Goal: Information Seeking & Learning: Understand process/instructions

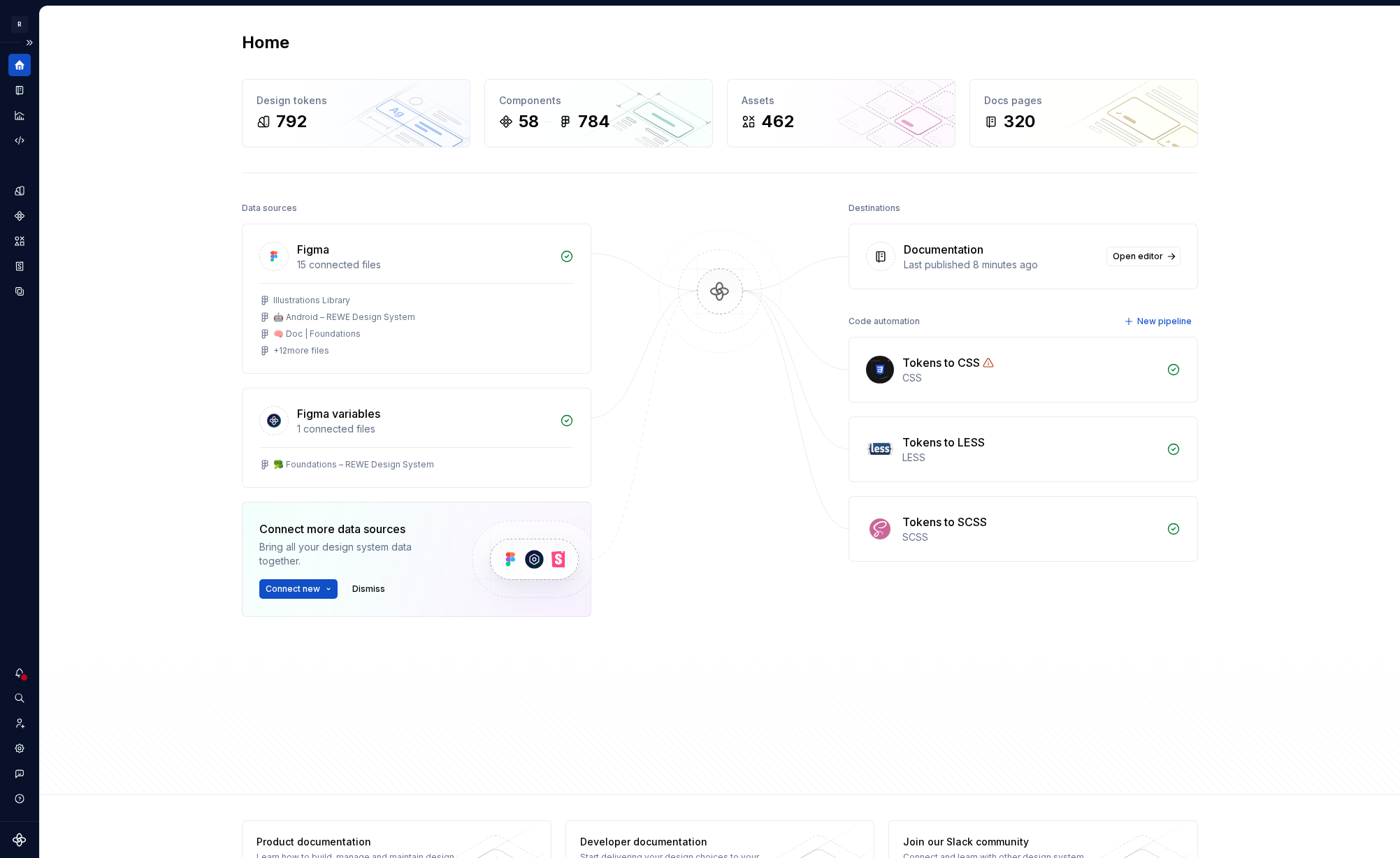
click at [29, 41] on button "Expand sidebar" at bounding box center [29, 42] width 20 height 20
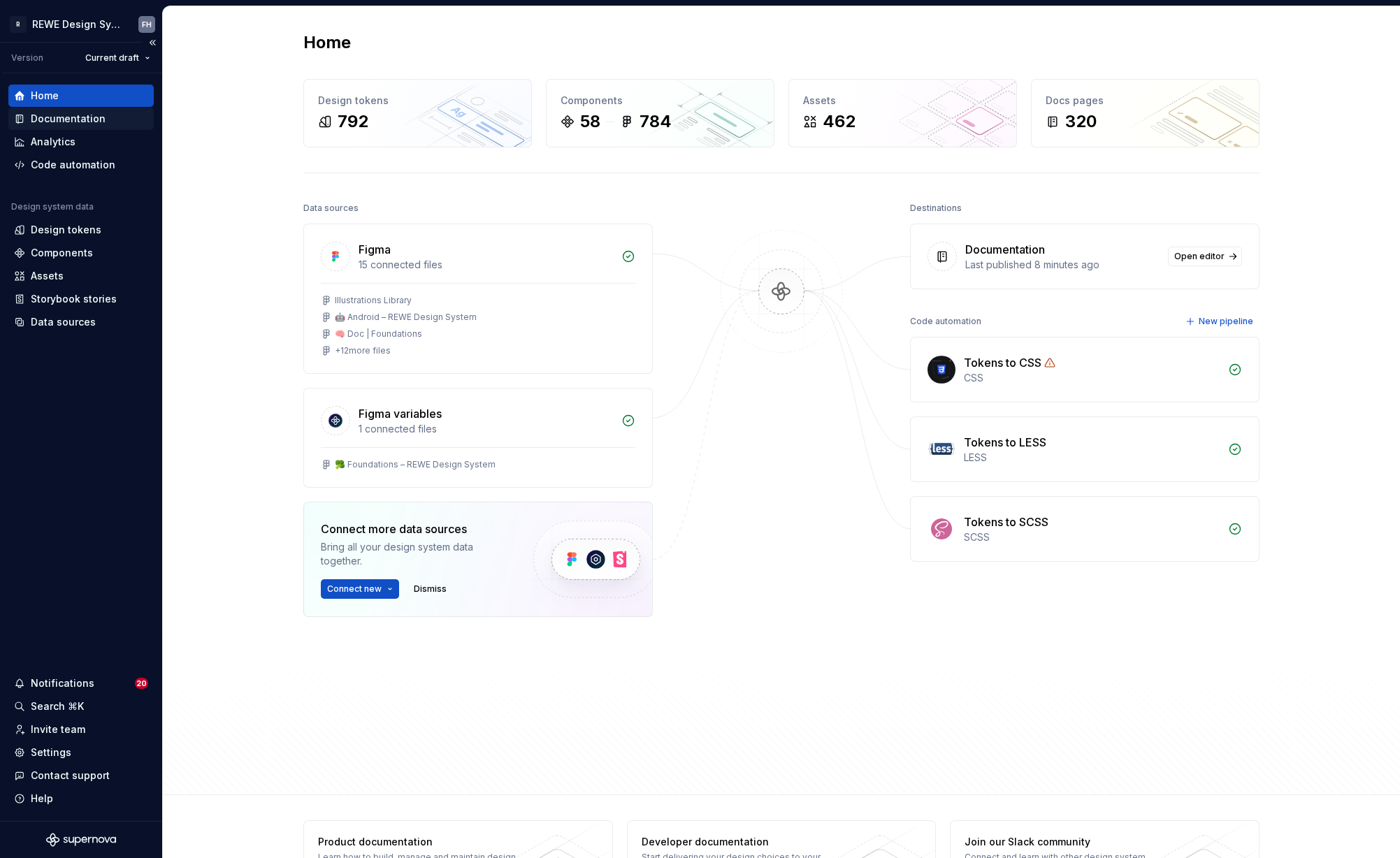
click at [102, 121] on div "Documentation" at bounding box center [68, 118] width 75 height 14
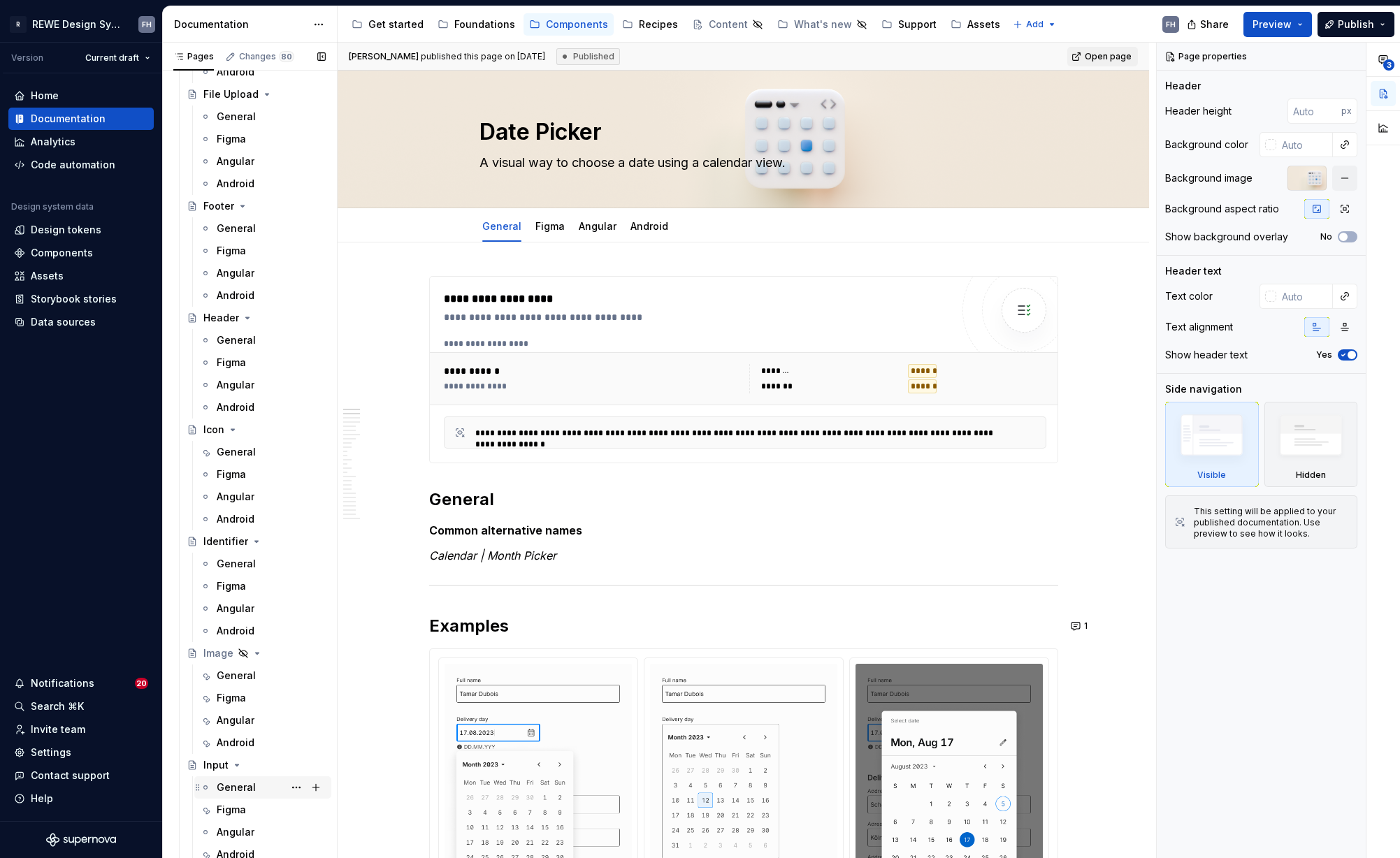
scroll to position [1161, 0]
click at [230, 780] on div "General" at bounding box center [236, 784] width 39 height 14
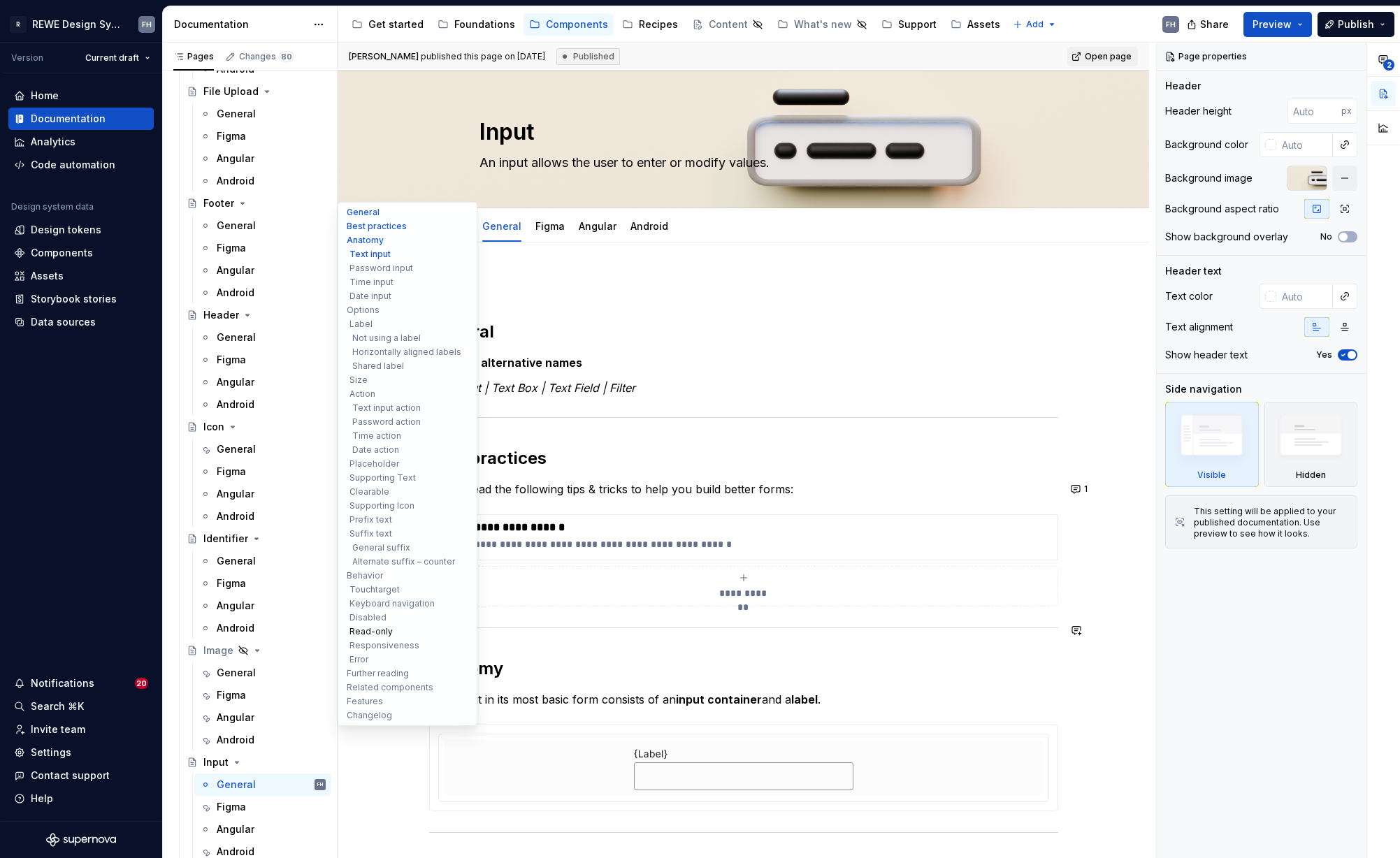
click at [380, 630] on button "Read-only" at bounding box center [408, 631] width 132 height 14
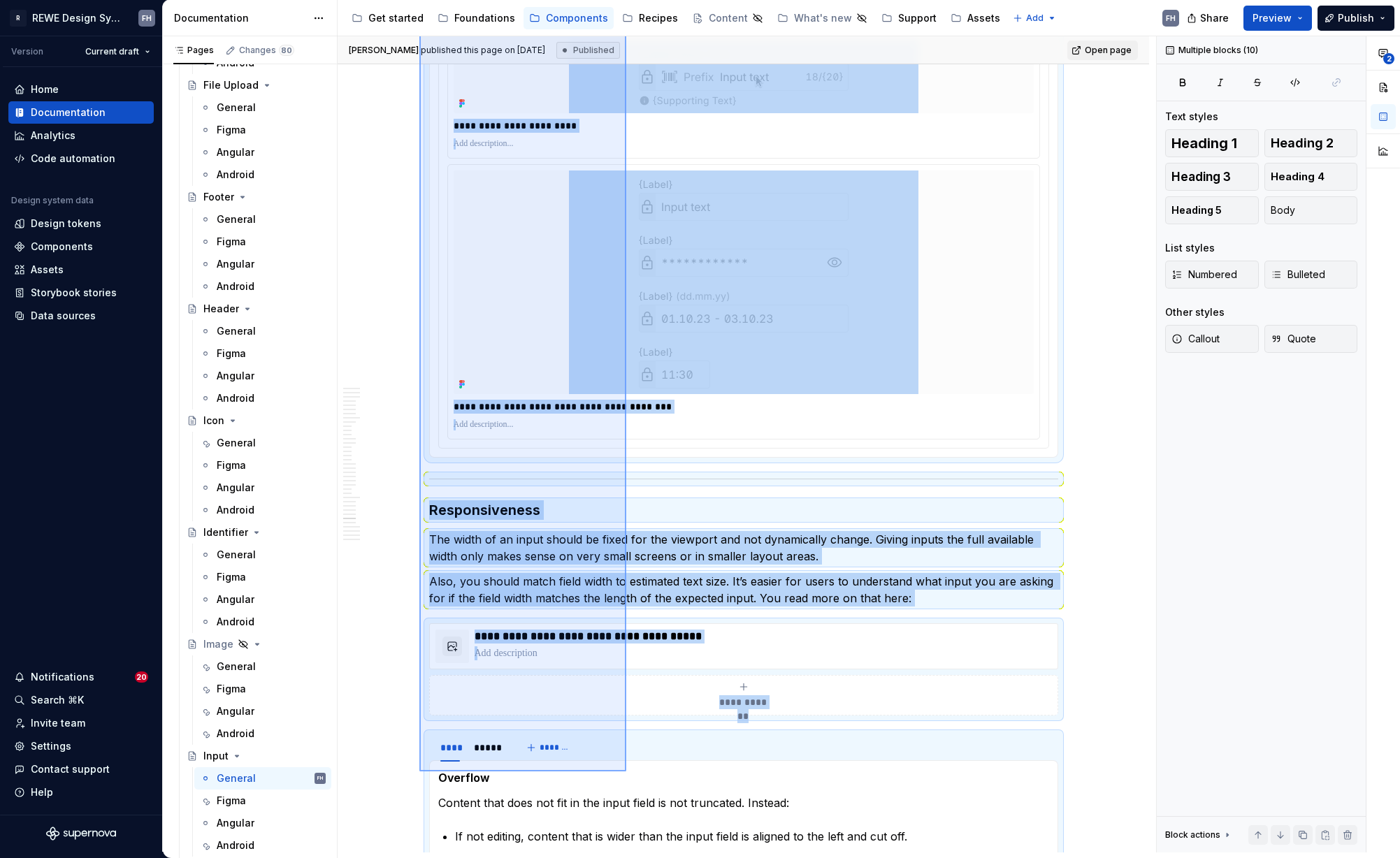
scroll to position [8892, 0]
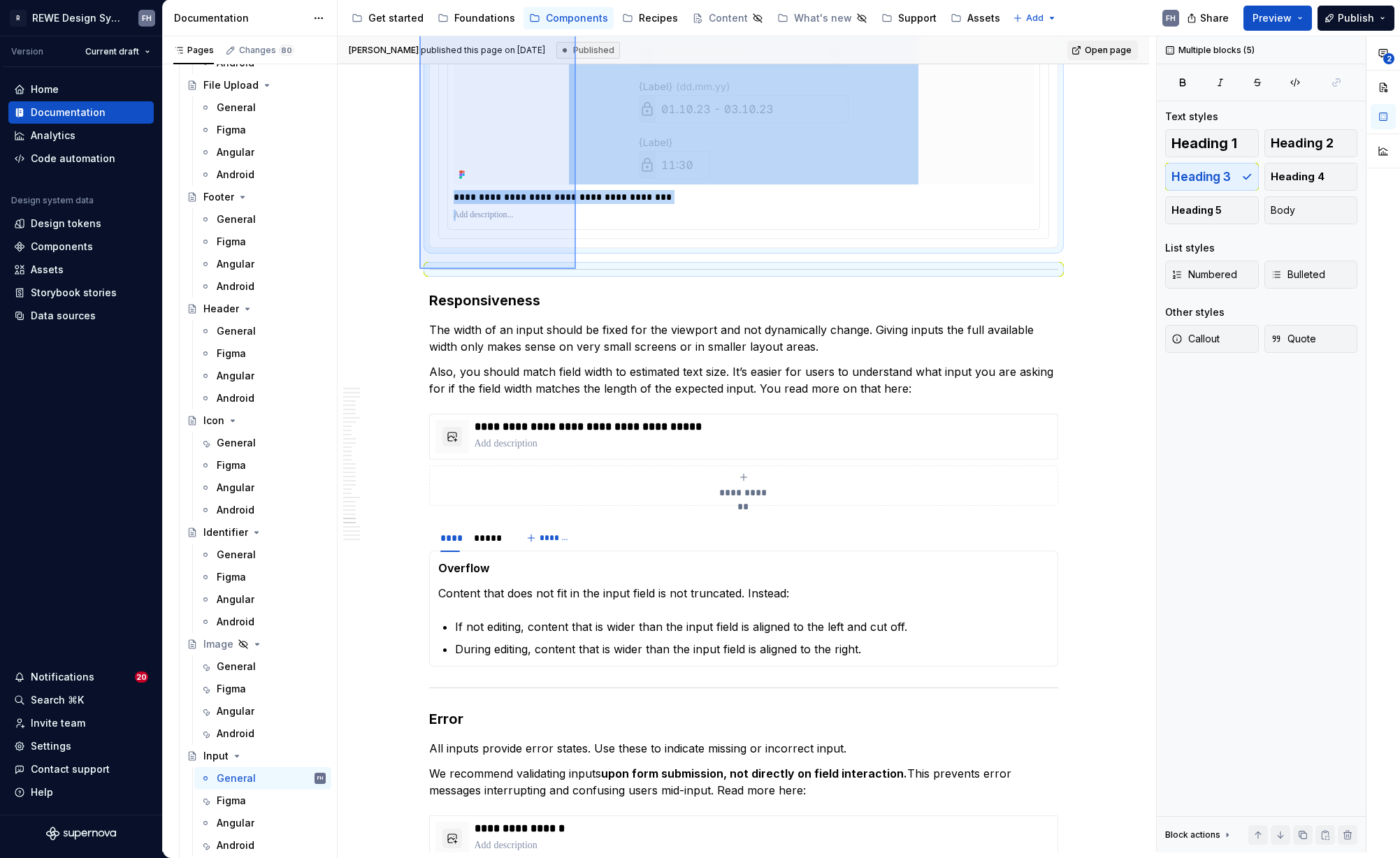
drag, startPoint x: 425, startPoint y: 414, endPoint x: 575, endPoint y: 270, distance: 207.9
click at [575, 270] on div "**********" at bounding box center [746, 444] width 818 height 816
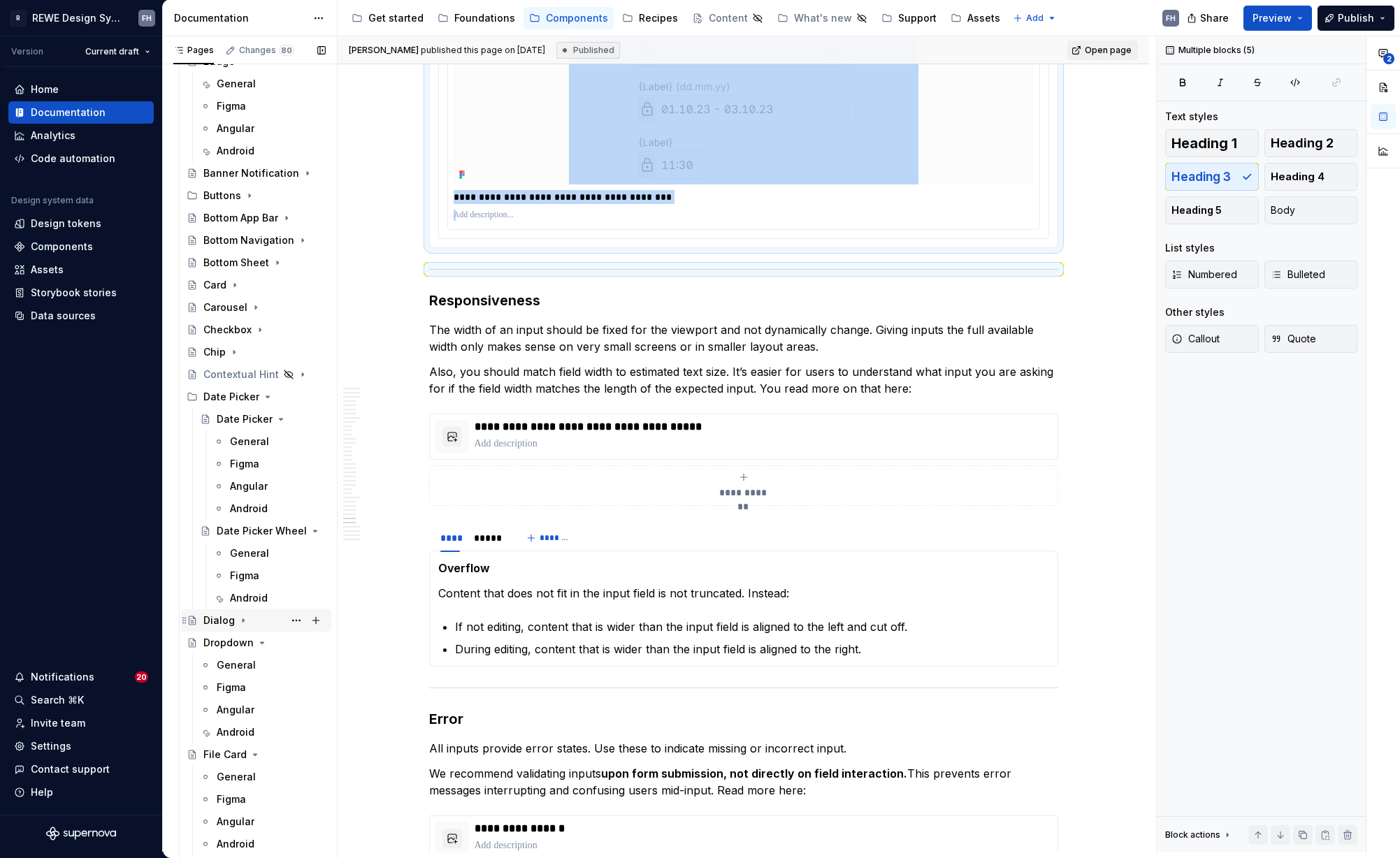
scroll to position [480, 0]
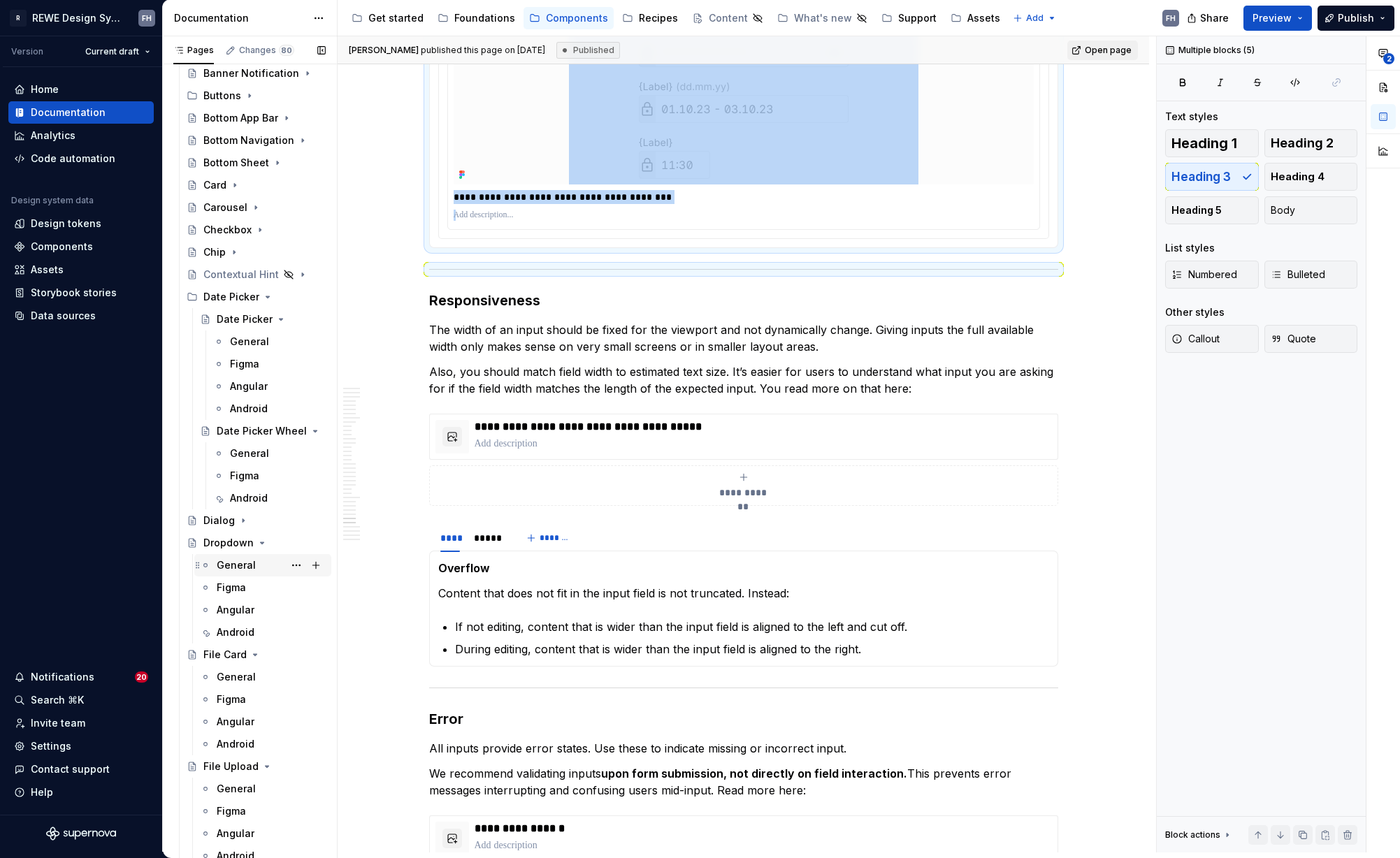
click at [216, 557] on div "General" at bounding box center [262, 565] width 126 height 20
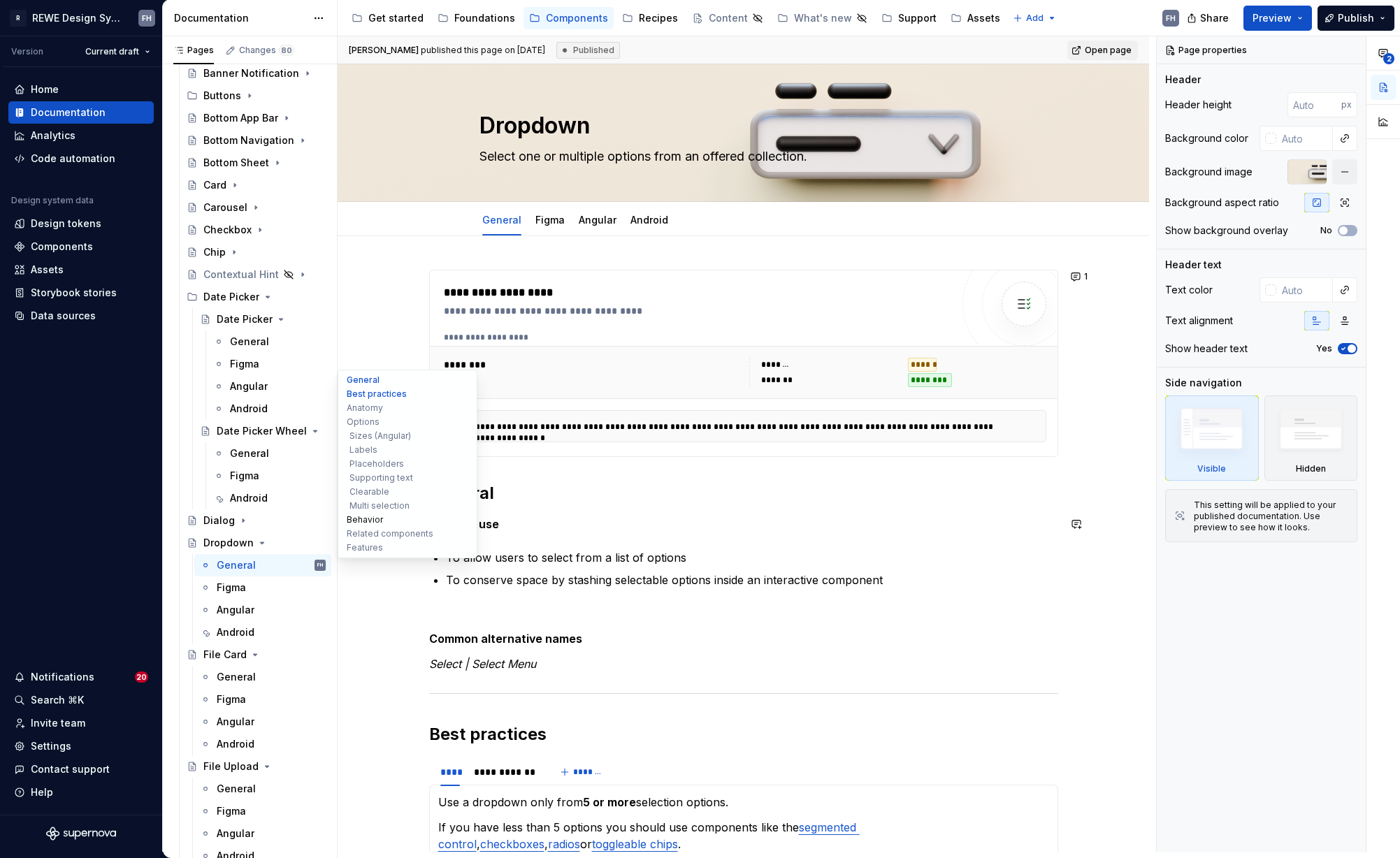
click at [375, 520] on button "Behavior" at bounding box center [408, 519] width 132 height 14
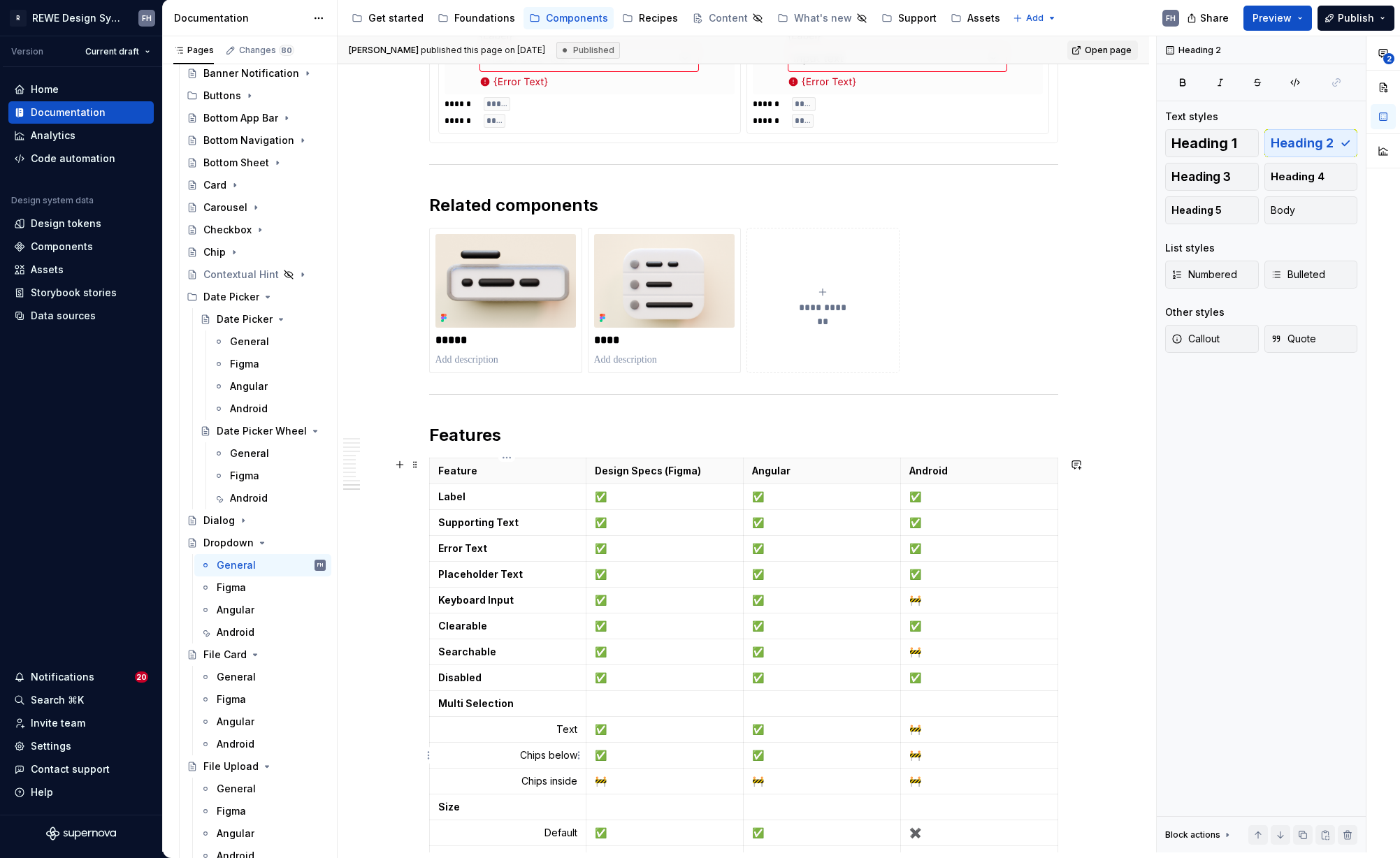
scroll to position [5480, 0]
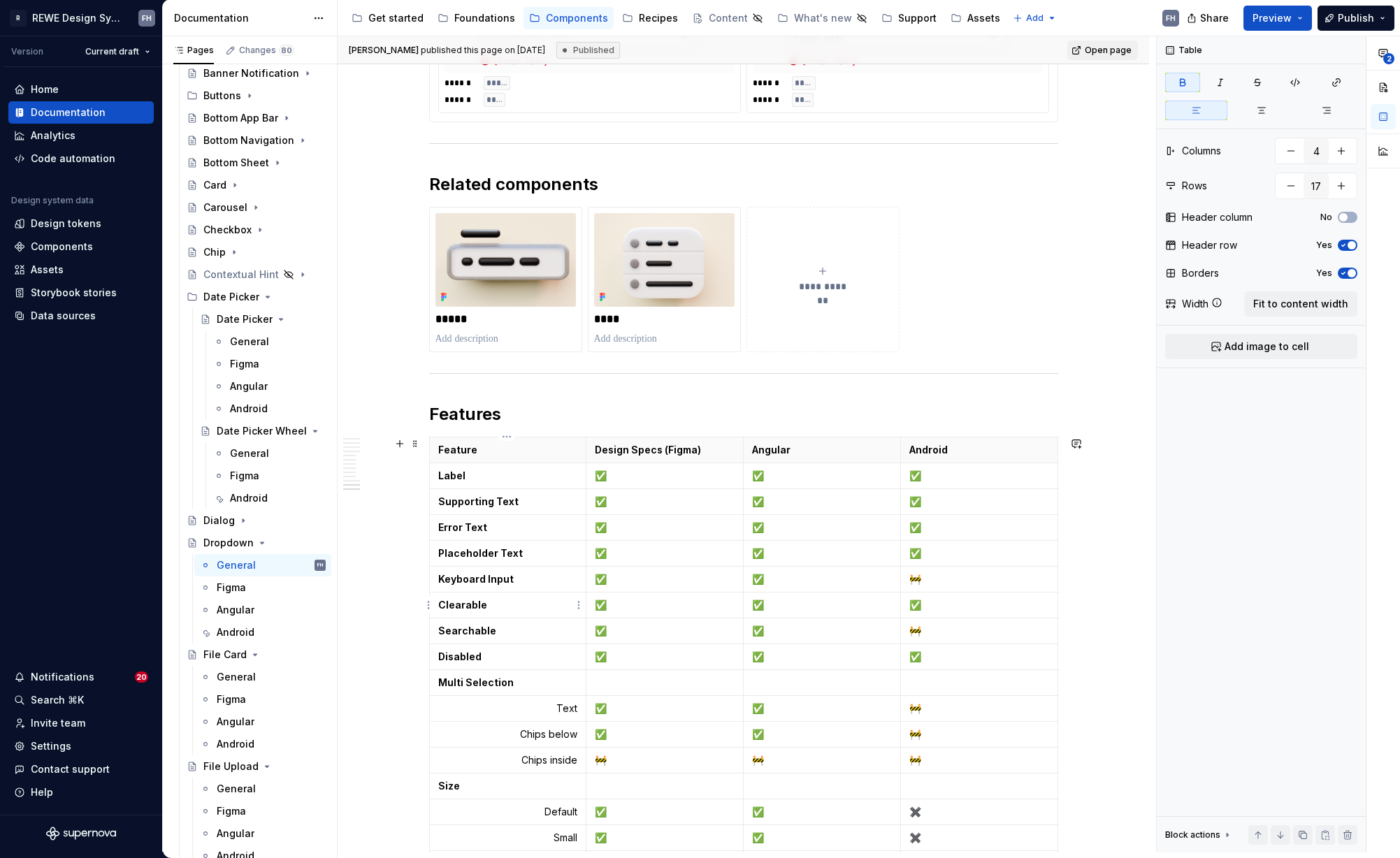
click at [501, 612] on p "Clearable" at bounding box center [508, 604] width 140 height 14
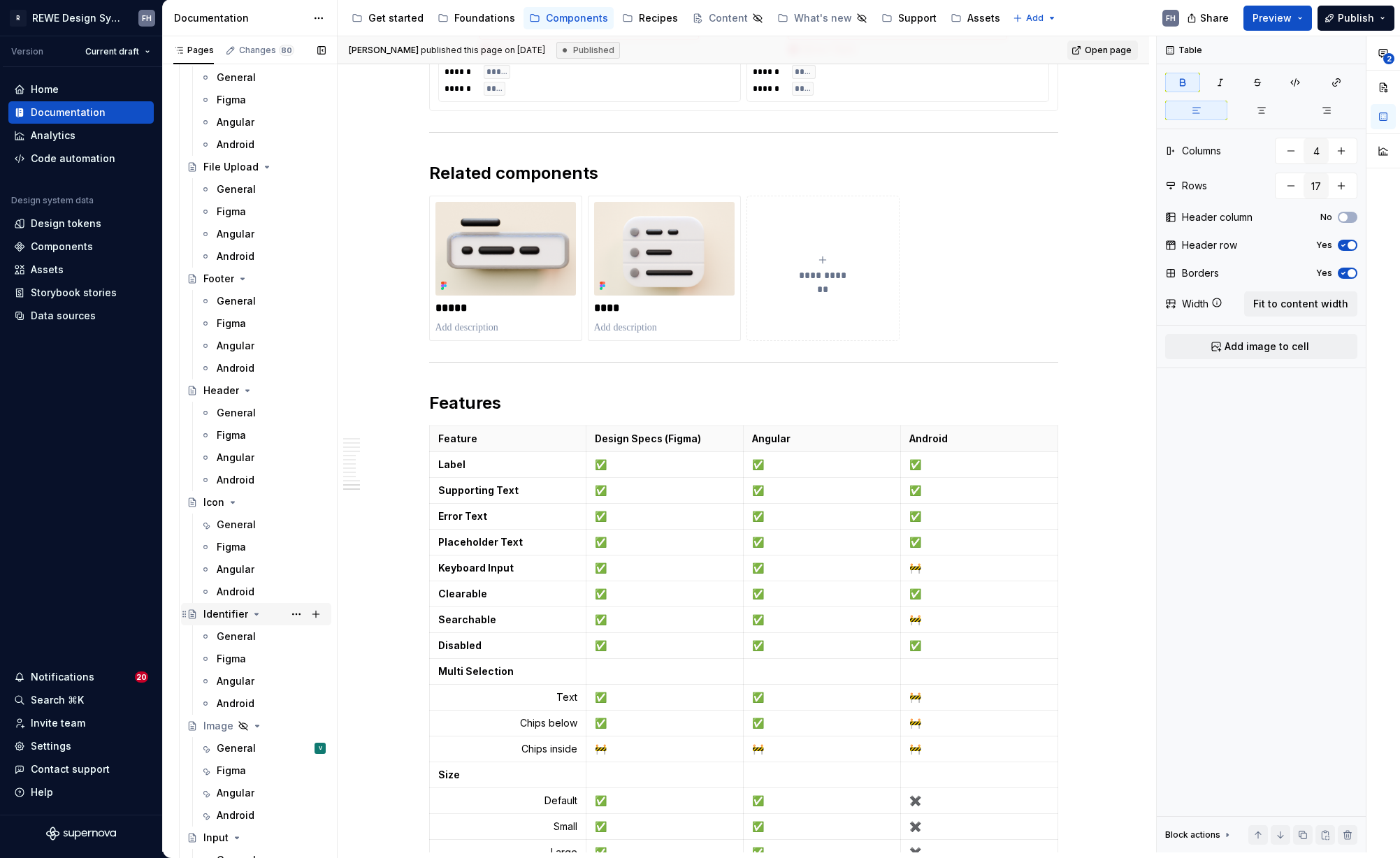
scroll to position [1199, 0]
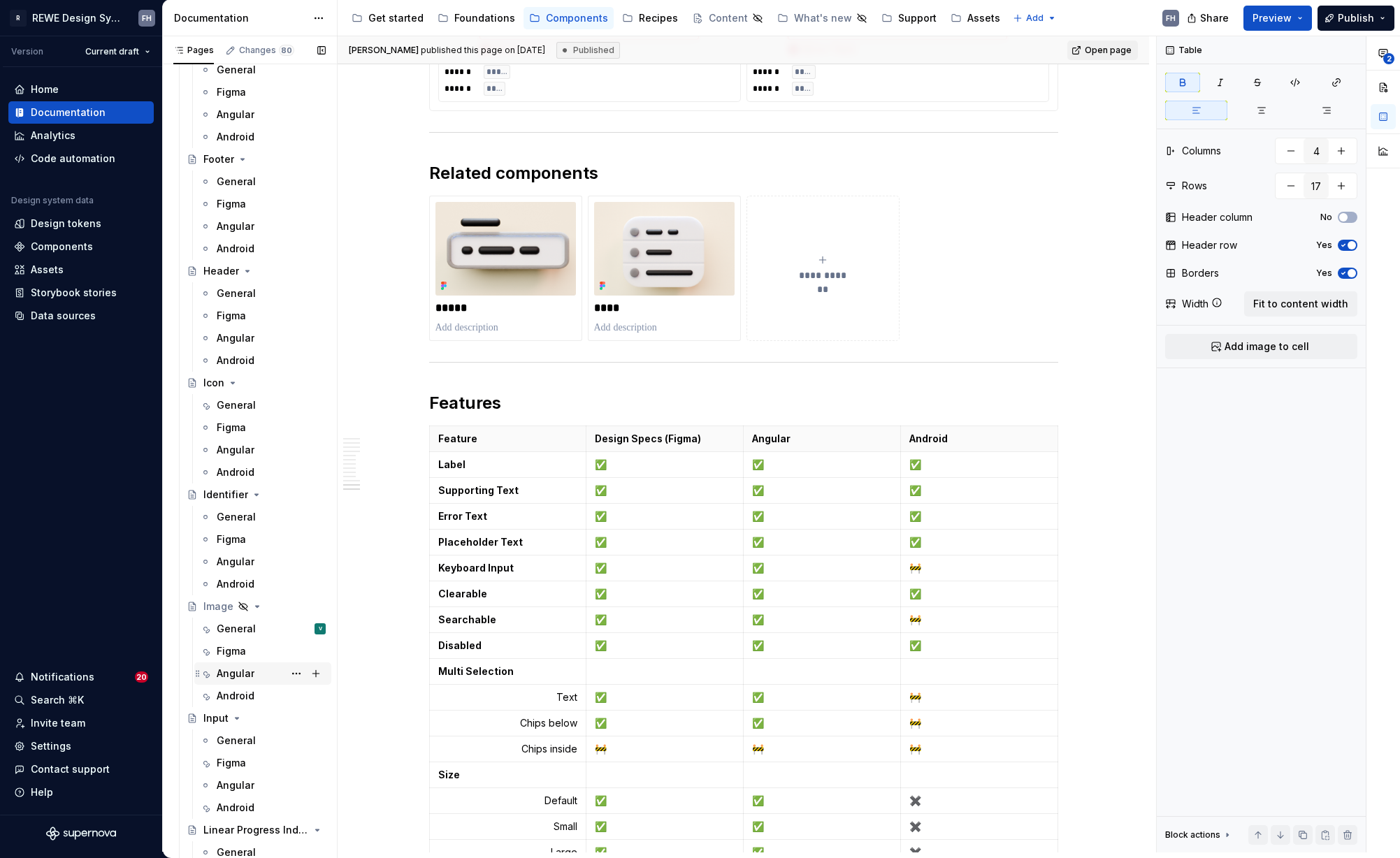
drag, startPoint x: 230, startPoint y: 746, endPoint x: 320, endPoint y: 674, distance: 115.3
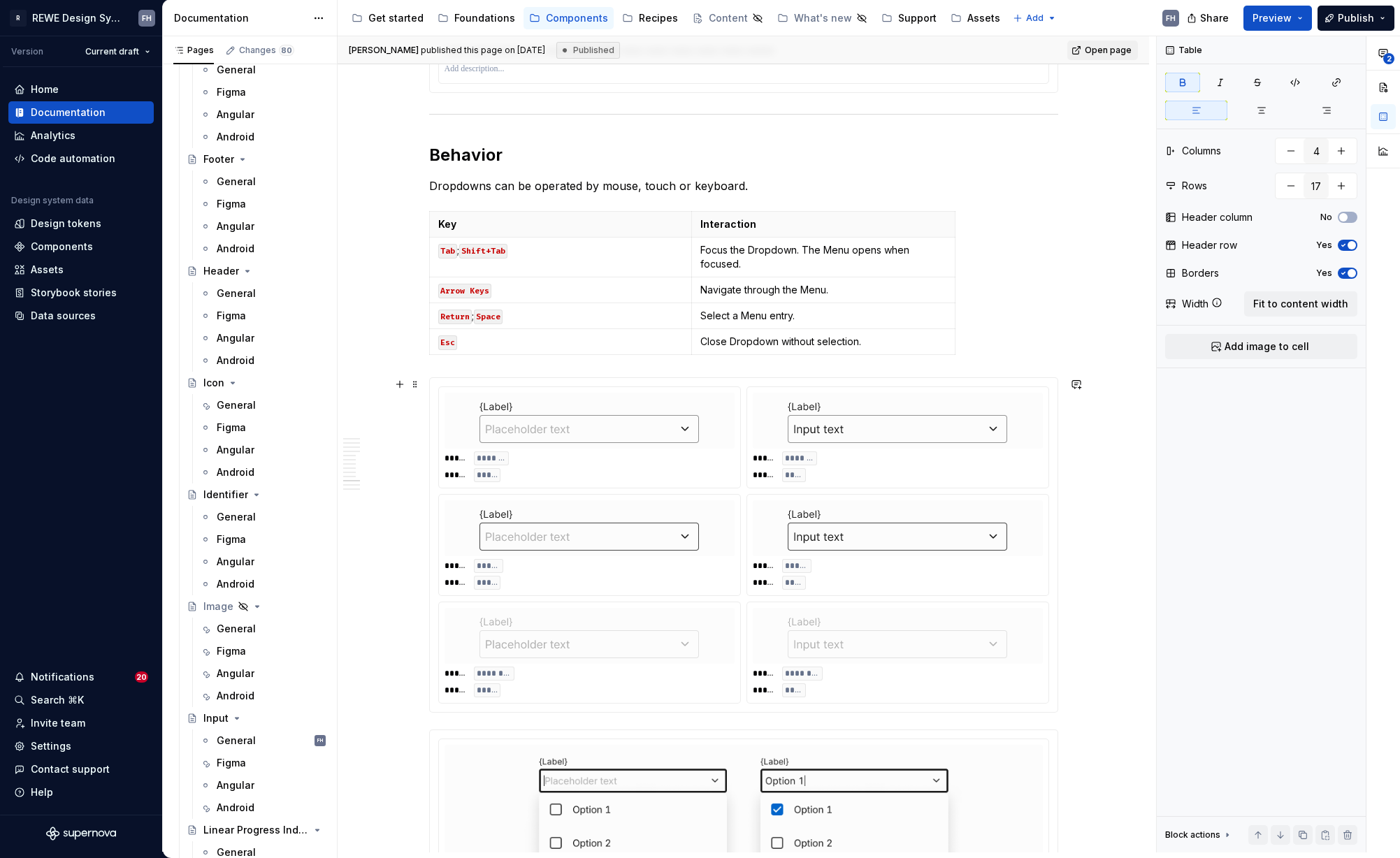
scroll to position [4334, 0]
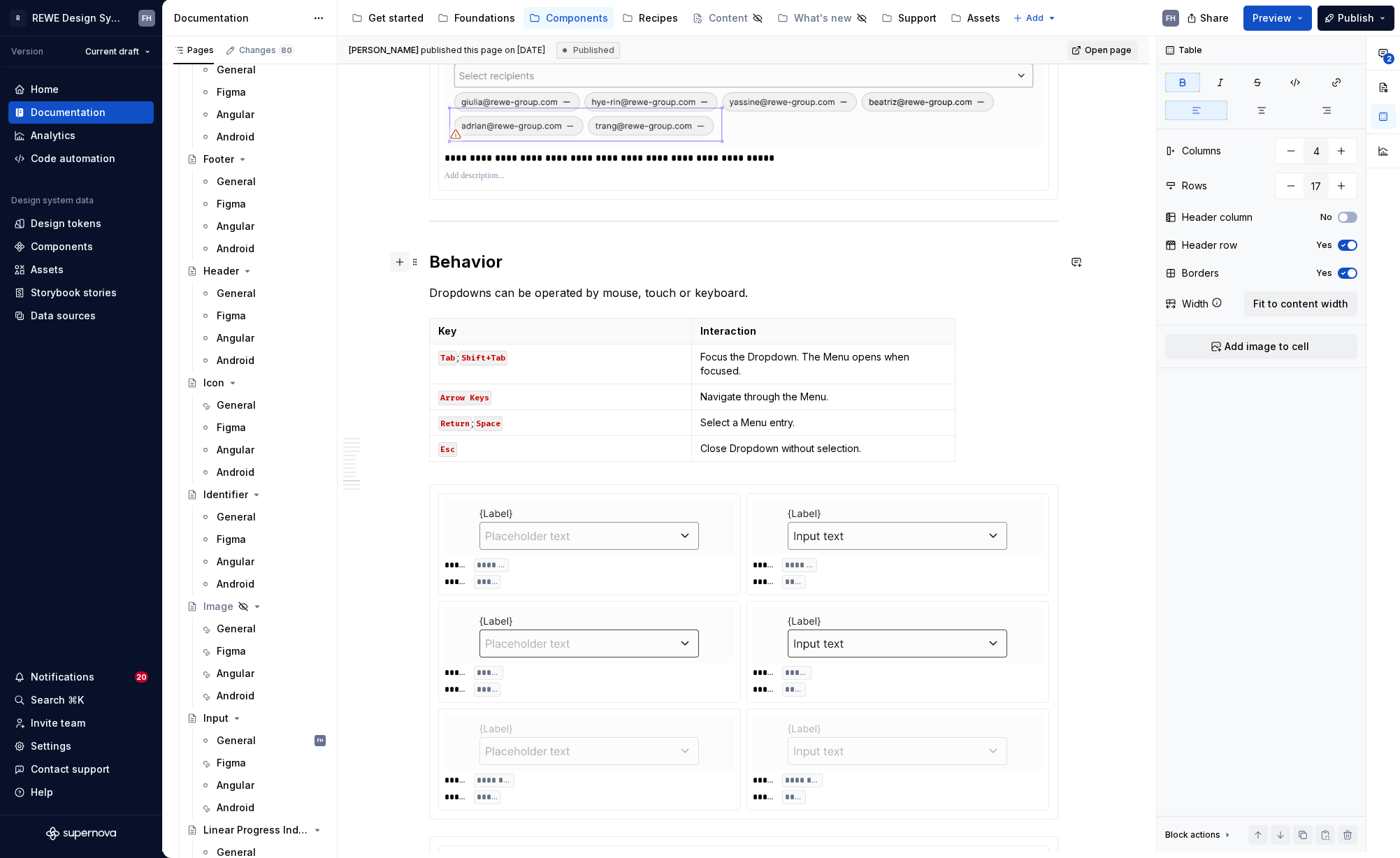
click at [397, 258] on button "button" at bounding box center [399, 262] width 20 height 20
type textarea "*"
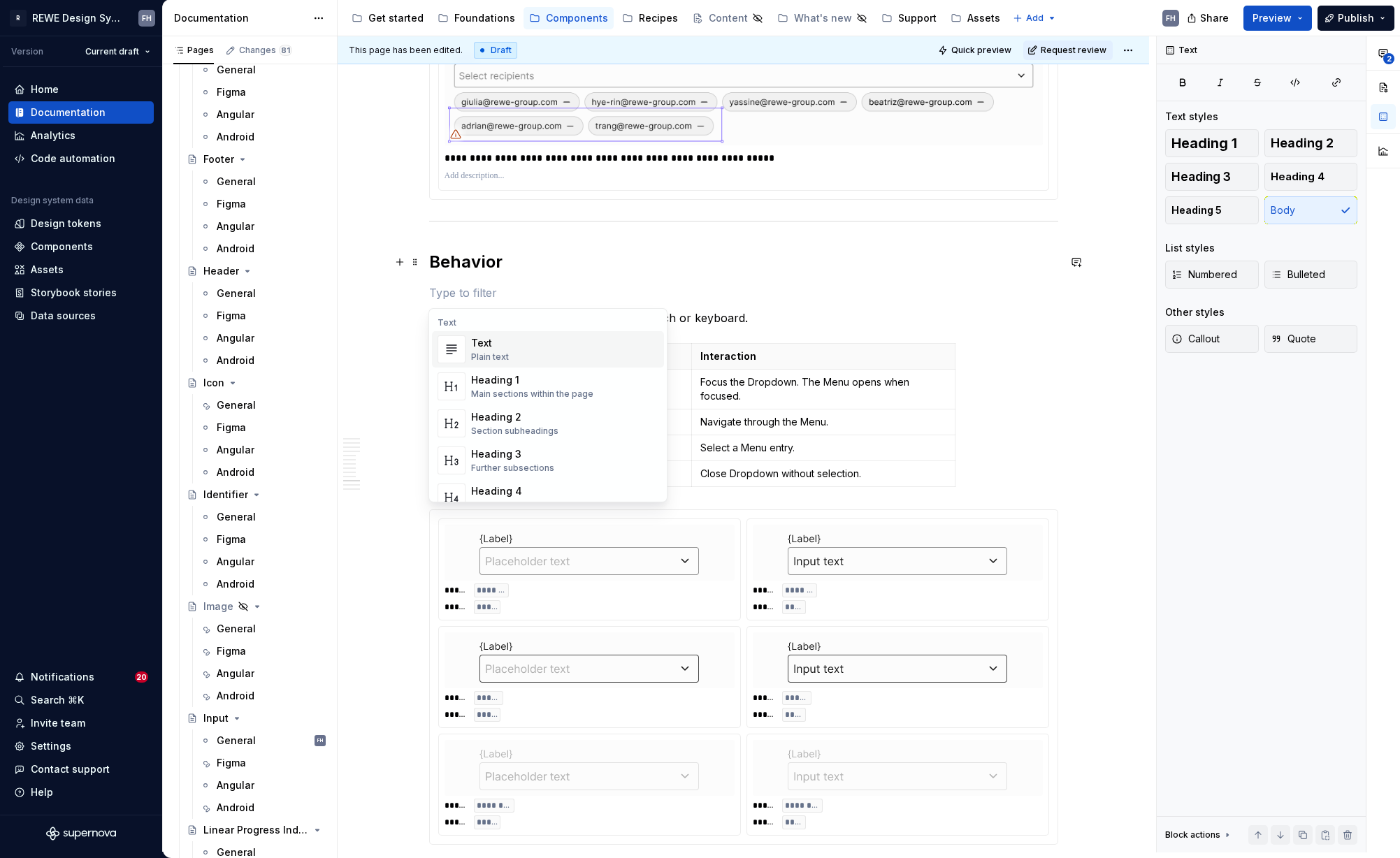
click at [473, 295] on p at bounding box center [743, 293] width 629 height 17
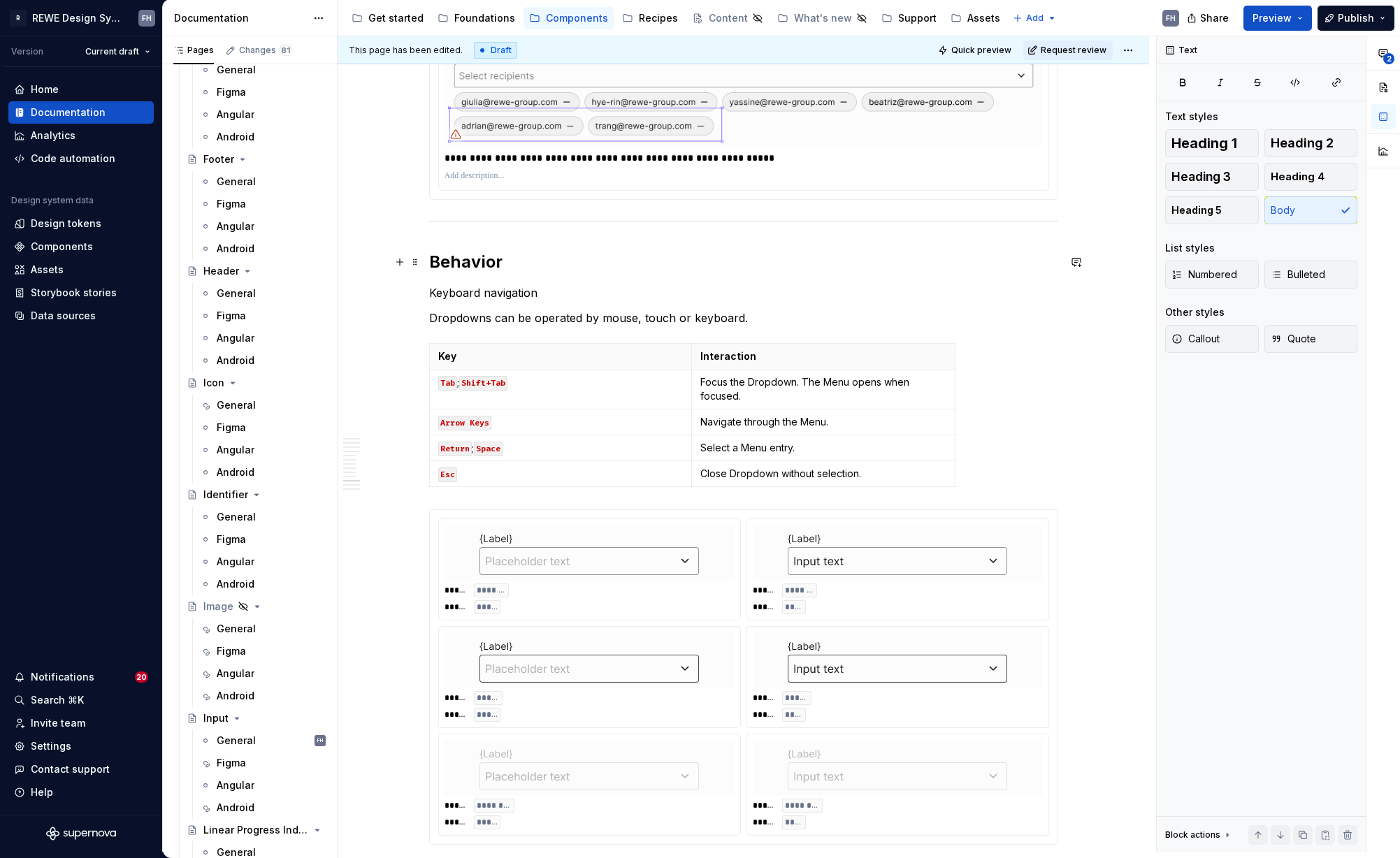
click at [453, 261] on h2 "Behavior" at bounding box center [743, 262] width 629 height 22
click at [495, 293] on p "Keyboard navigation" at bounding box center [743, 293] width 629 height 17
click at [1213, 169] on button "Heading 3" at bounding box center [1212, 177] width 93 height 28
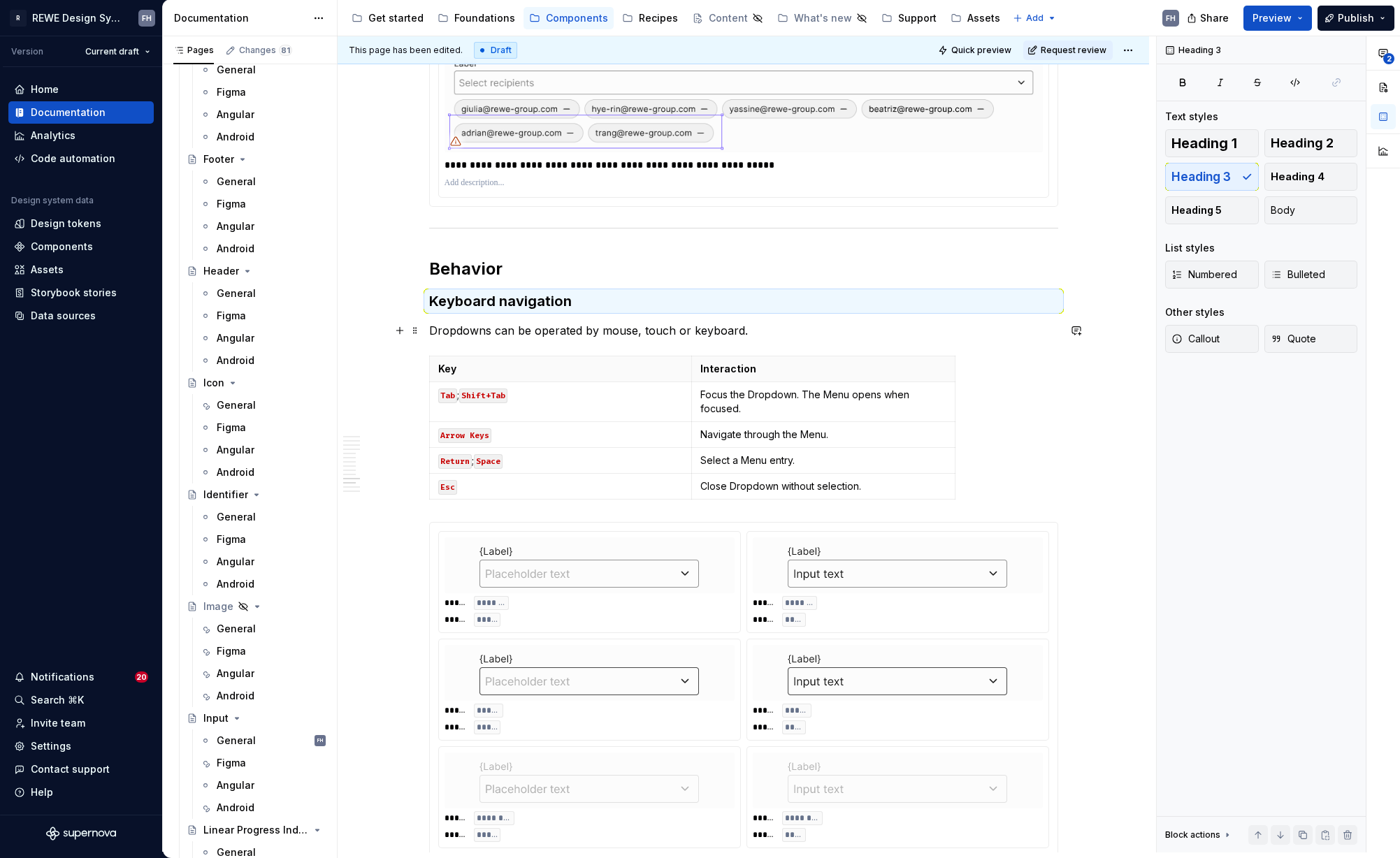
scroll to position [4351, 0]
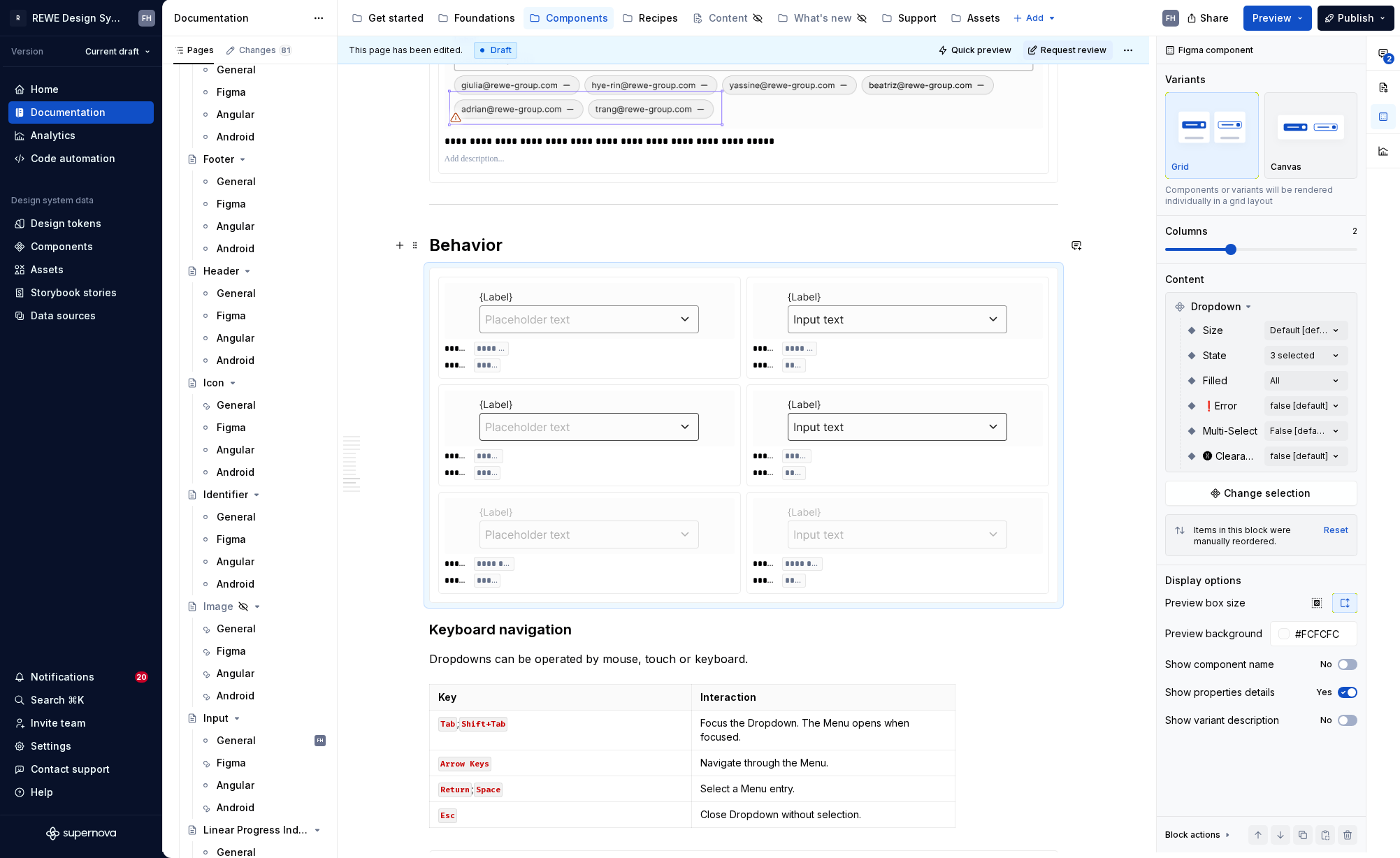
click at [527, 247] on h2 "Behavior" at bounding box center [743, 245] width 629 height 22
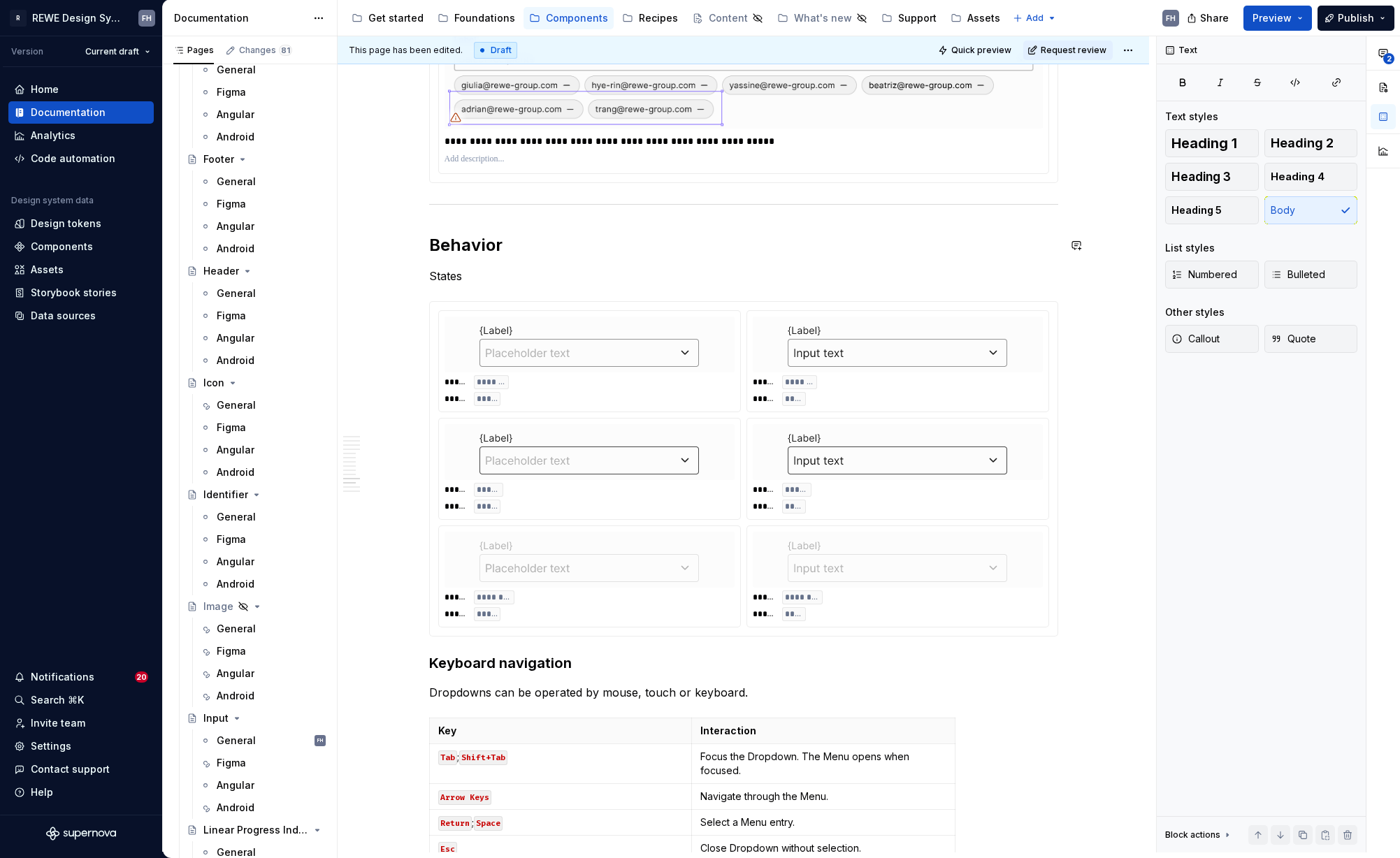
scroll to position [4474, 0]
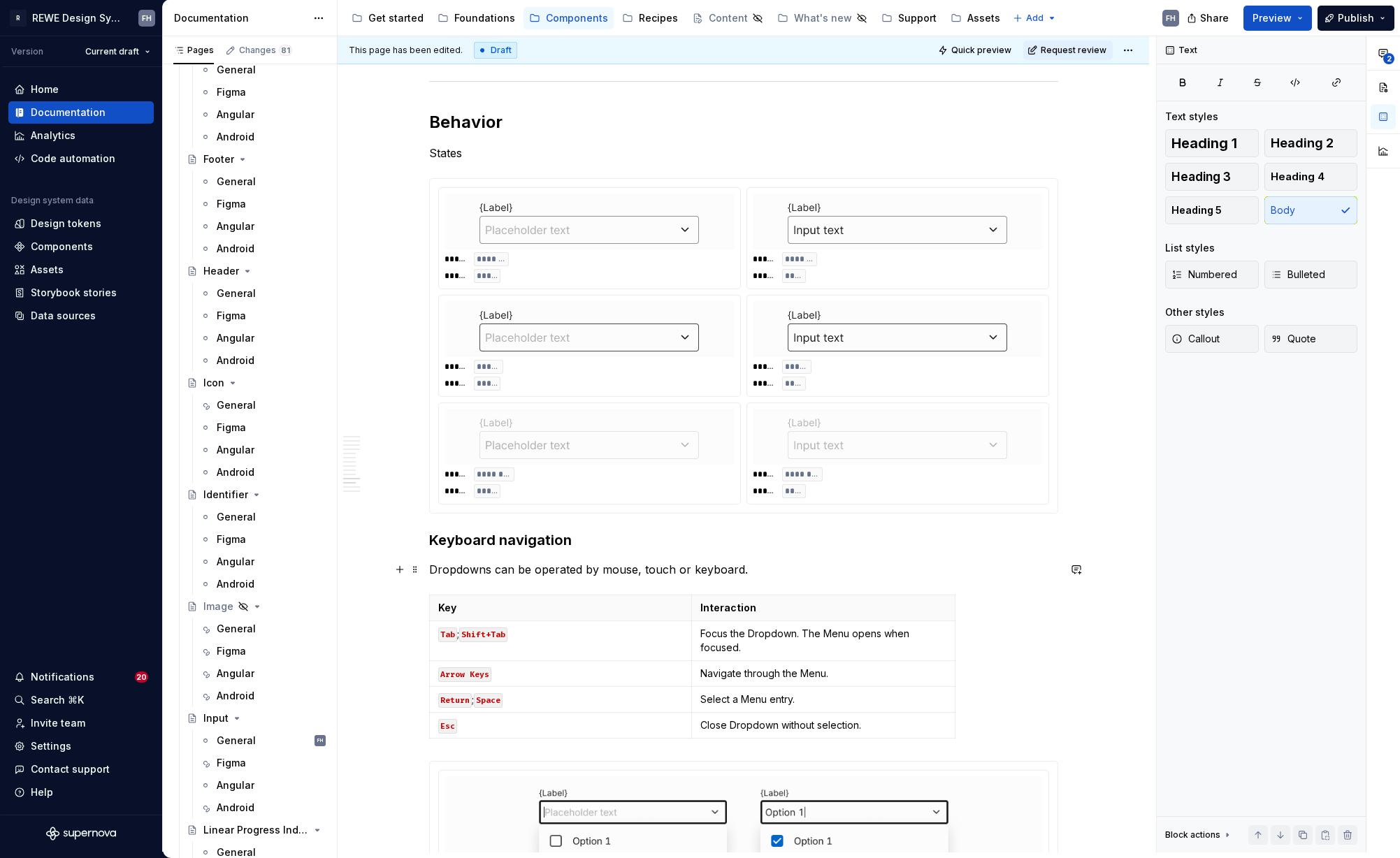
click at [647, 564] on p "Dropdowns can be operated by mouse, touch or keyboard." at bounding box center [743, 570] width 629 height 17
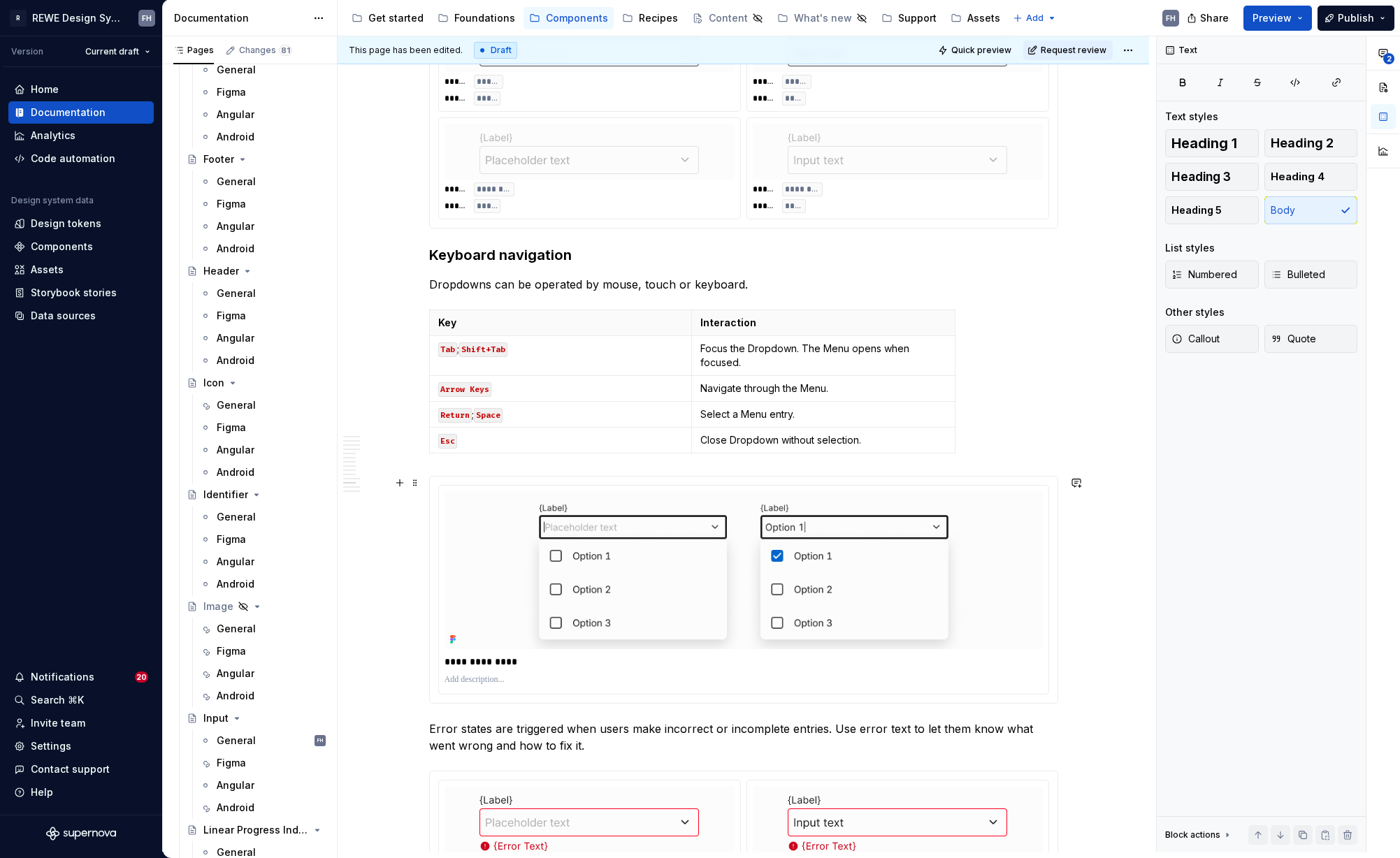
scroll to position [5063, 0]
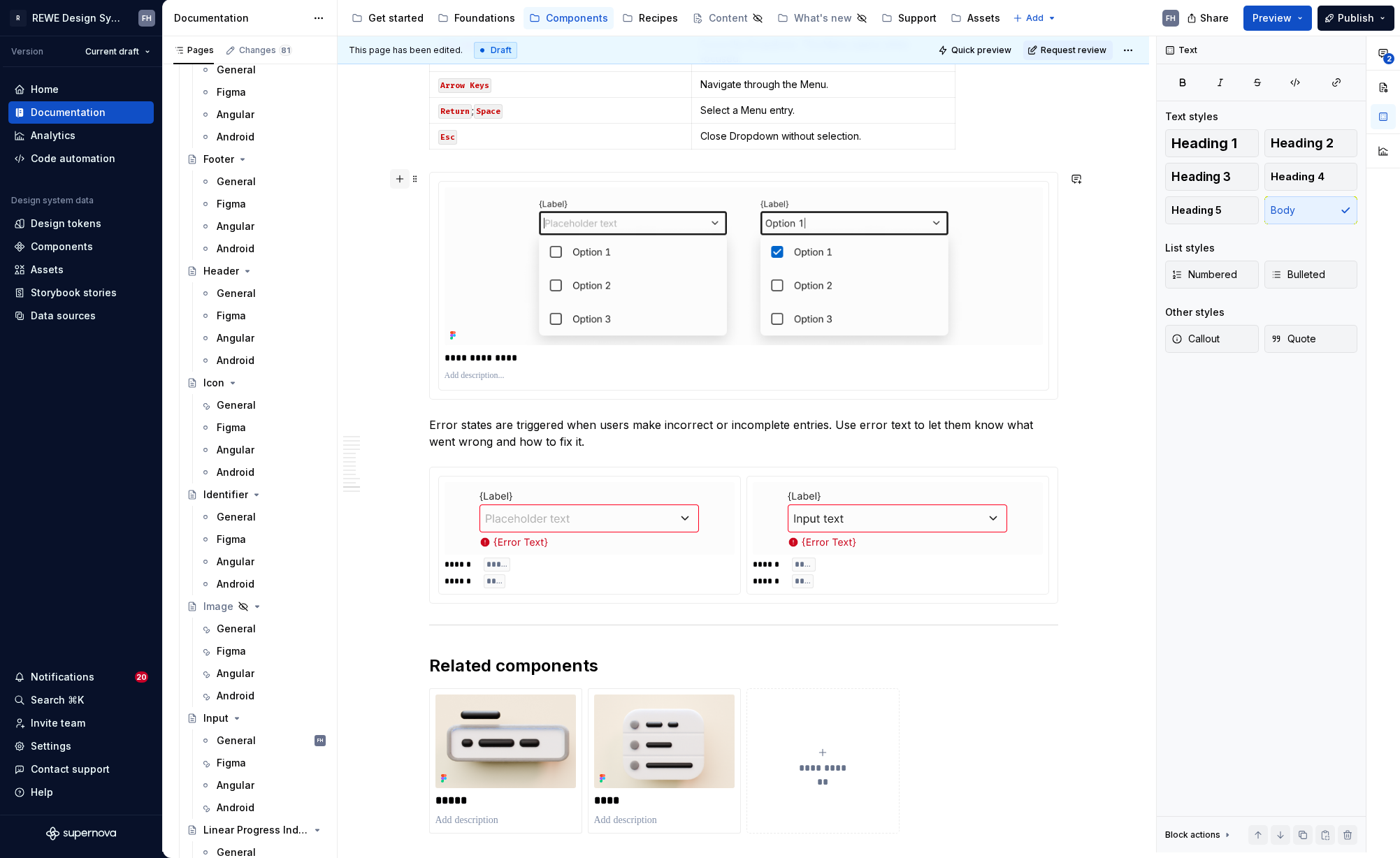
click at [399, 180] on button "button" at bounding box center [399, 178] width 20 height 20
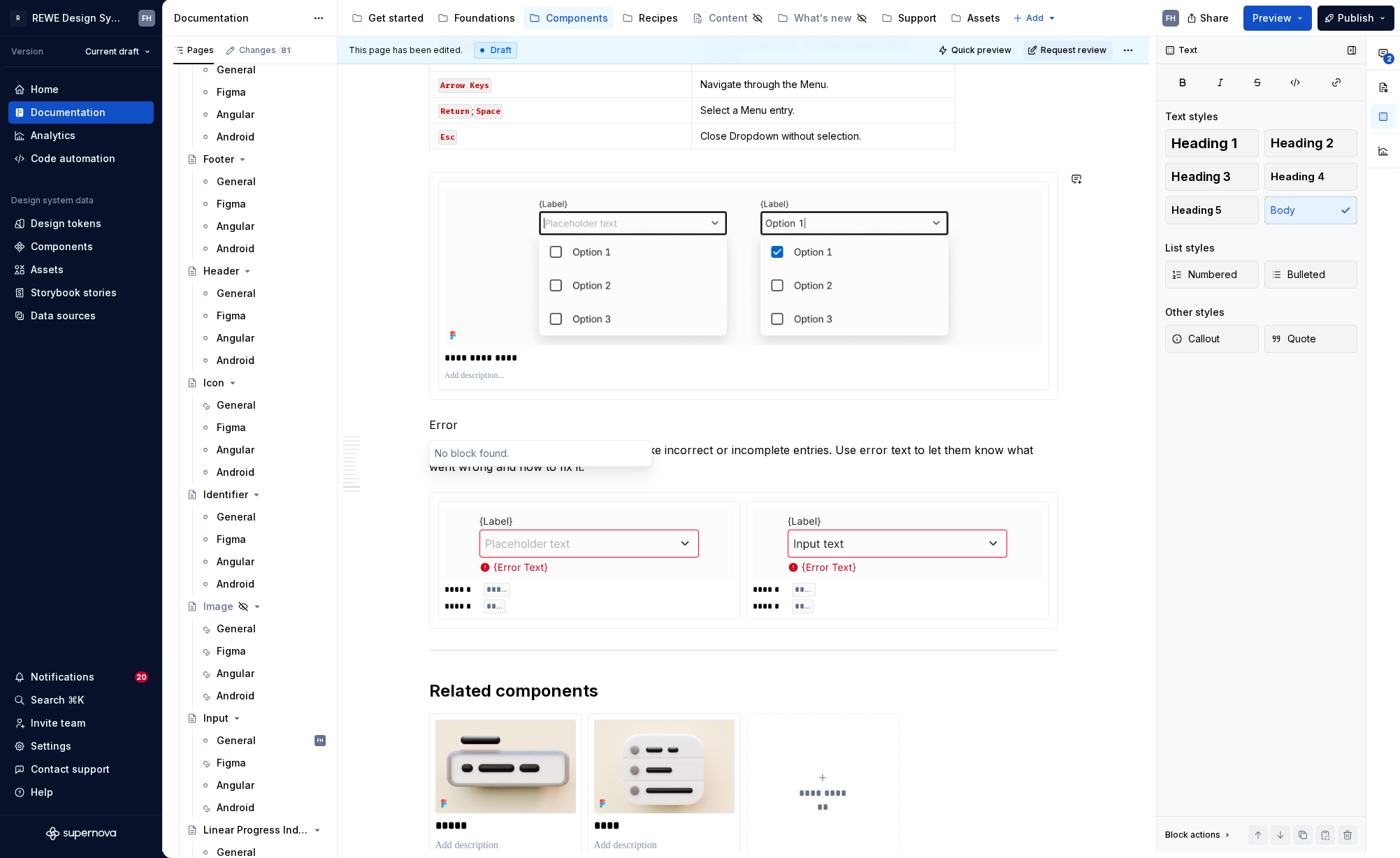
drag, startPoint x: 1237, startPoint y: 172, endPoint x: 1211, endPoint y: 180, distance: 27.2
click at [1236, 173] on button "Heading 3" at bounding box center [1212, 177] width 93 height 28
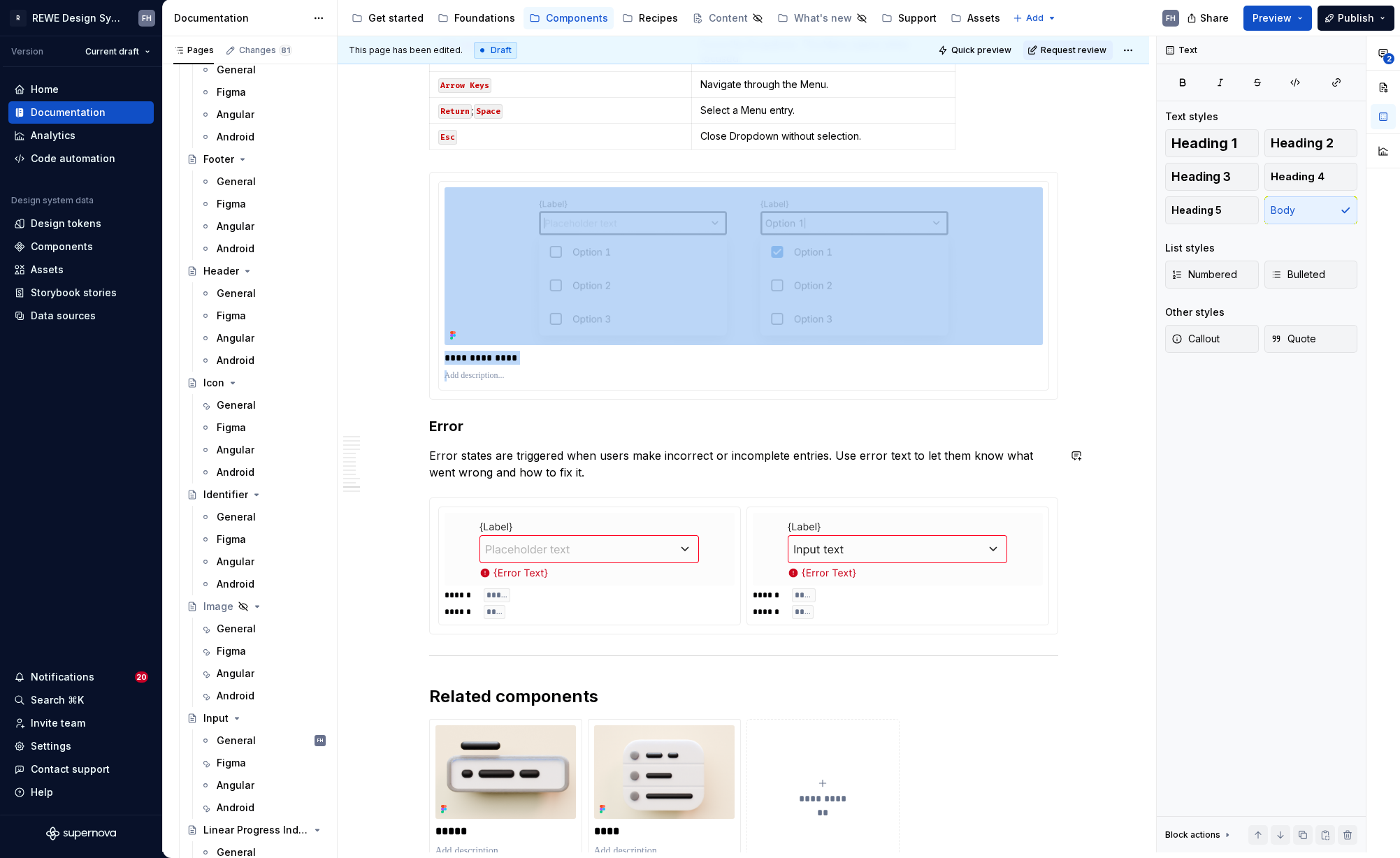
drag, startPoint x: 522, startPoint y: 442, endPoint x: 434, endPoint y: 414, distance: 92.3
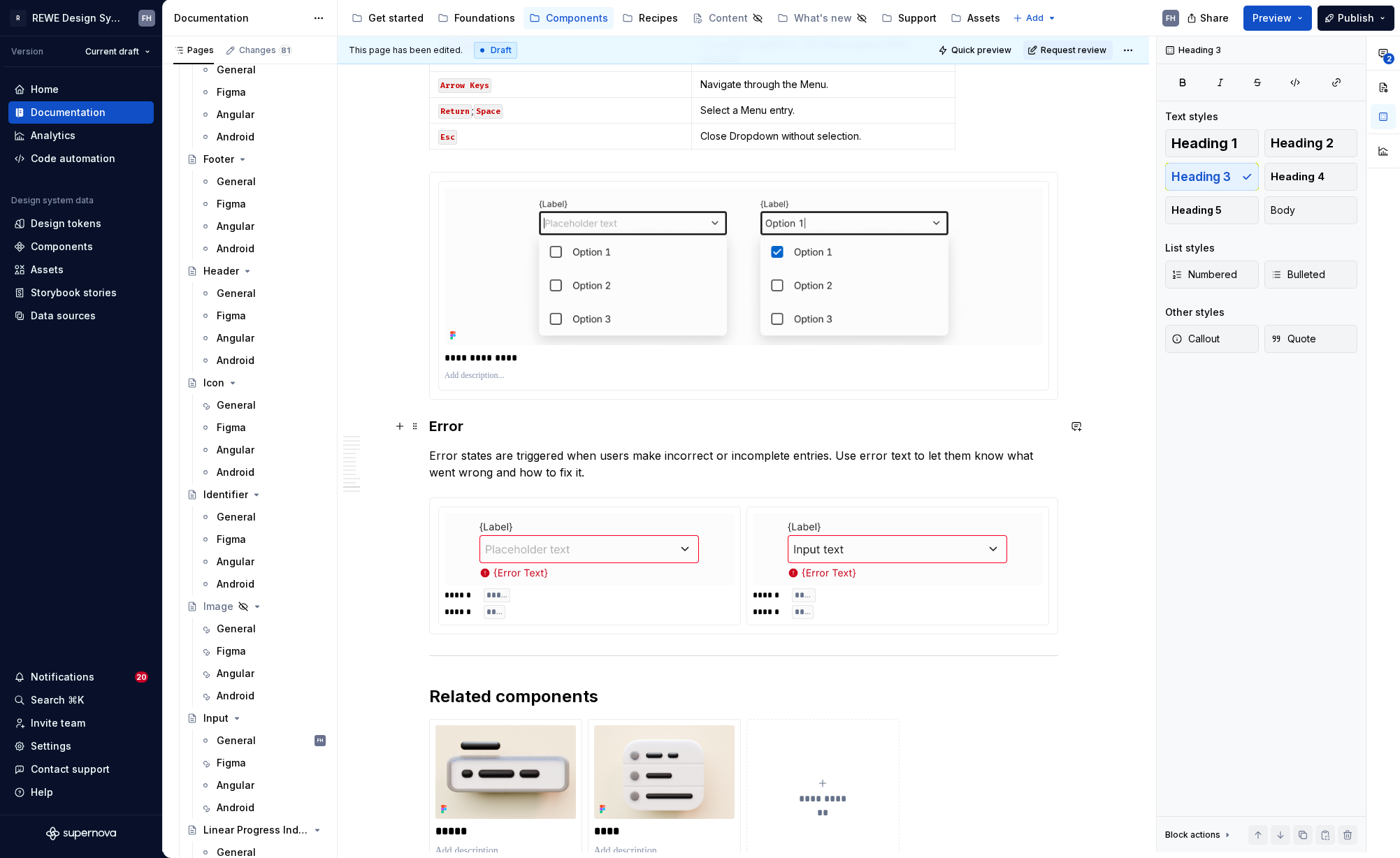
click at [429, 424] on h3 "Error" at bounding box center [743, 426] width 629 height 20
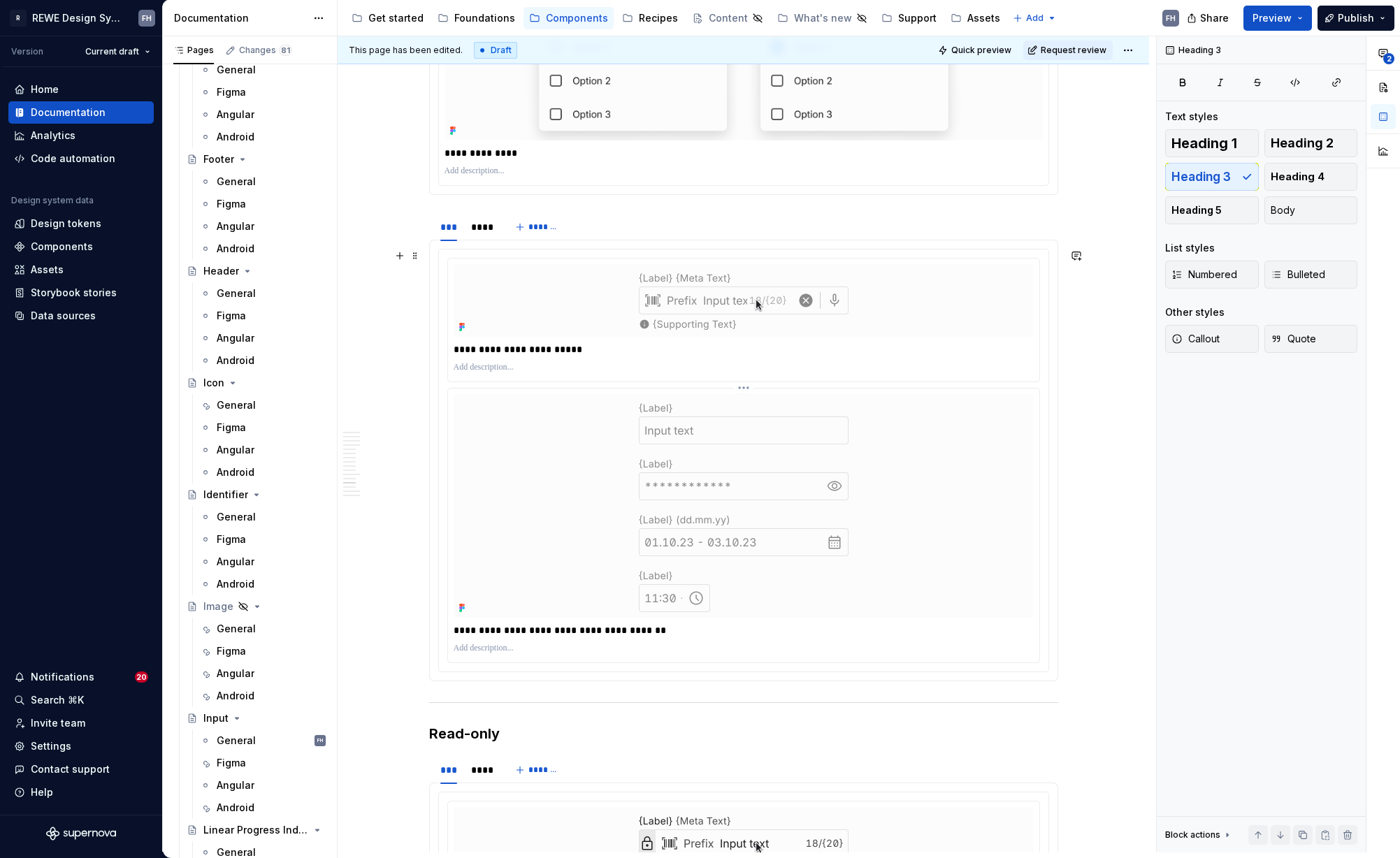
scroll to position [5179, 0]
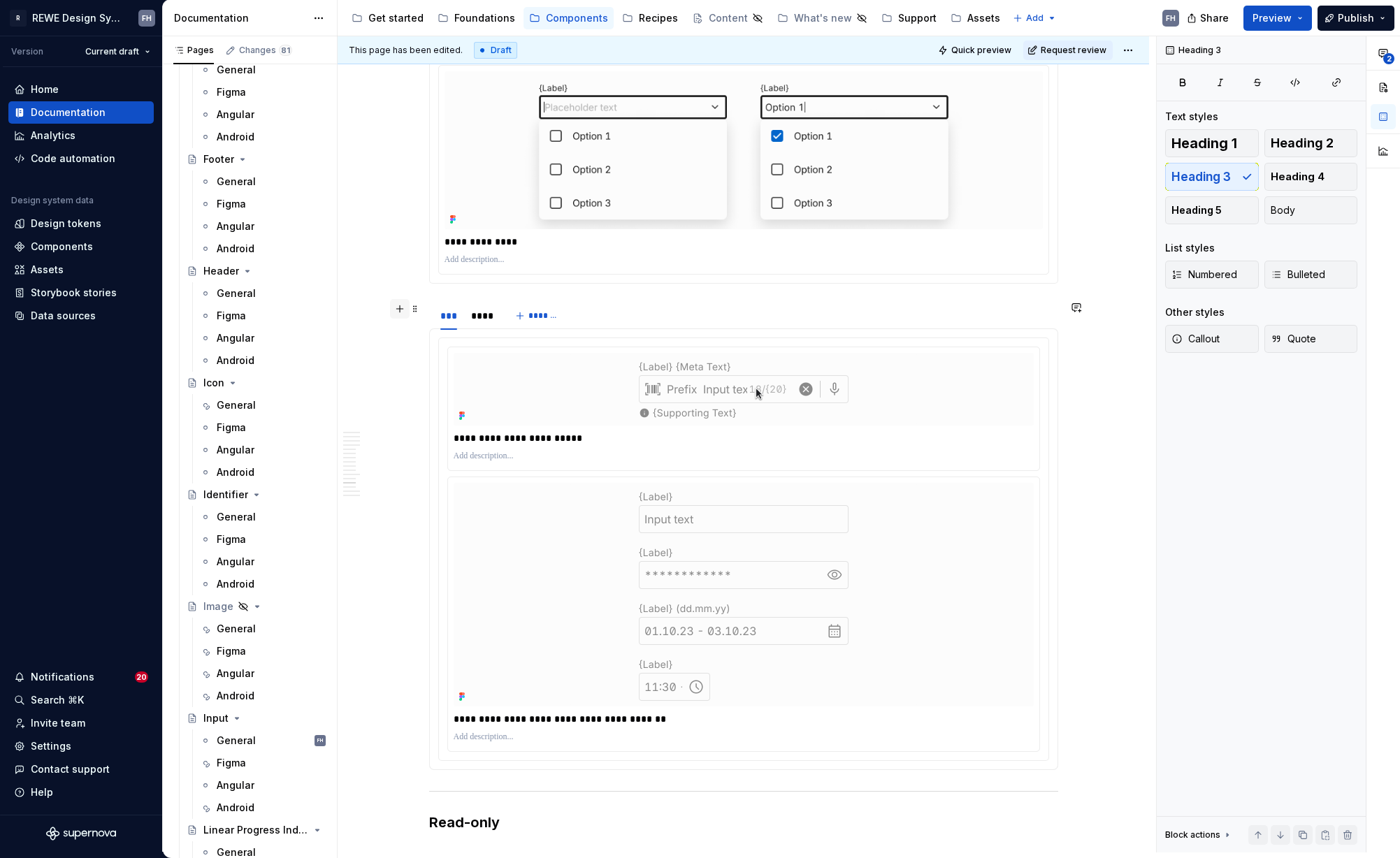
click at [400, 308] on button "button" at bounding box center [399, 309] width 20 height 20
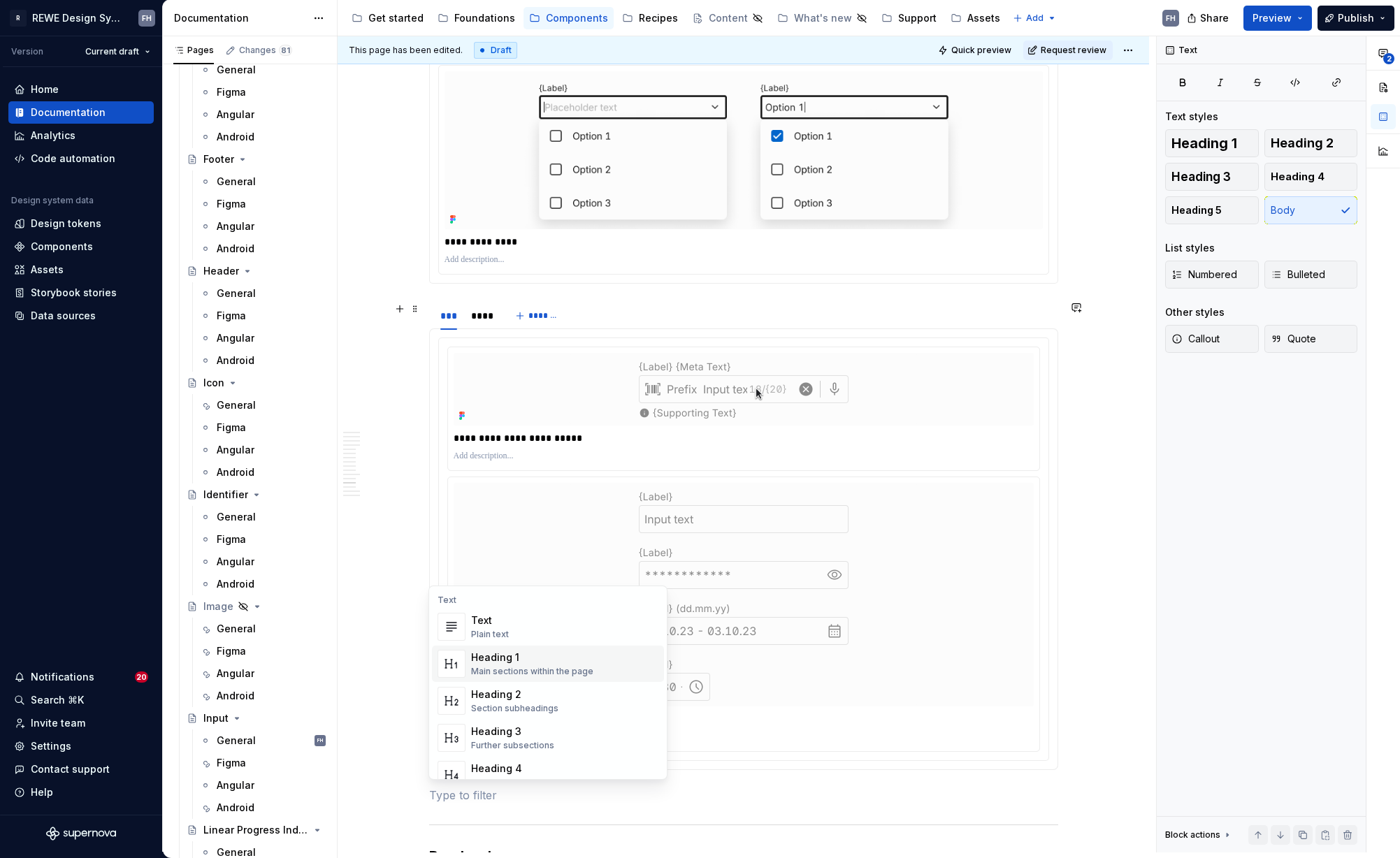
click at [453, 802] on p at bounding box center [743, 796] width 629 height 17
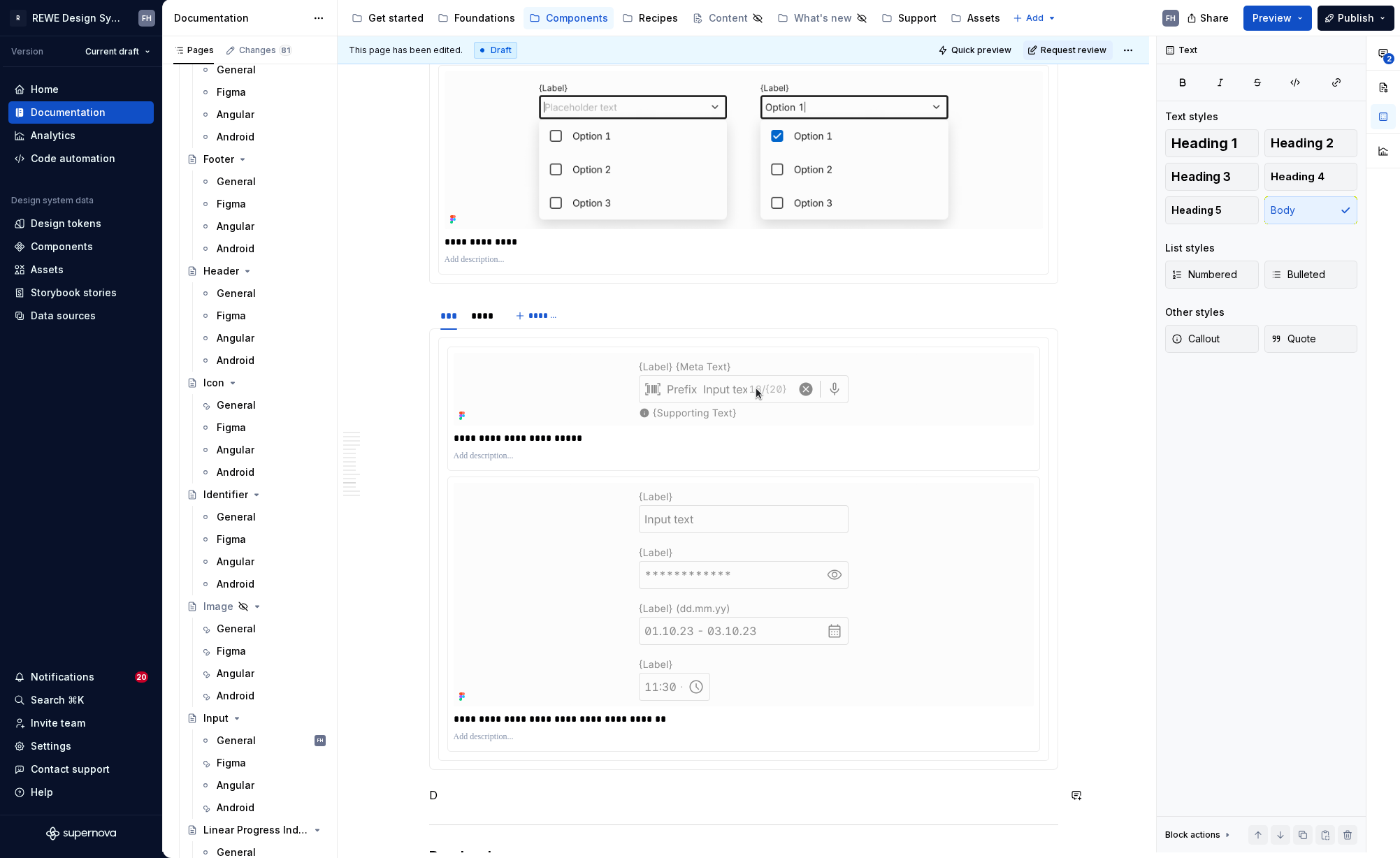
scroll to position [5199, 0]
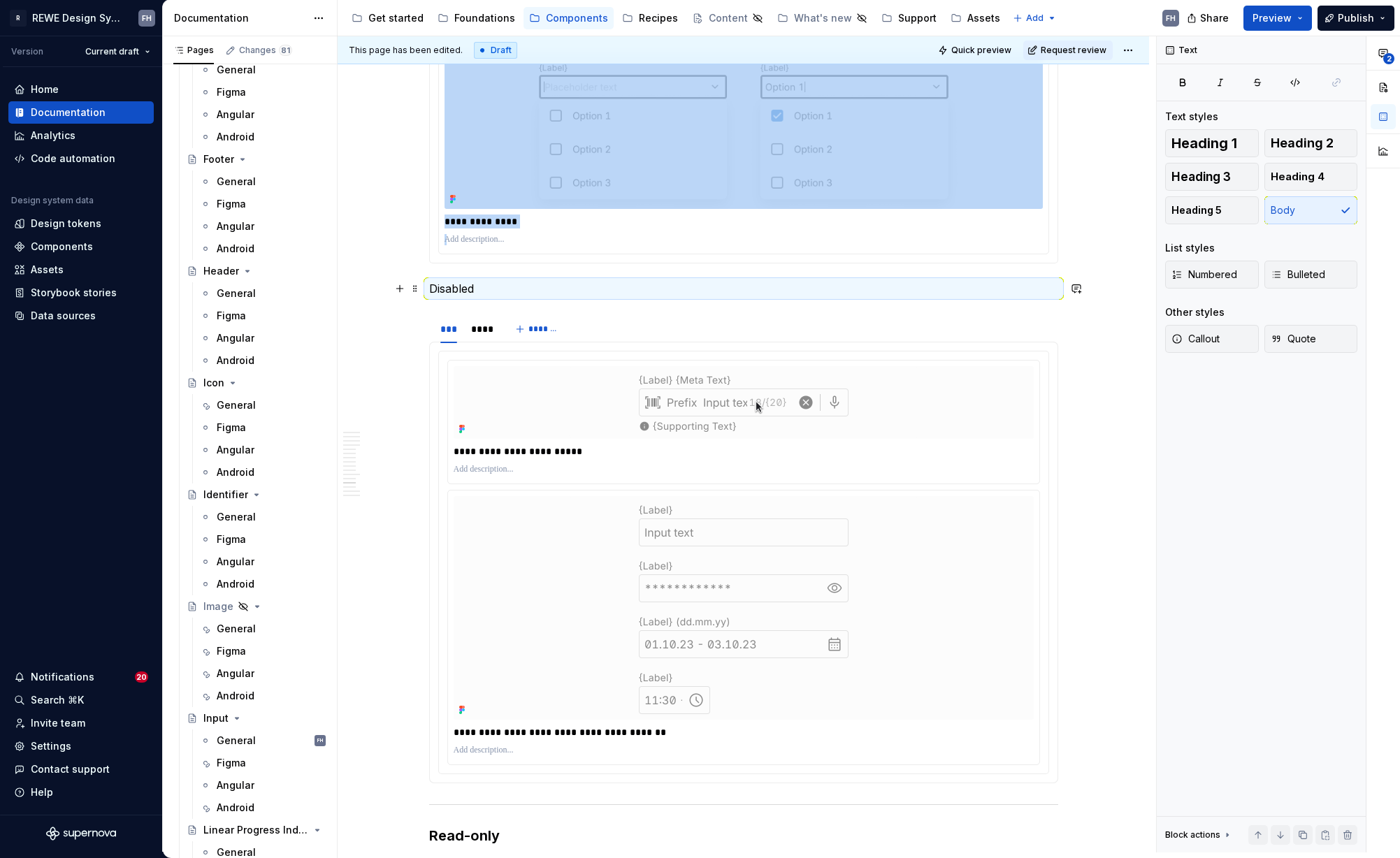
click at [481, 288] on p "Disabled" at bounding box center [743, 288] width 629 height 17
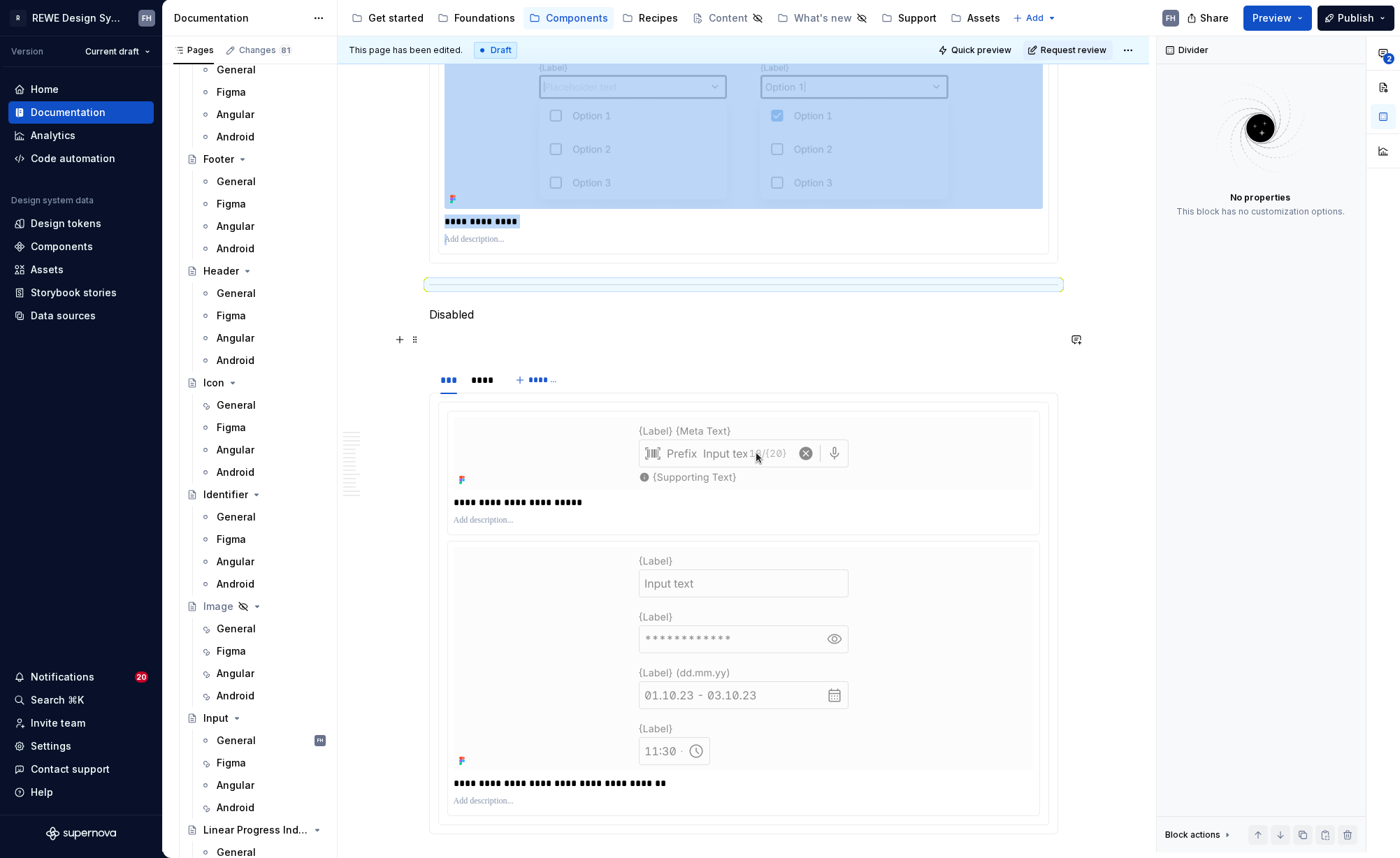
click at [464, 343] on p at bounding box center [743, 339] width 629 height 17
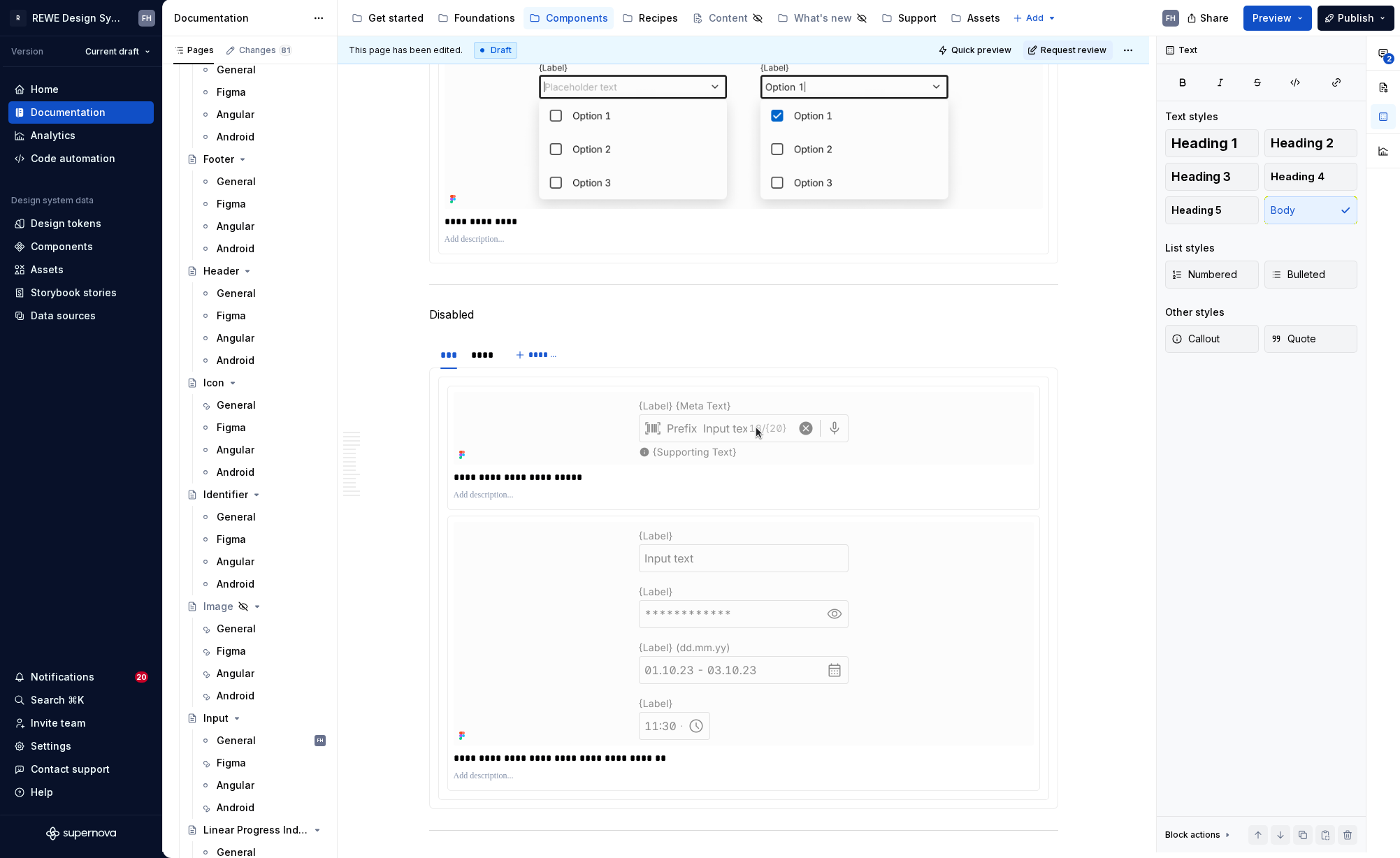
drag, startPoint x: 1203, startPoint y: 178, endPoint x: 748, endPoint y: 447, distance: 528.6
click at [1203, 178] on span "Heading 3" at bounding box center [1201, 176] width 60 height 14
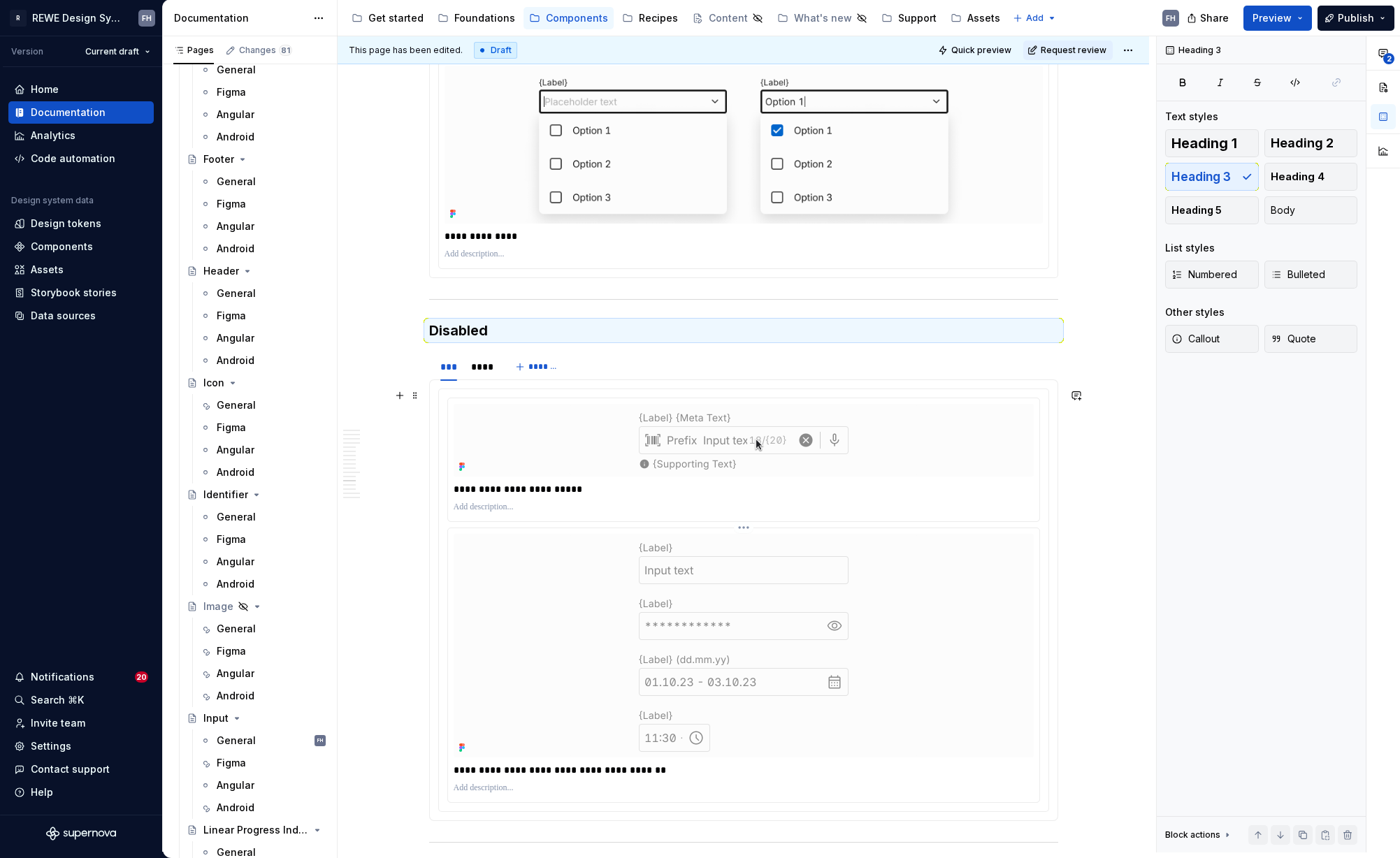
scroll to position [5154, 0]
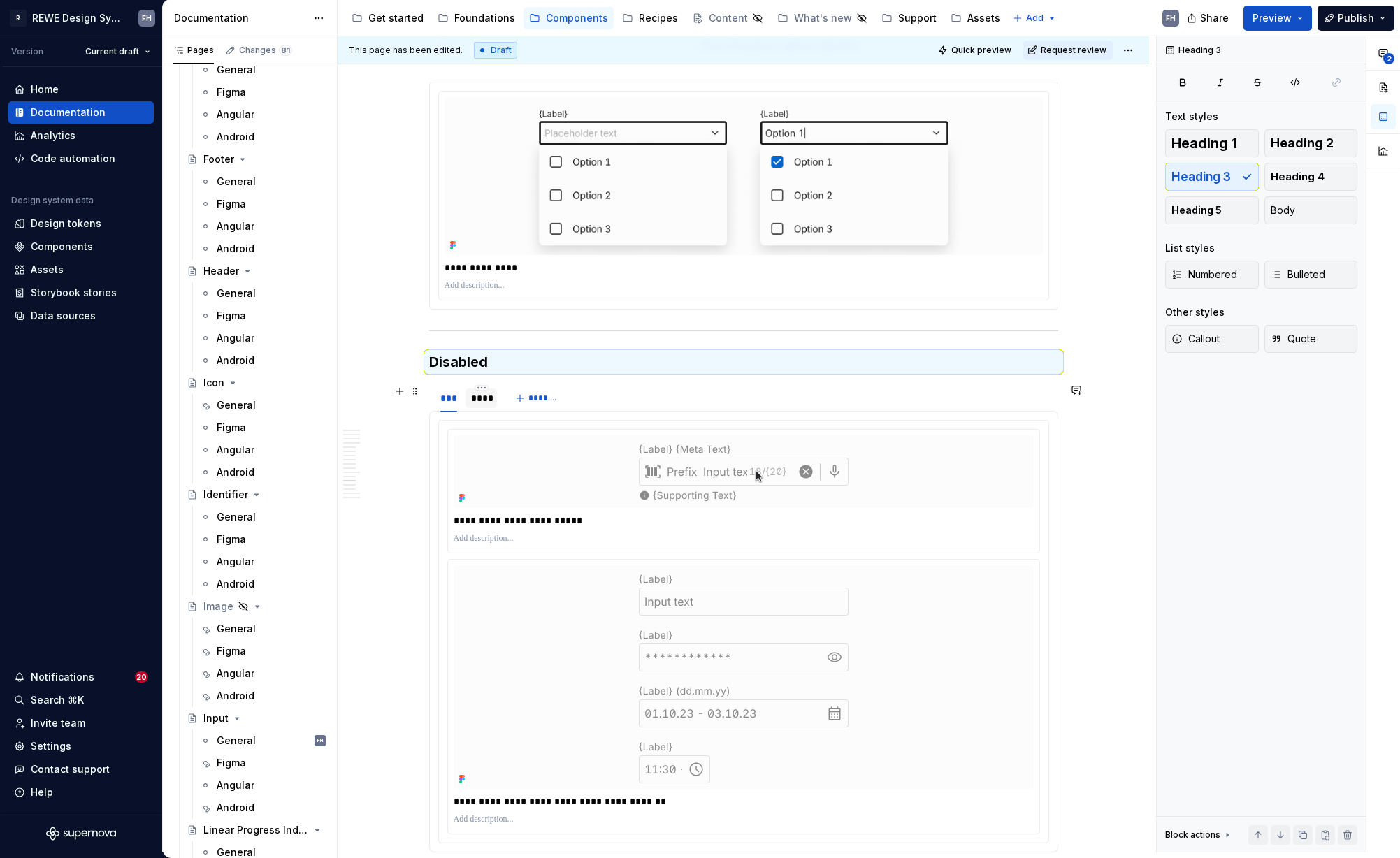
click at [481, 398] on div "****" at bounding box center [481, 398] width 21 height 14
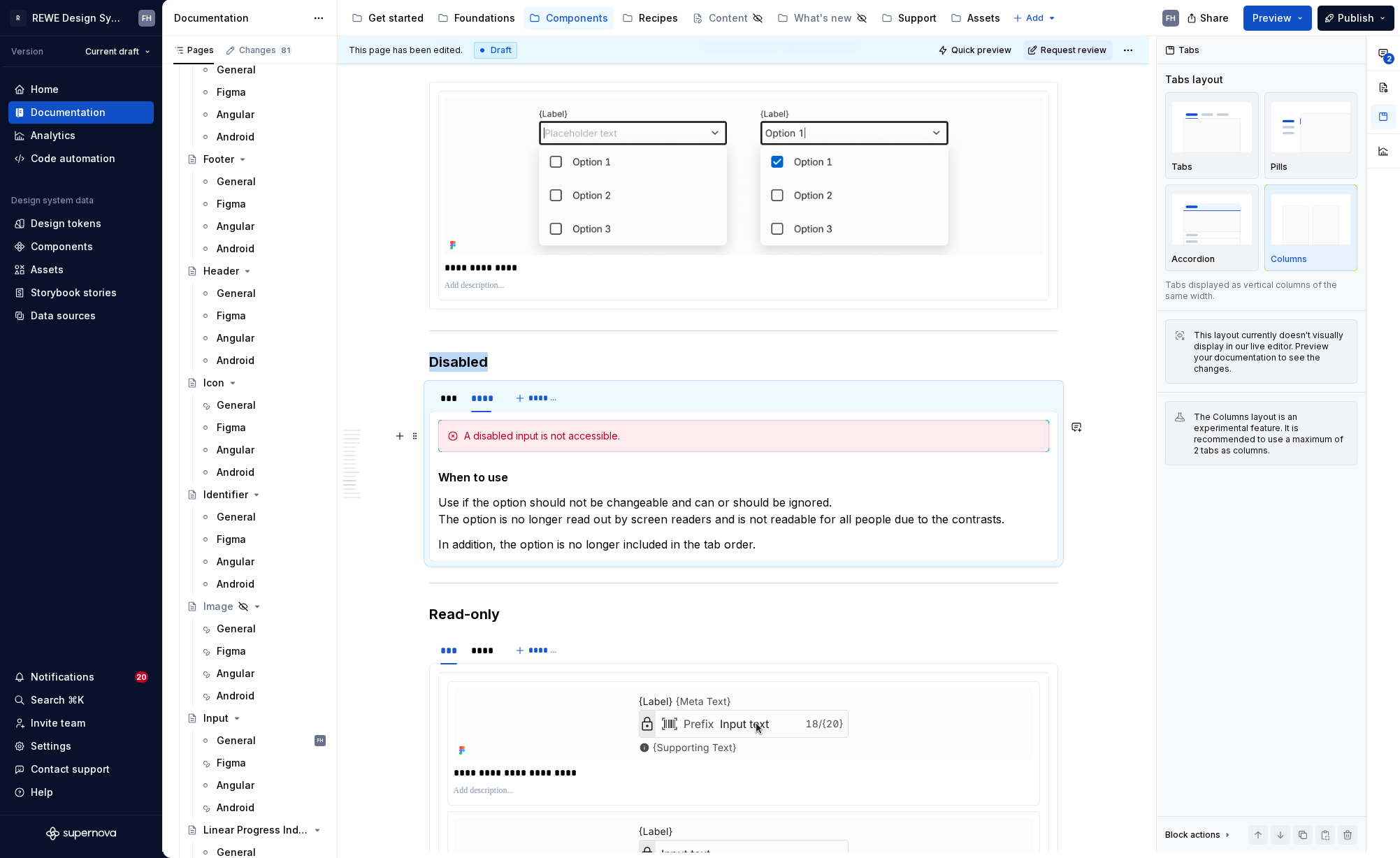
click at [528, 434] on div "A disabled input is not accessible." at bounding box center [752, 436] width 575 height 14
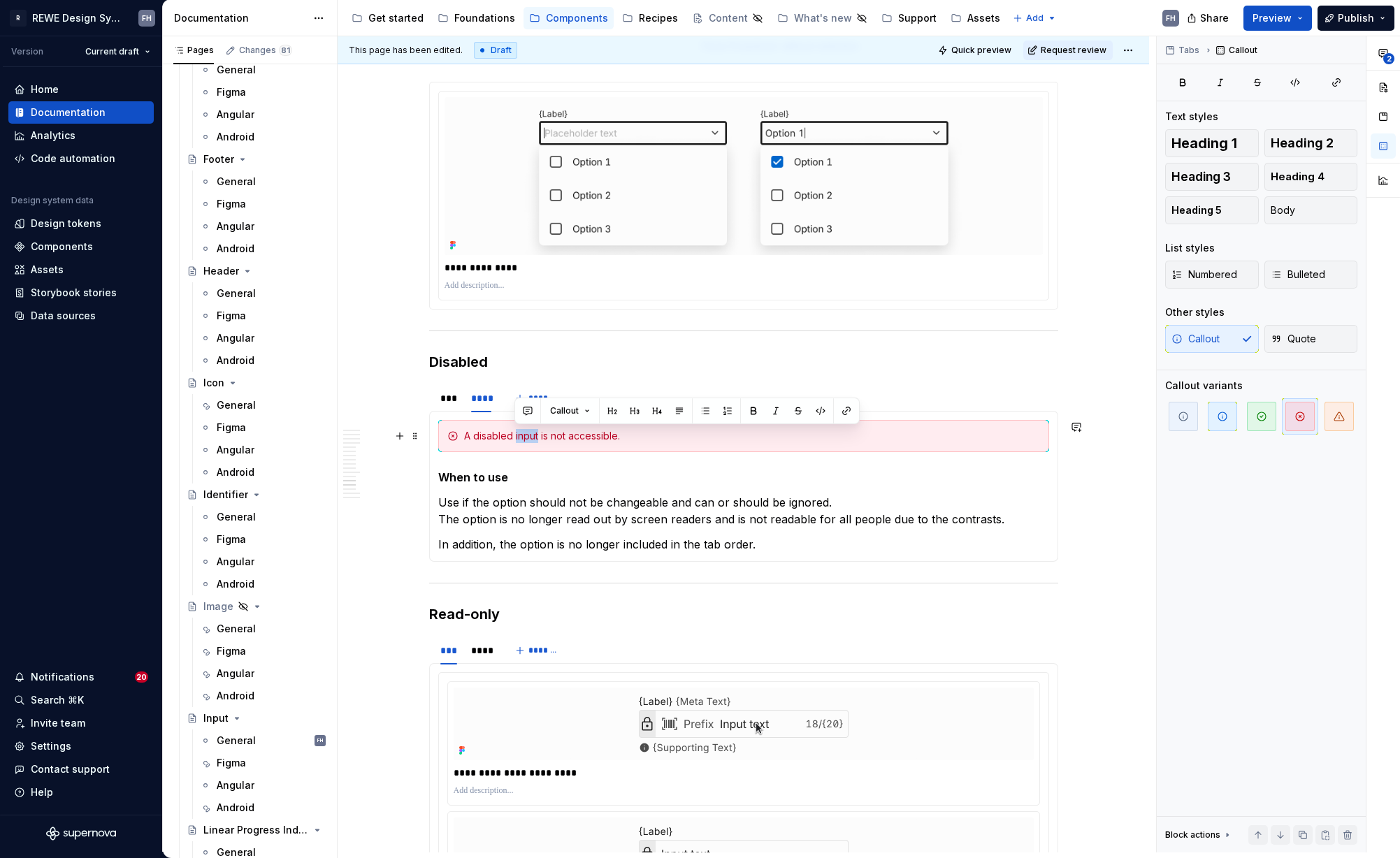
click at [528, 434] on div "A disabled input is not accessible." at bounding box center [752, 436] width 575 height 14
click at [534, 436] on div "A disabled dropdown is not accessible." at bounding box center [752, 436] width 575 height 14
copy div "dropdown"
click at [513, 503] on p "Use if the option should not be changeable and can or should be ignored. The op…" at bounding box center [743, 511] width 611 height 34
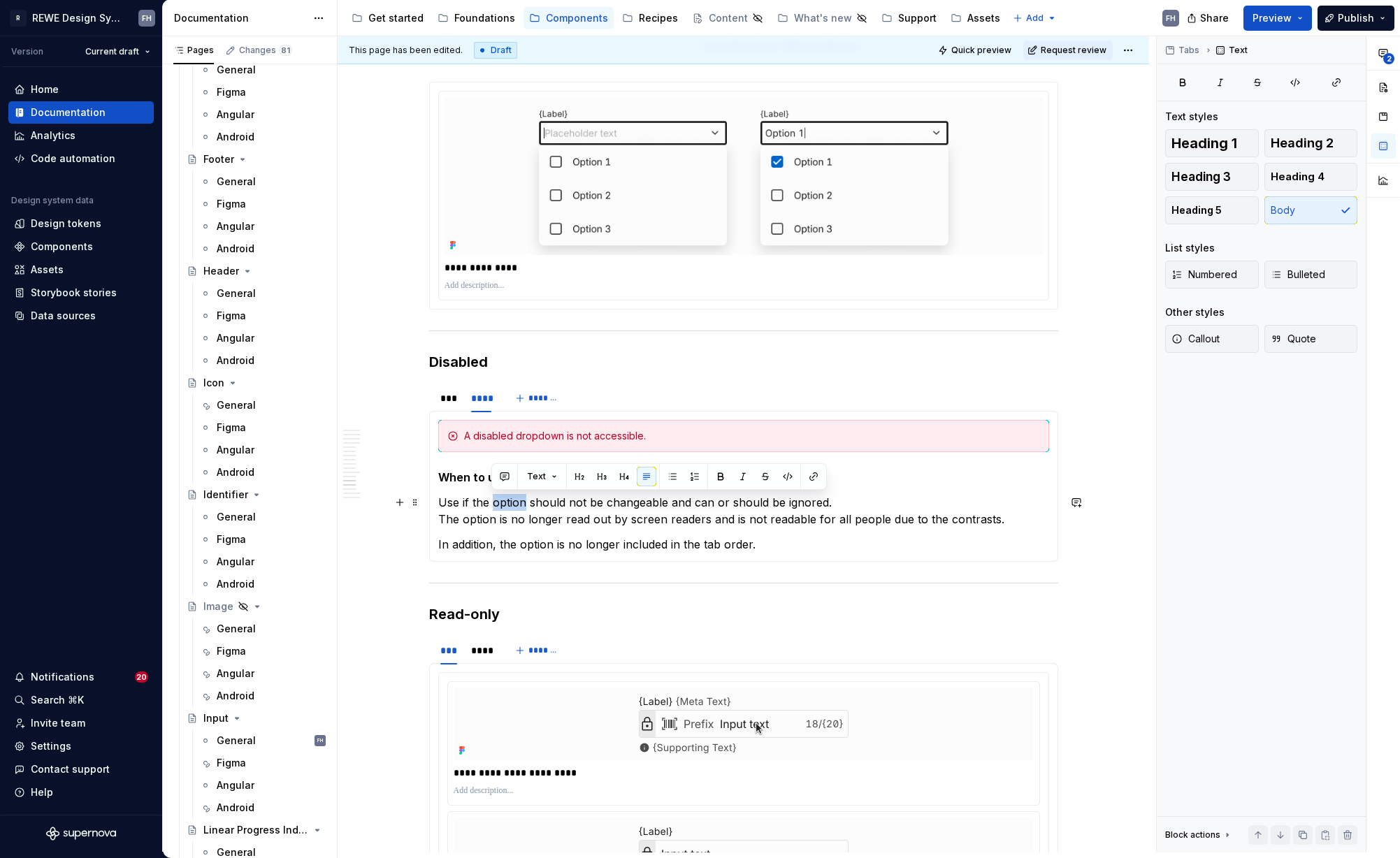
drag, startPoint x: 513, startPoint y: 503, endPoint x: 561, endPoint y: 501, distance: 48.0
click at [513, 503] on p "Use if the option should not be changeable and can or should be ignored. The op…" at bounding box center [743, 511] width 611 height 34
click at [520, 504] on p "Use if the selection should not be changeable and can or should be ignored. The…" at bounding box center [743, 511] width 611 height 34
copy p "selection"
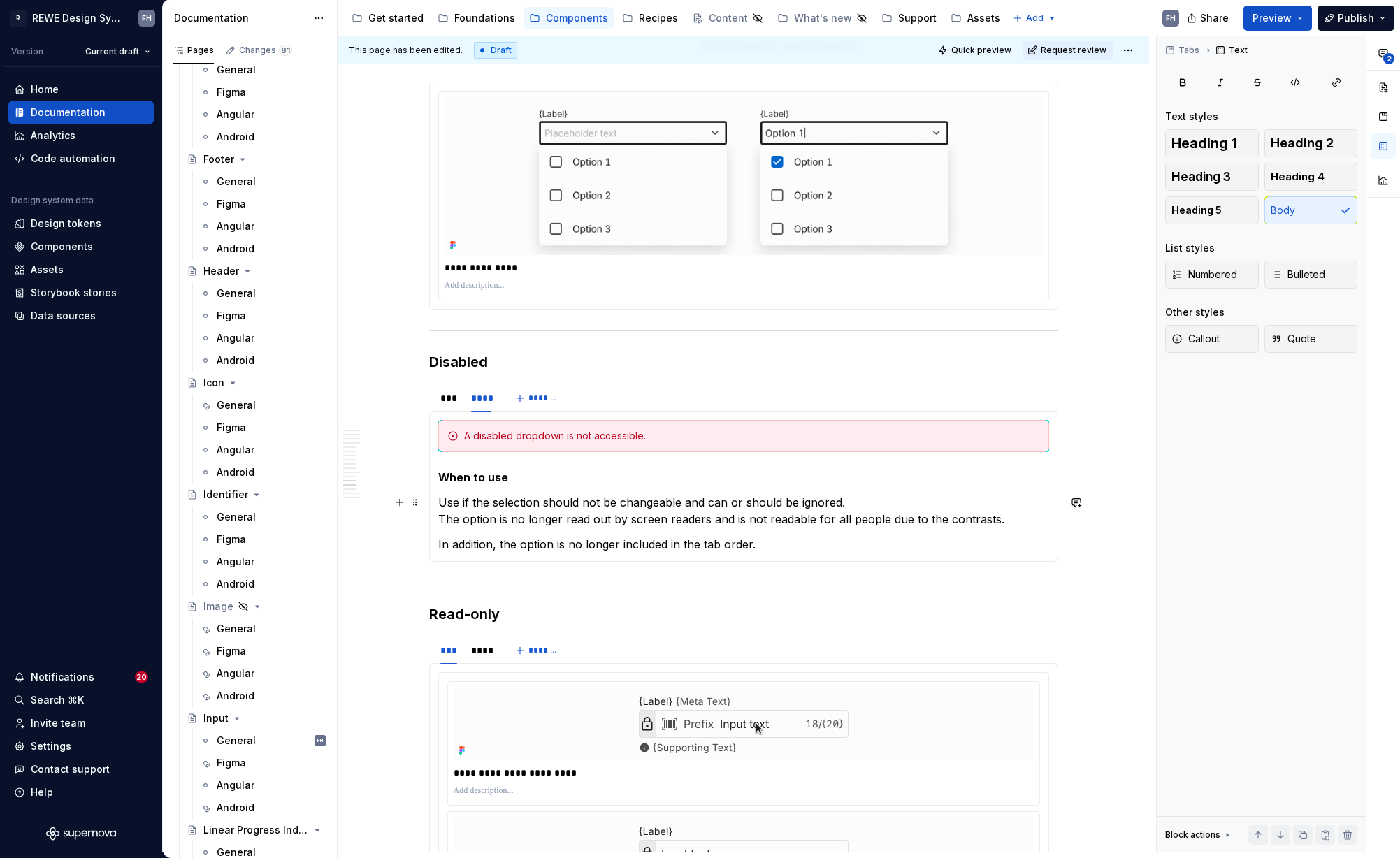
click at [473, 515] on p "Use if the selection should not be changeable and can or should be ignored. The…" at bounding box center [743, 511] width 611 height 34
click at [548, 545] on p "In addition, the option is no longer included in the tab order." at bounding box center [743, 545] width 611 height 17
click at [548, 545] on p "In addition, the option is no longer included in the tab order." at bounding box center [743, 545] width 611 height 17
click at [478, 519] on p "Use if the selection should not be changeable and can or should be ignored. The…" at bounding box center [743, 511] width 611 height 34
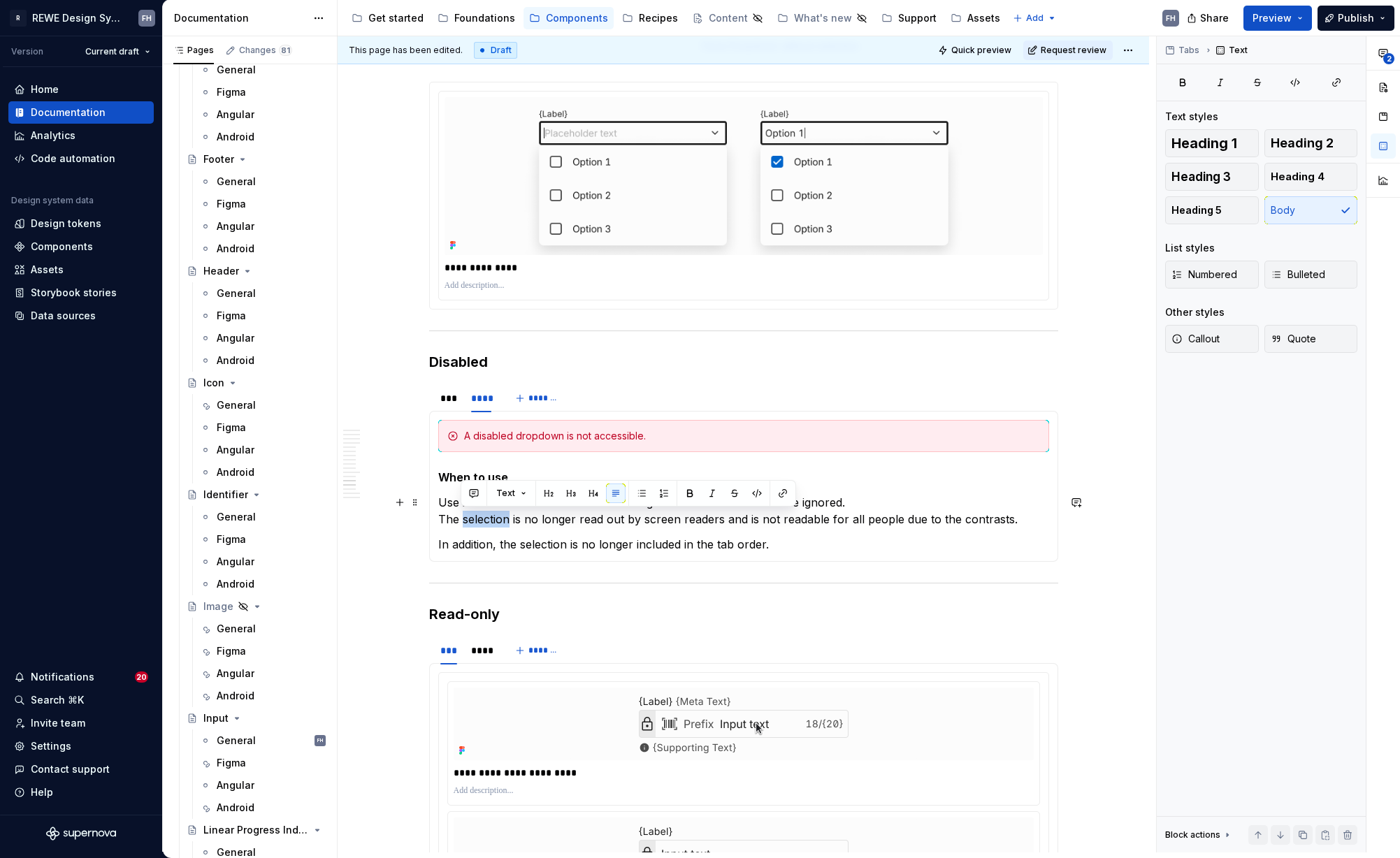
click at [478, 519] on p "Use if the selection should not be changeable and can or should be ignored. The…" at bounding box center [743, 511] width 611 height 34
click at [499, 511] on p "Use if the selection should not be changeable and can or should be ignored. The…" at bounding box center [743, 511] width 611 height 34
drag, startPoint x: 499, startPoint y: 511, endPoint x: 519, endPoint y: 535, distance: 31.2
click at [499, 511] on p "Use if the selection should not be changeable and can or should be ignored. The…" at bounding box center [743, 511] width 611 height 34
copy p "dropdown"
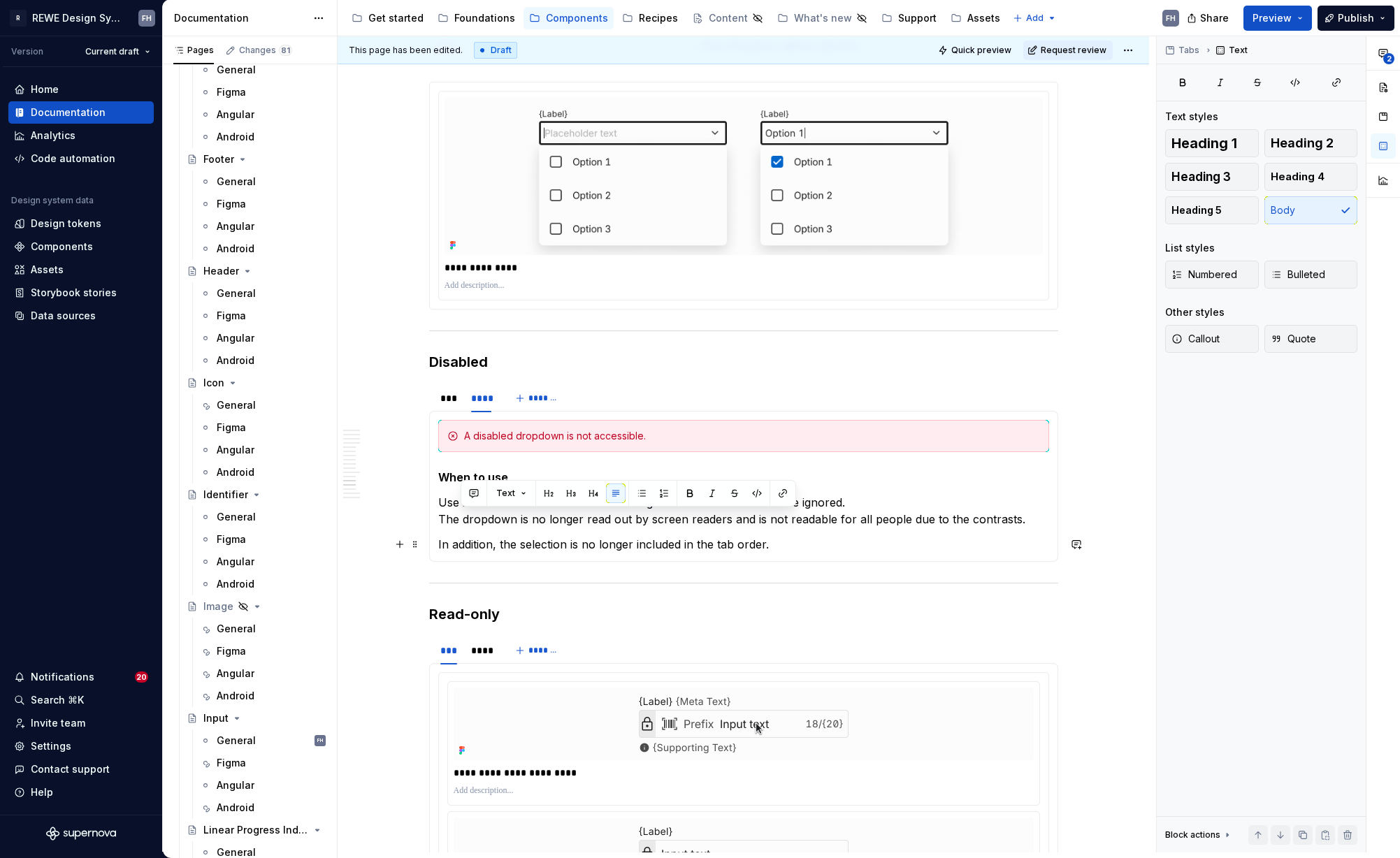
click at [532, 539] on p "In addition, the selection is no longer included in the tab order." at bounding box center [743, 545] width 611 height 17
drag, startPoint x: 692, startPoint y: 516, endPoint x: 591, endPoint y: 459, distance: 116.0
click at [692, 516] on p "Use if the selection should not be changeable and can or should be ignored. The…" at bounding box center [743, 511] width 611 height 34
click at [511, 501] on p "Use if the selection should not be changeable and can or should be ignored. The…" at bounding box center [743, 511] width 611 height 34
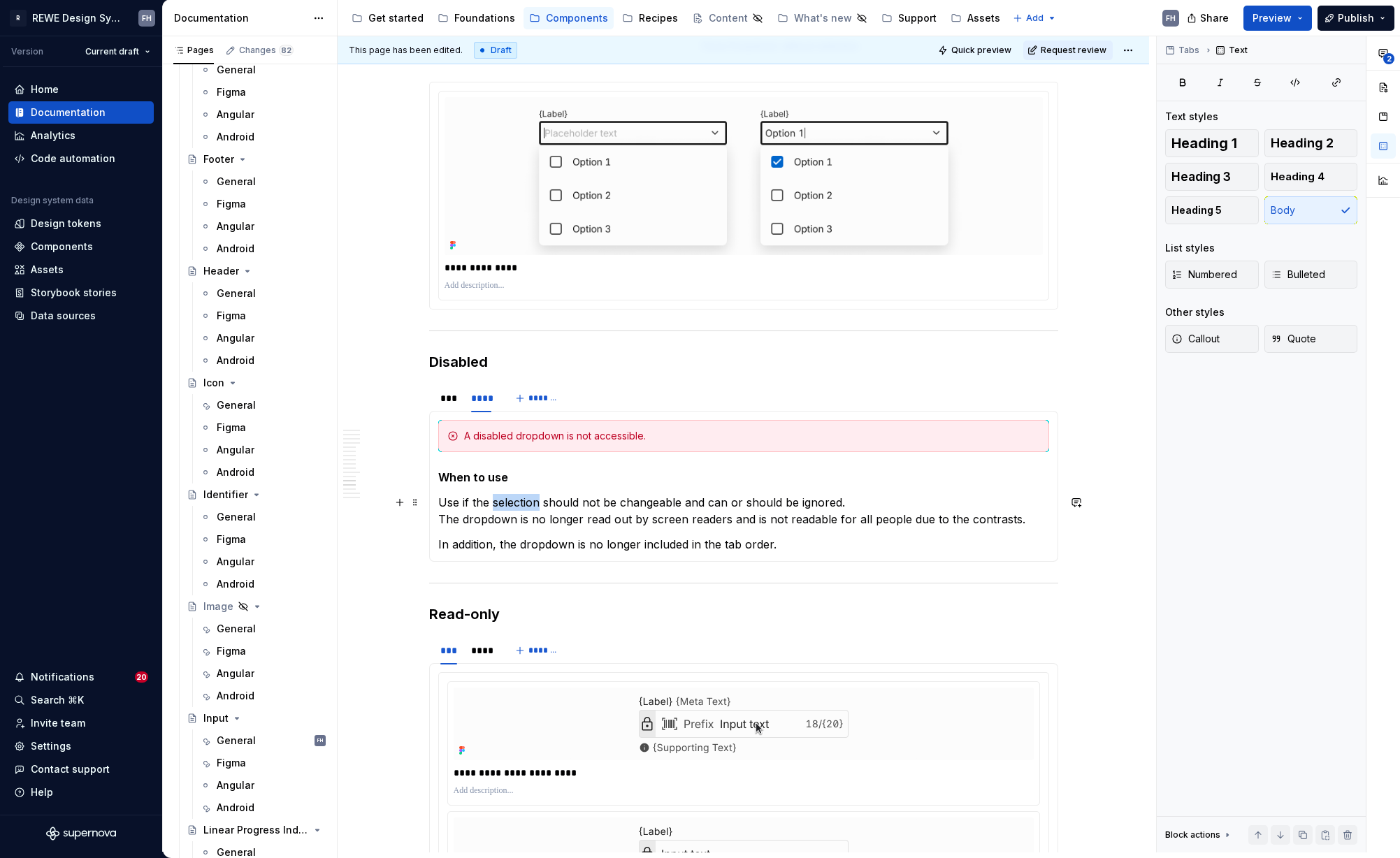
drag, startPoint x: 511, startPoint y: 501, endPoint x: 528, endPoint y: 502, distance: 17.0
click at [511, 501] on p "Use if the selection should not be changeable and can or should be ignored. The…" at bounding box center [743, 511] width 611 height 34
copy p "selection"
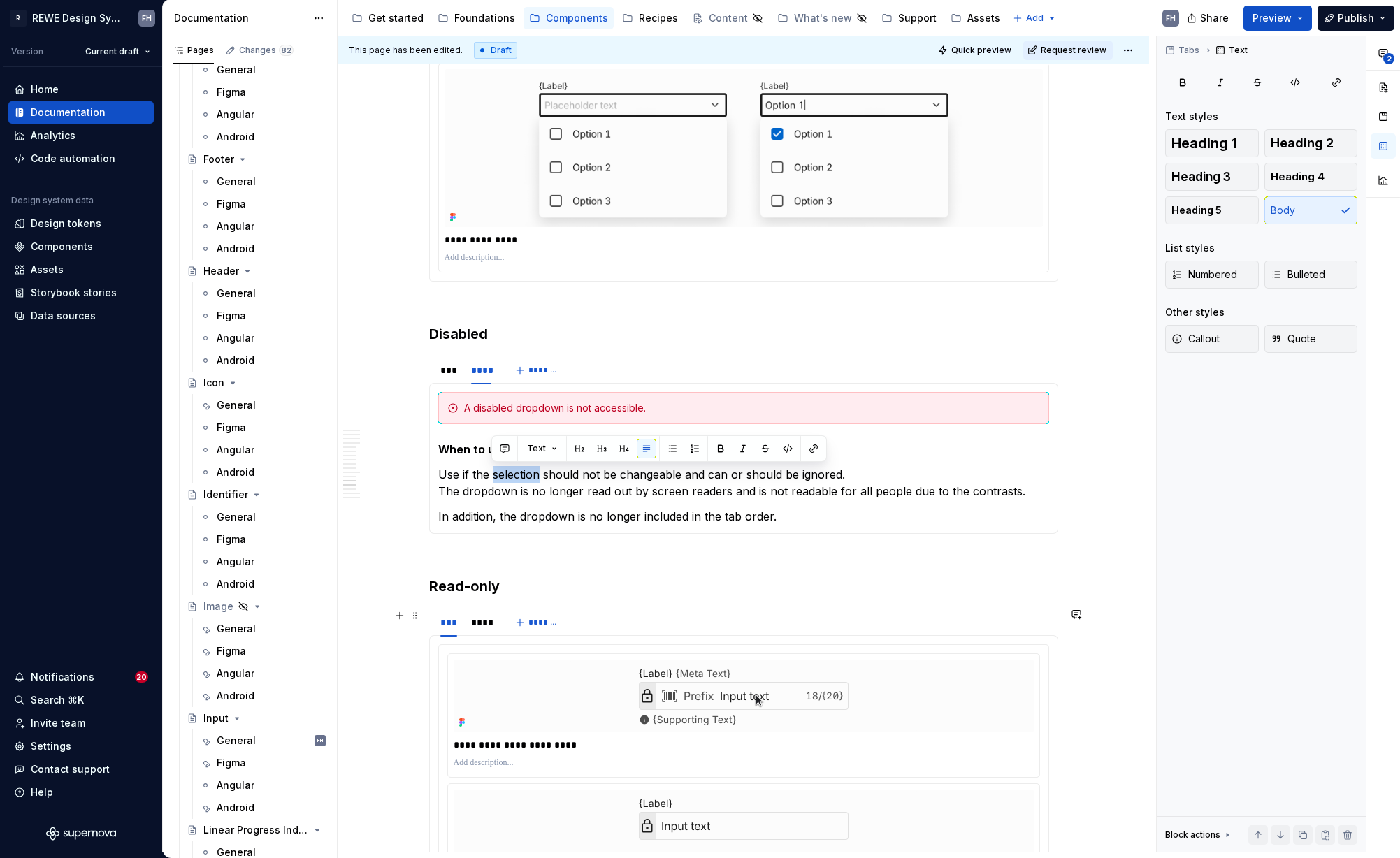
drag, startPoint x: 478, startPoint y: 626, endPoint x: 506, endPoint y: 606, distance: 34.4
click at [478, 626] on div "****" at bounding box center [481, 622] width 21 height 14
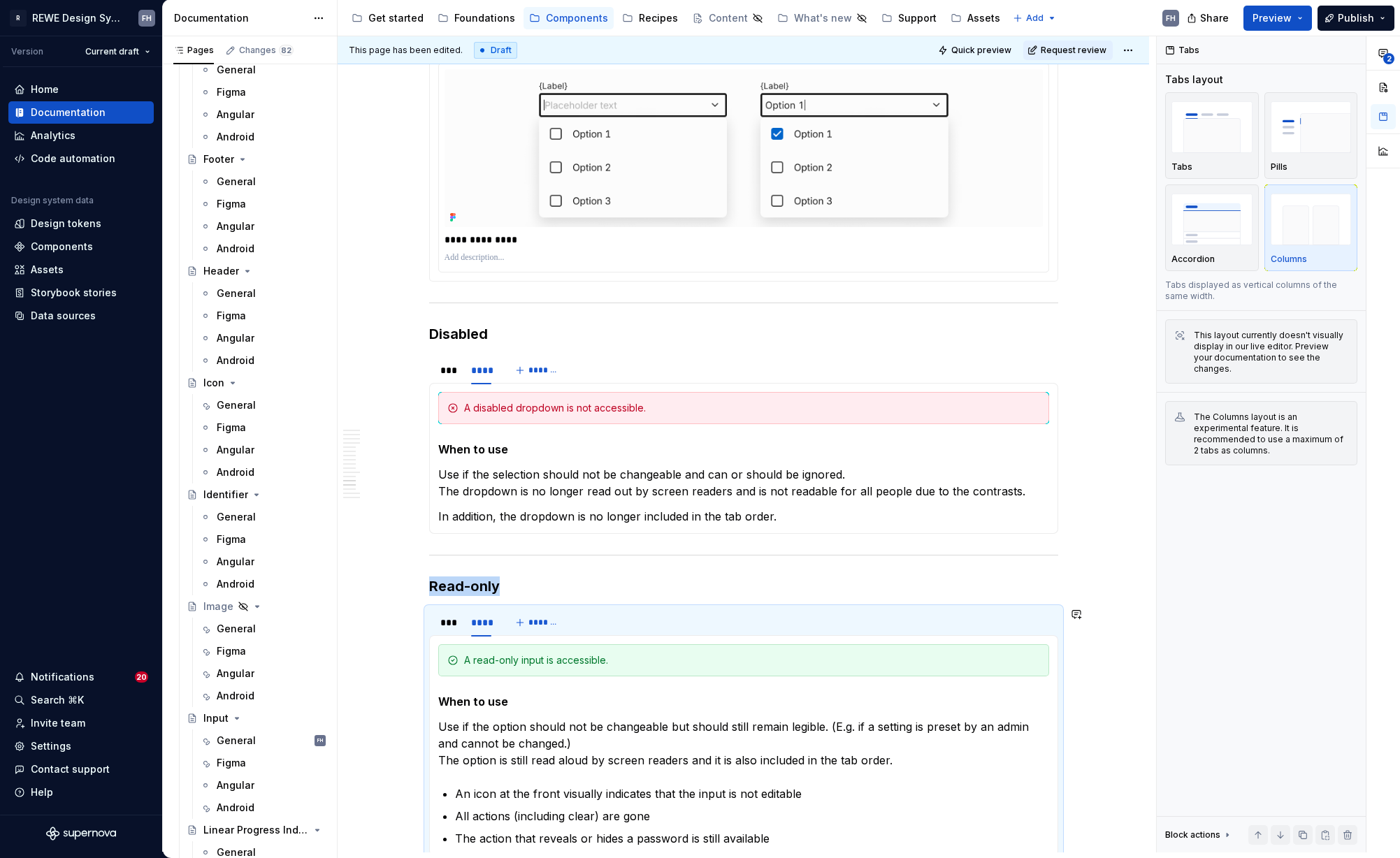
scroll to position [5293, 0]
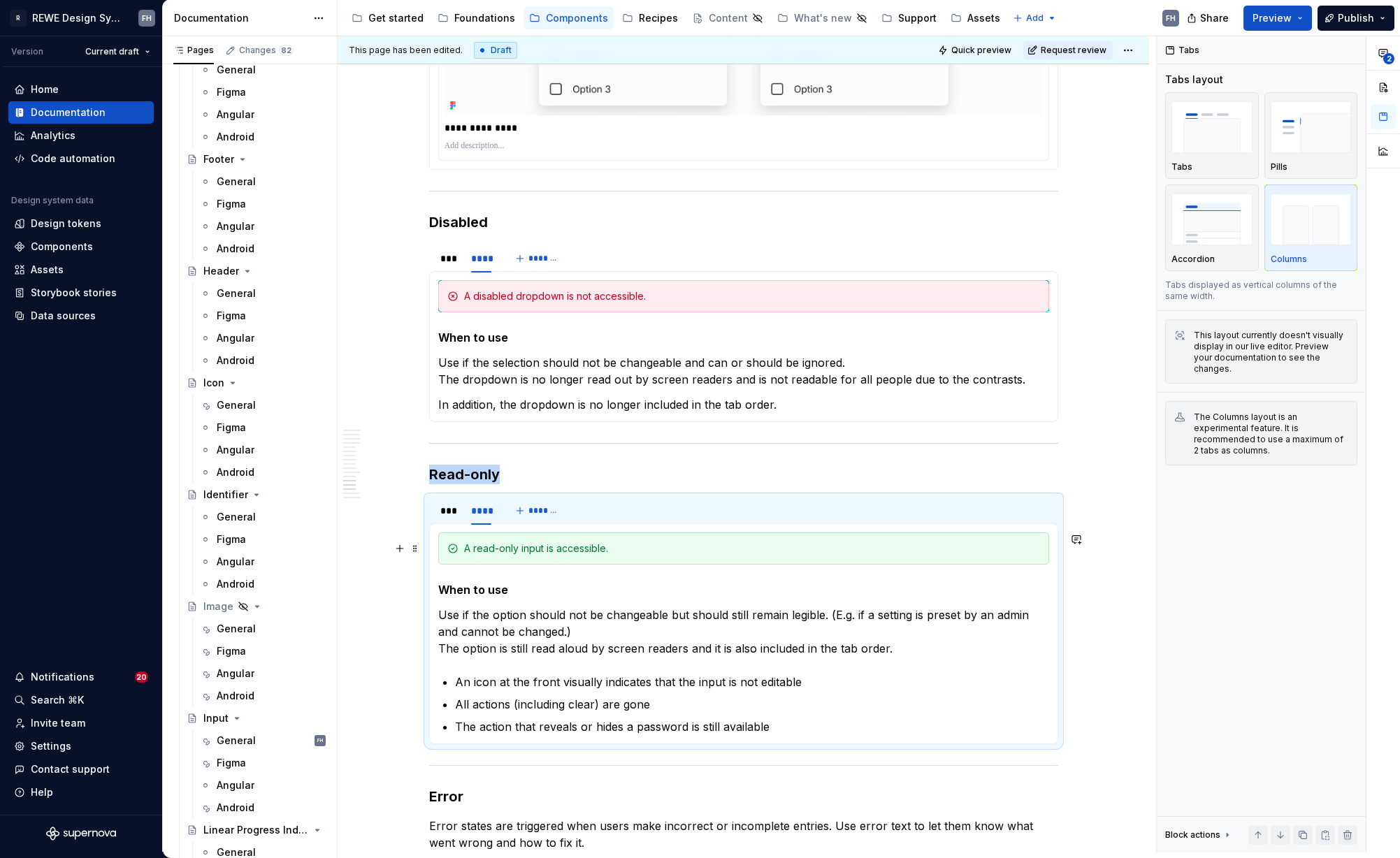
click at [532, 545] on div "A read-only input is accessible." at bounding box center [752, 548] width 575 height 14
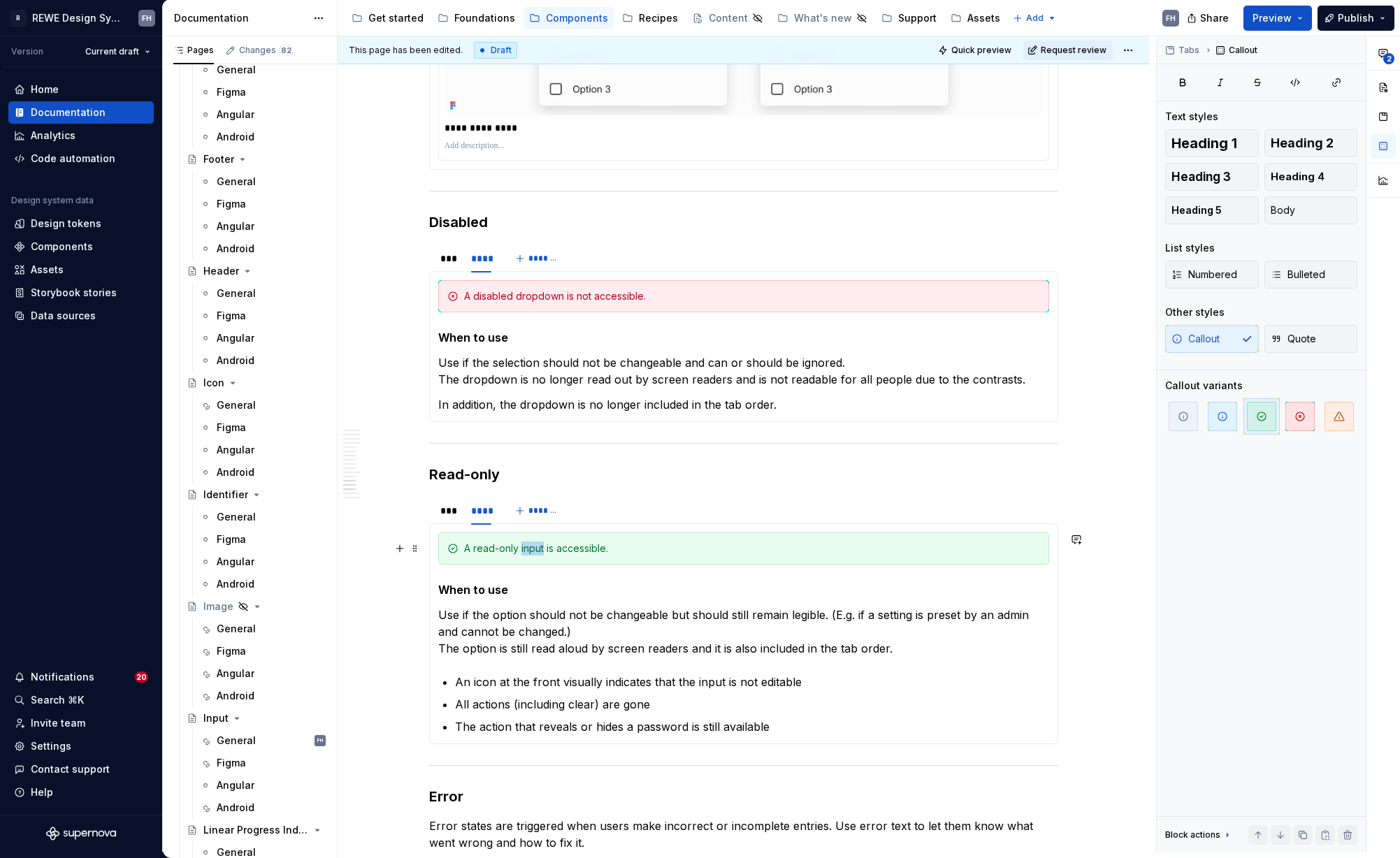
click at [532, 545] on div "A read-only input is accessible." at bounding box center [752, 548] width 575 height 14
click at [503, 616] on p "Use if the option should not be changeable but should still remain legible. (E.…" at bounding box center [743, 631] width 611 height 50
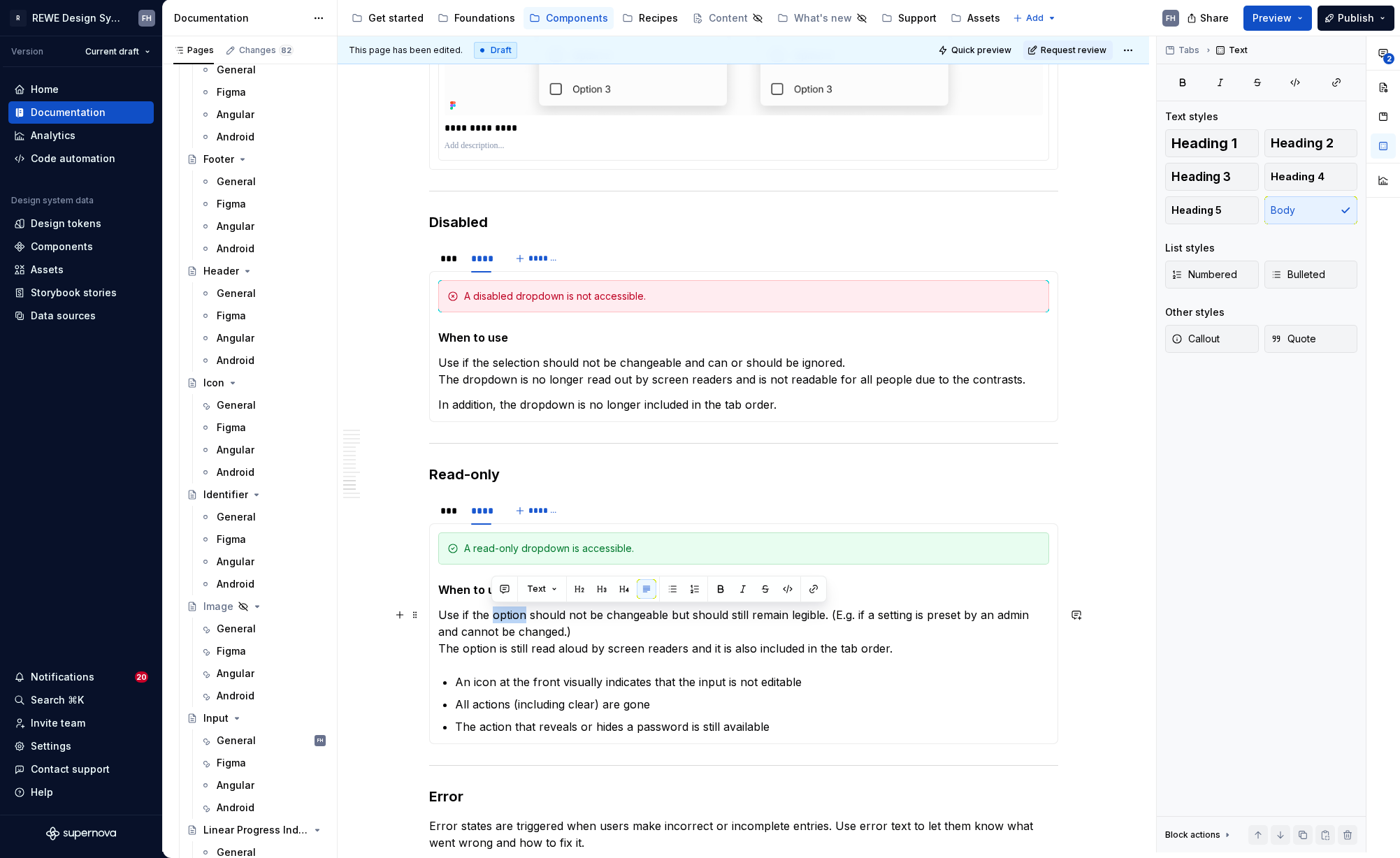
click at [503, 616] on p "Use if the option should not be changeable but should still remain legible. (E.…" at bounding box center [743, 631] width 611 height 50
click at [478, 648] on p "Use if the selection should not be changeable but should still remain legible. …" at bounding box center [743, 631] width 611 height 50
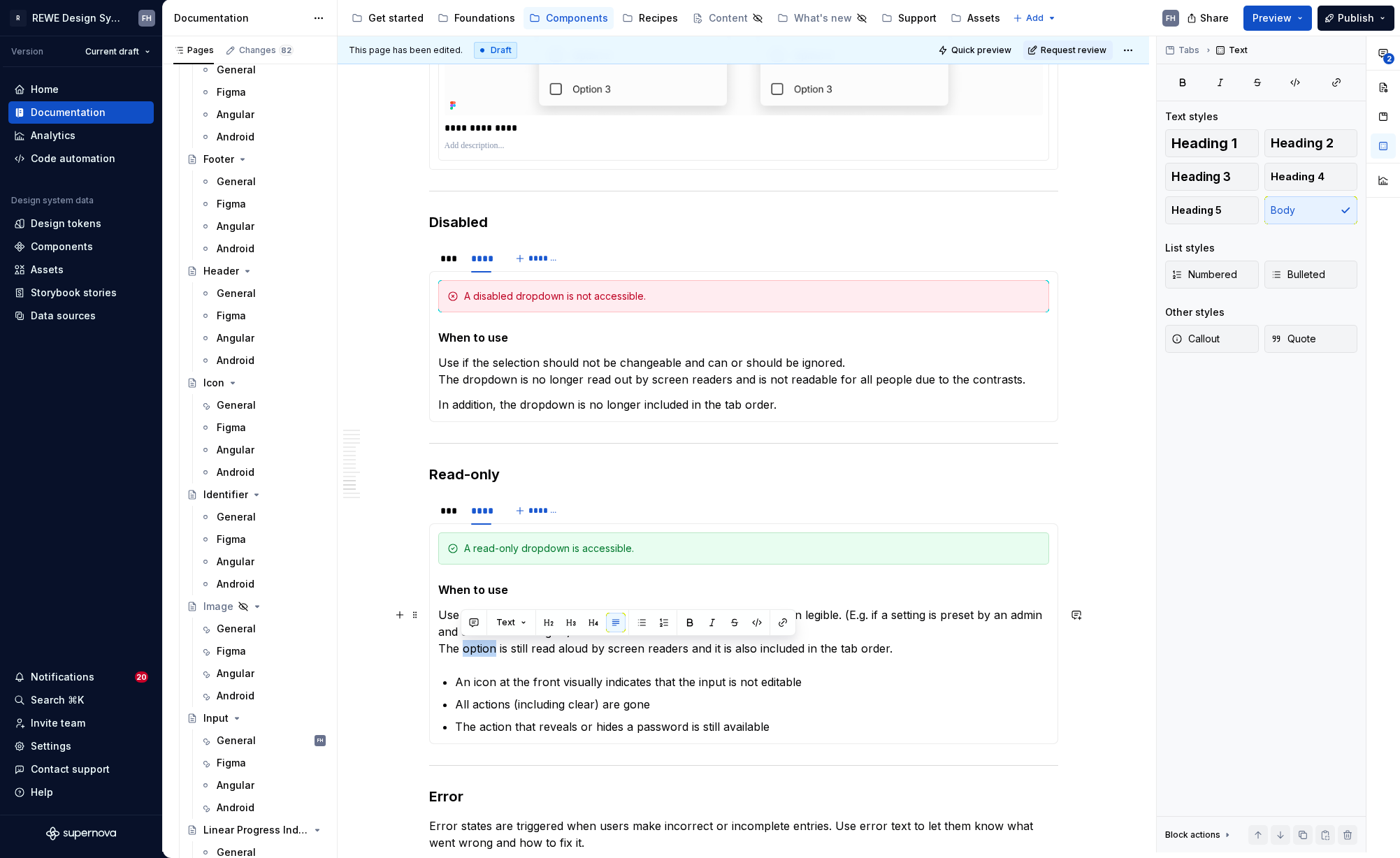
click at [478, 648] on p "Use if the selection should not be changeable but should still remain legible. …" at bounding box center [743, 631] width 611 height 50
click at [700, 682] on p "An icon at the front visually indicates that the input is not editable" at bounding box center [752, 682] width 594 height 17
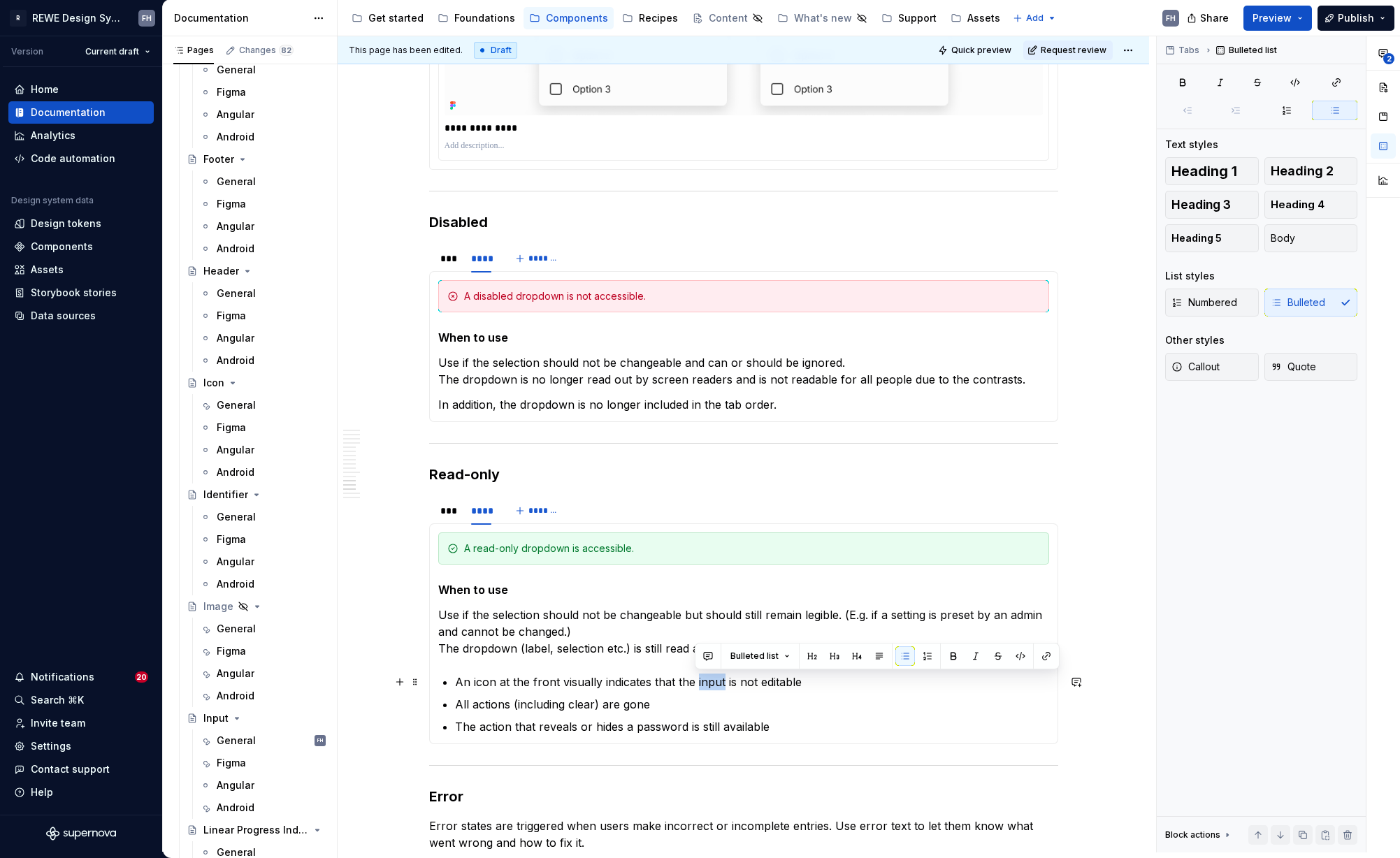
click at [700, 682] on p "An icon at the front visually indicates that the input is not editable" at bounding box center [752, 682] width 594 height 17
drag, startPoint x: 662, startPoint y: 701, endPoint x: 634, endPoint y: 701, distance: 28.0
click at [661, 701] on p "All actions (including clear) are gone" at bounding box center [752, 704] width 594 height 17
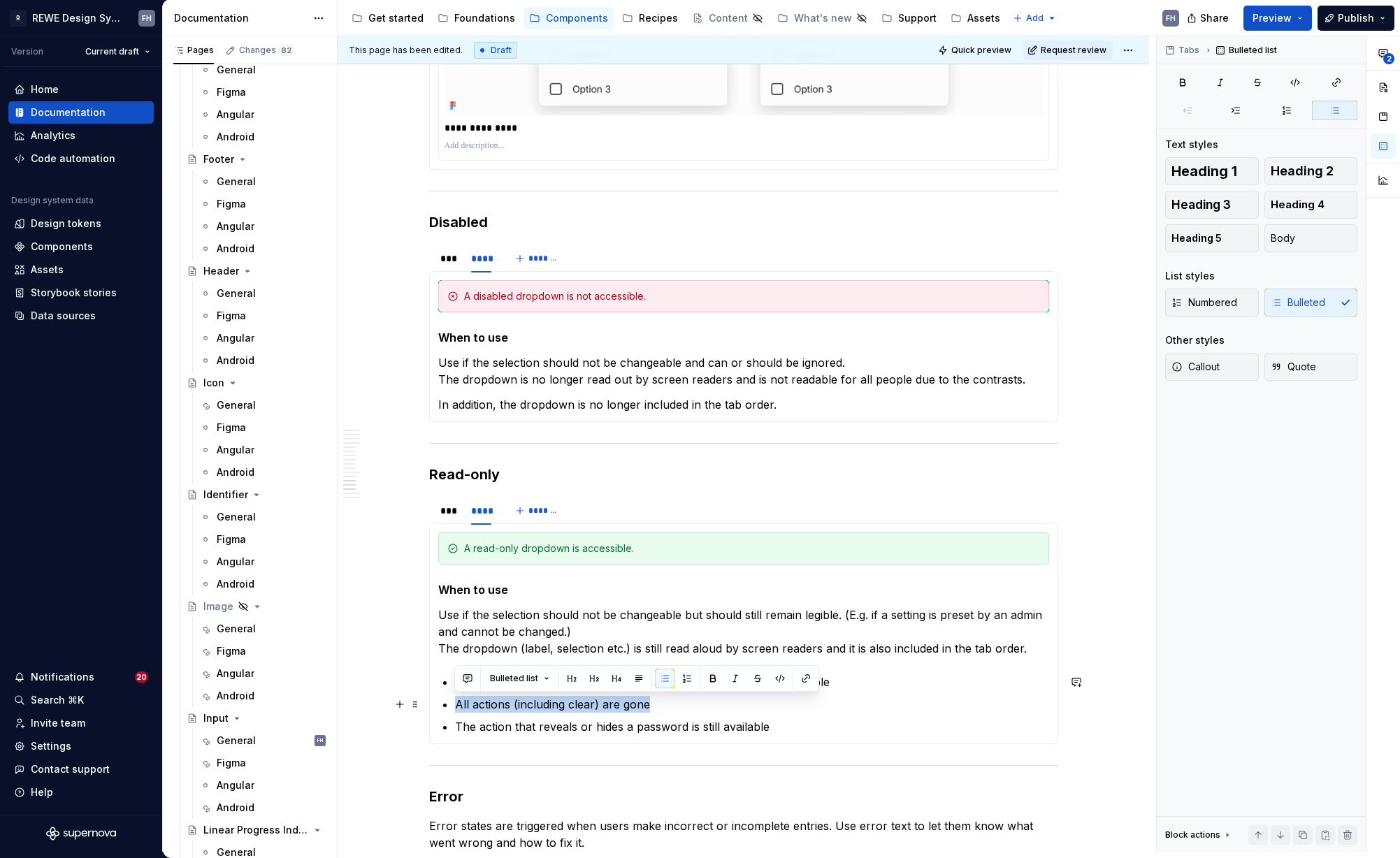
drag, startPoint x: 640, startPoint y: 702, endPoint x: 676, endPoint y: 699, distance: 36.1
click at [676, 699] on section-item-column "A read-only dropdown is accessible. When to use Use if the selection should not…" at bounding box center [743, 633] width 611 height 202
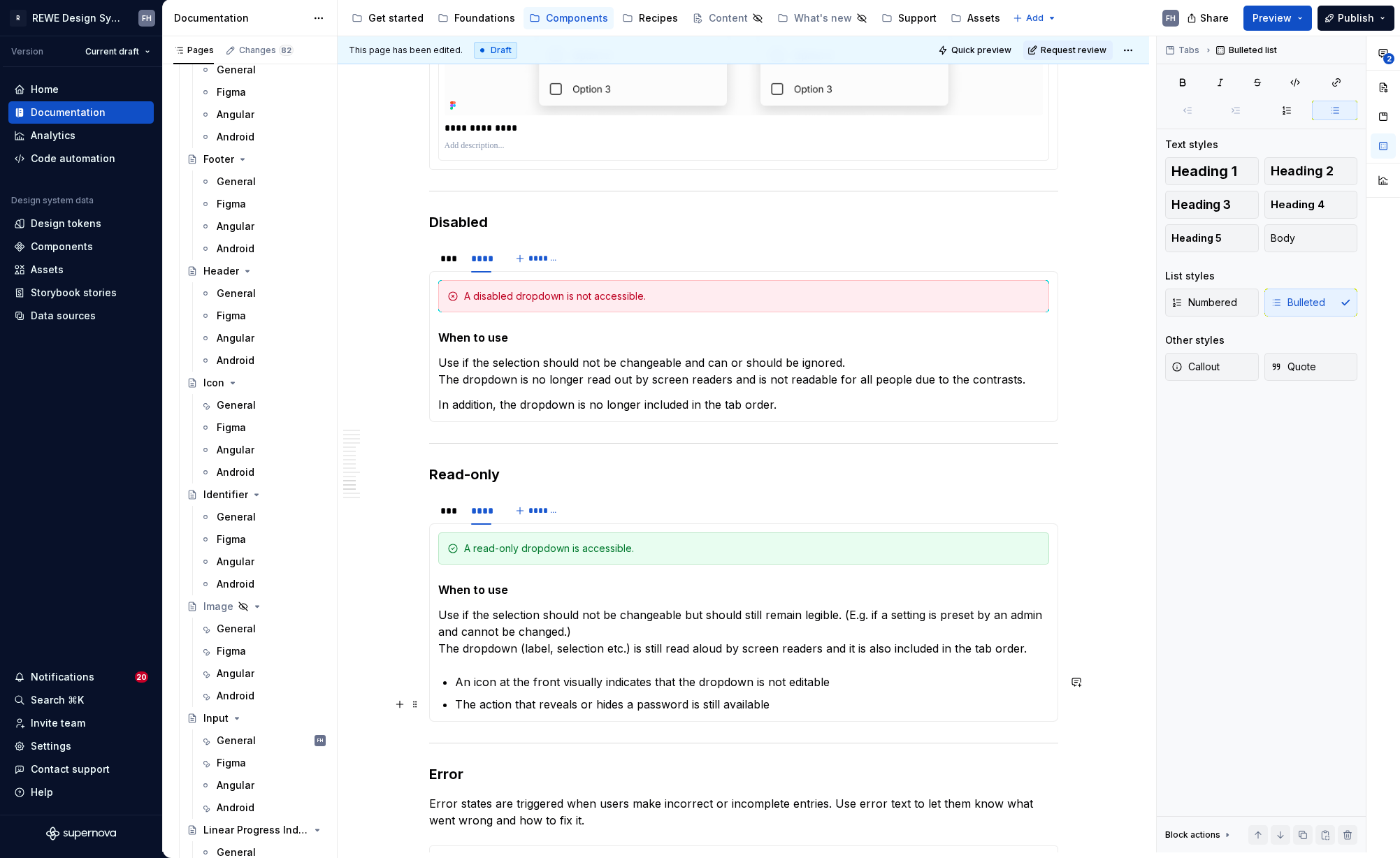
click at [805, 711] on p "The action that reveals or hides a password is still available" at bounding box center [752, 704] width 594 height 17
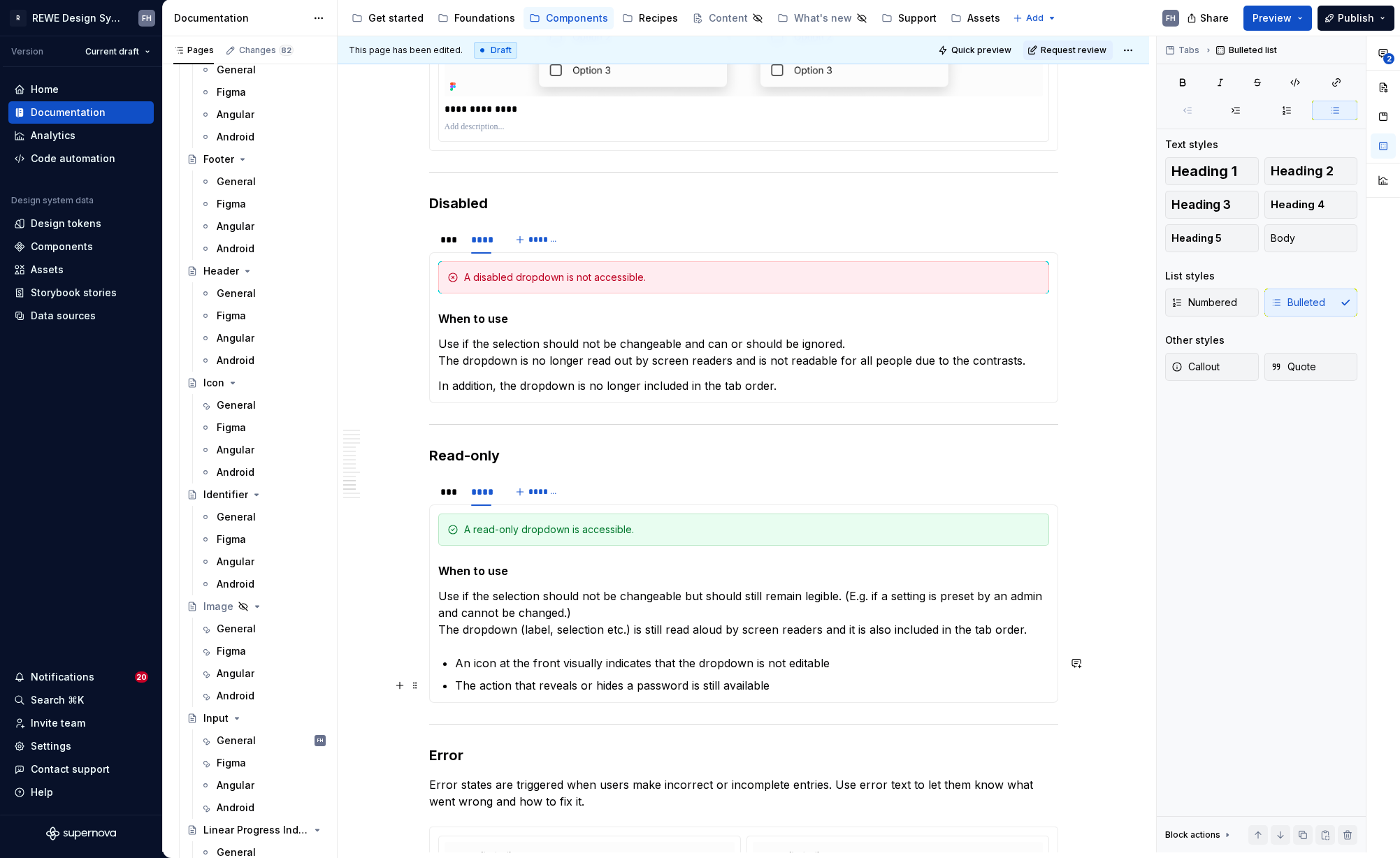
click at [788, 683] on p "The action that reveals or hides a password is still available" at bounding box center [752, 685] width 594 height 17
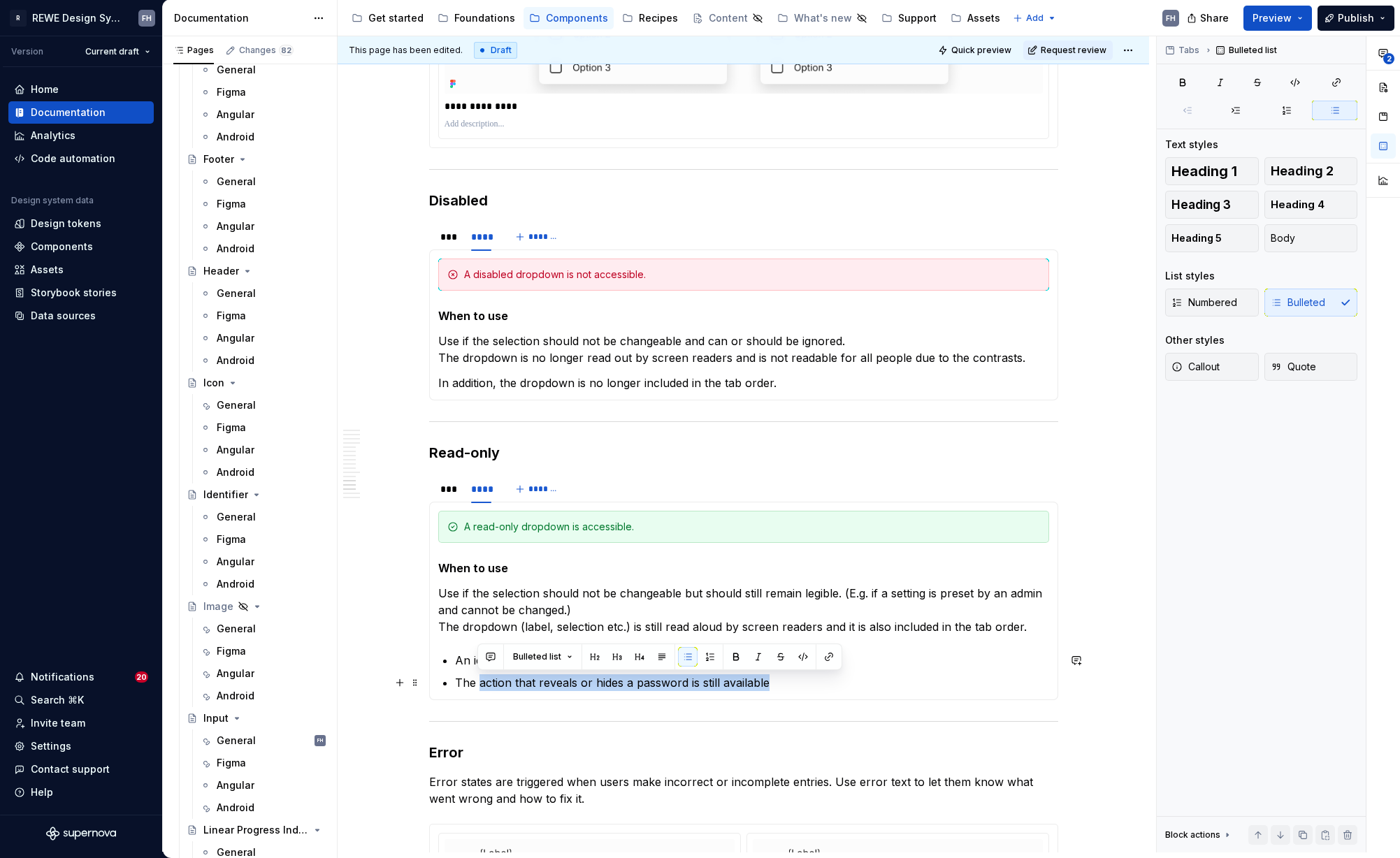
drag, startPoint x: 478, startPoint y: 683, endPoint x: 791, endPoint y: 678, distance: 313.0
click at [791, 678] on p "The action that reveals or hides a password is still available" at bounding box center [752, 683] width 594 height 17
click at [822, 677] on p "The action that reveals or hides a password is still available" at bounding box center [752, 683] width 594 height 17
drag, startPoint x: 735, startPoint y: 685, endPoint x: 461, endPoint y: 684, distance: 274.0
click at [458, 683] on p "The action that reveals or hides a password is still available" at bounding box center [752, 683] width 594 height 17
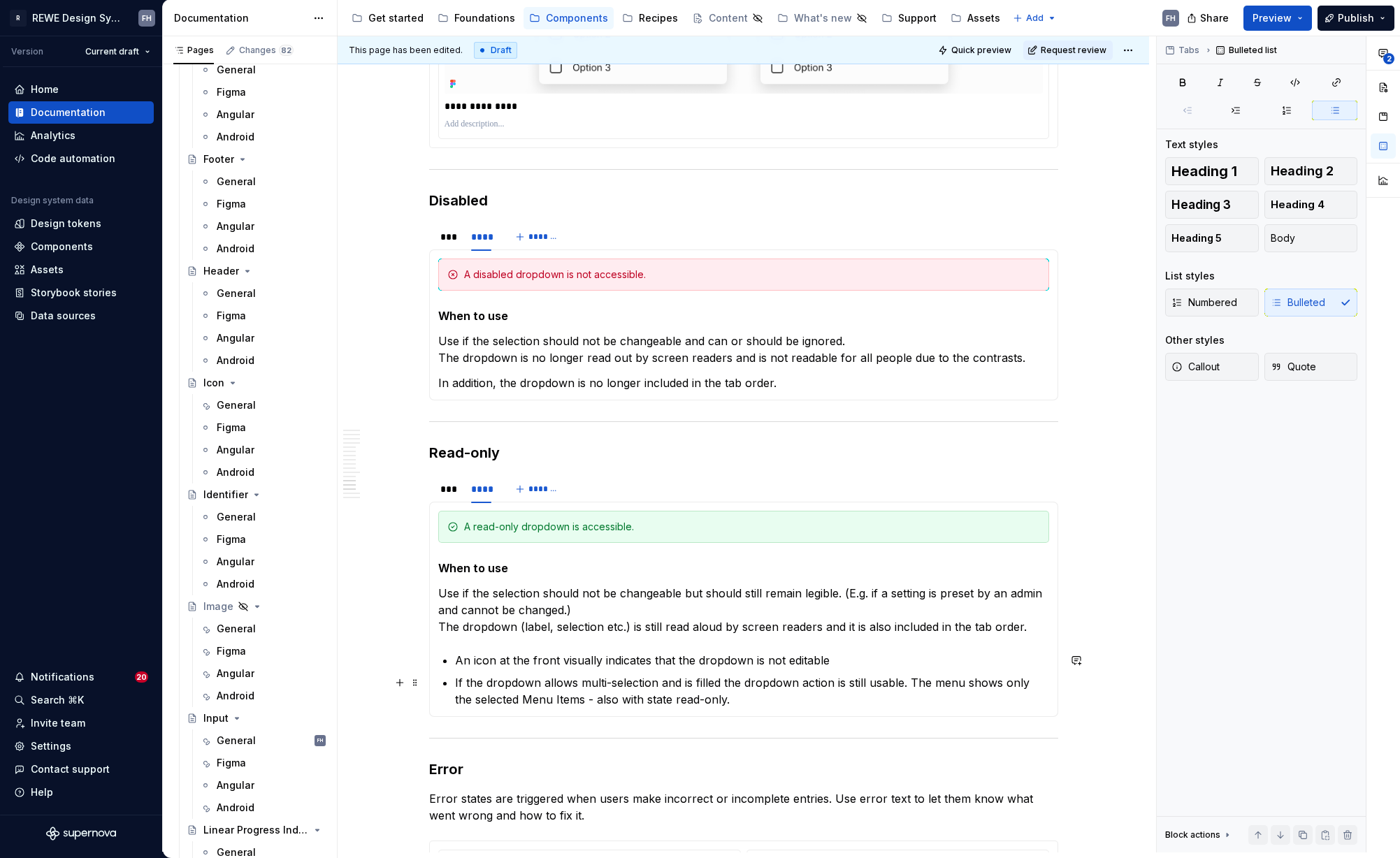
click at [714, 686] on p "If the dropdown allows multi-selection and is filled the dropdown action is sti…" at bounding box center [752, 691] width 594 height 34
click at [756, 699] on p "If the dropdown allows multi-selection and is filled the dropdown action is sti…" at bounding box center [752, 691] width 594 height 34
drag, startPoint x: 693, startPoint y: 683, endPoint x: 760, endPoint y: 686, distance: 67.1
click at [721, 685] on p "If the dropdown allows multi-selection and is filled the dropdown action is sti…" at bounding box center [752, 691] width 594 height 34
click at [852, 688] on p "If the dropdown allows multi-selection and got selections the dropdown action i…" at bounding box center [752, 691] width 594 height 34
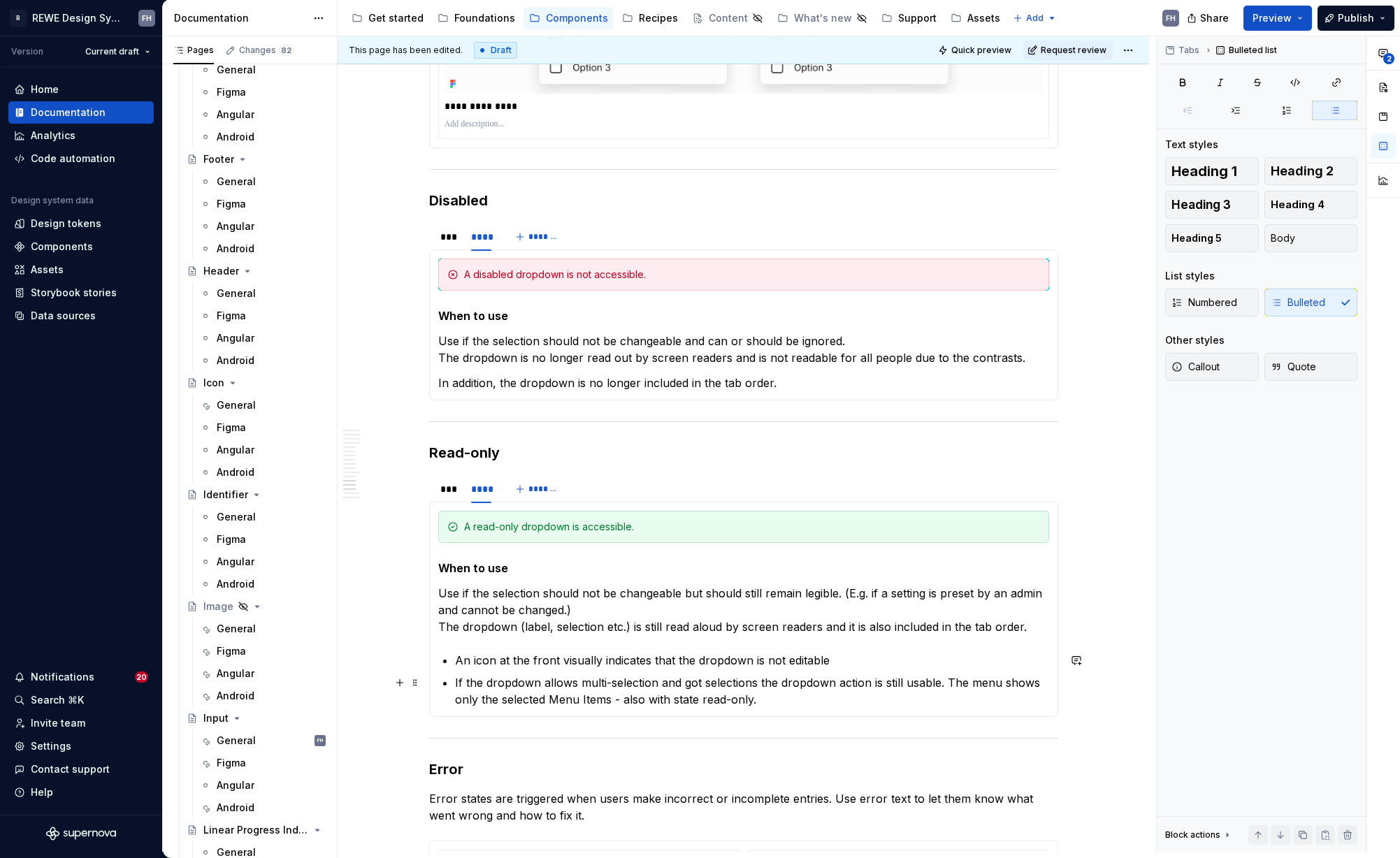
click at [818, 690] on p "If the dropdown allows multi-selection and got selections the dropdown action i…" at bounding box center [752, 691] width 594 height 34
click at [809, 682] on p "If the dropdown allows multi-selection and got selections the dropdown action i…" at bounding box center [752, 691] width 594 height 34
click at [911, 683] on p "If the dropdown allows multi-selection and got selections the expand action is …" at bounding box center [752, 691] width 594 height 34
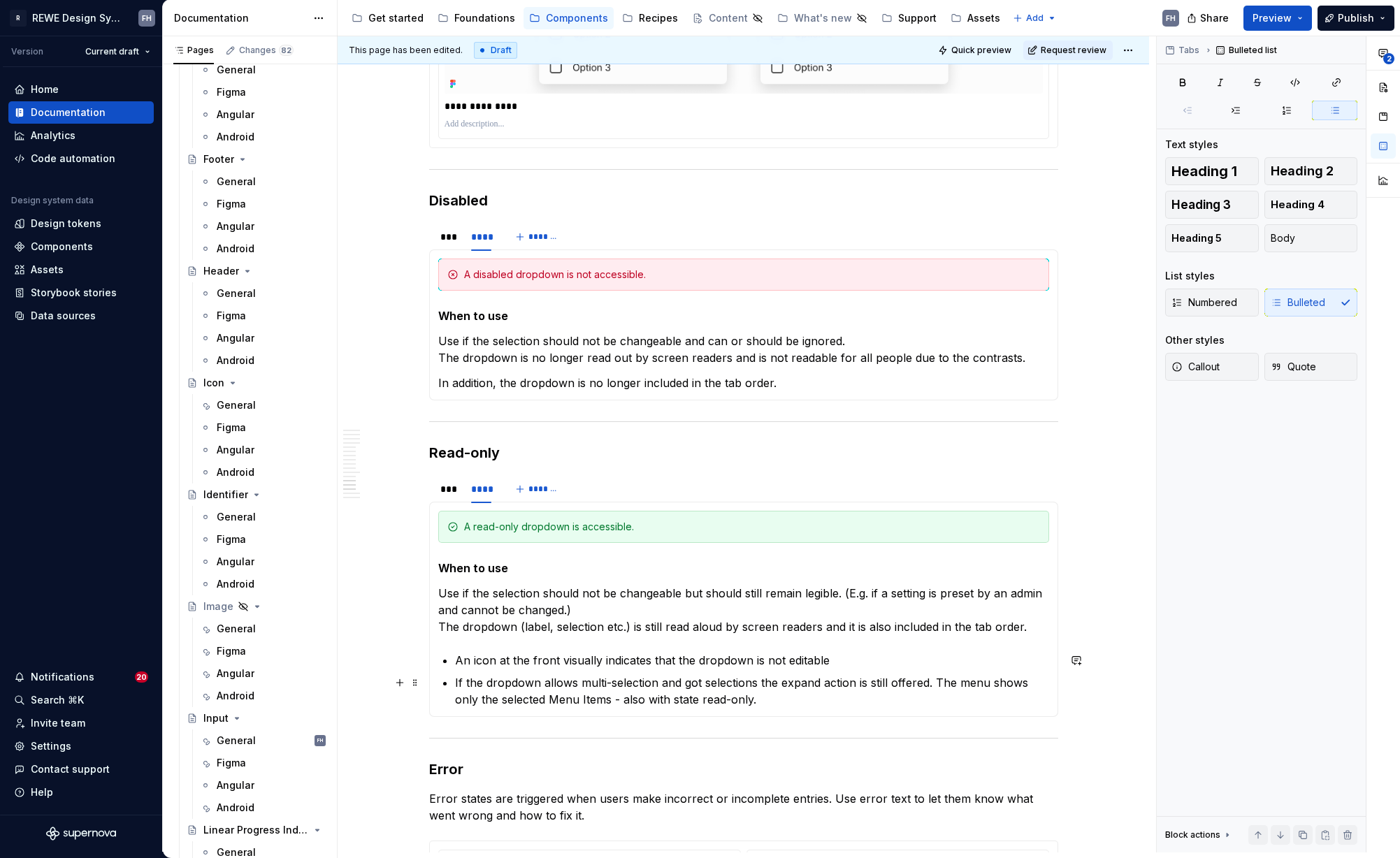
click at [791, 699] on p "If the dropdown allows multi-selection and got selections the expand action is …" at bounding box center [752, 691] width 594 height 34
click at [445, 495] on div "***" at bounding box center [449, 486] width 29 height 20
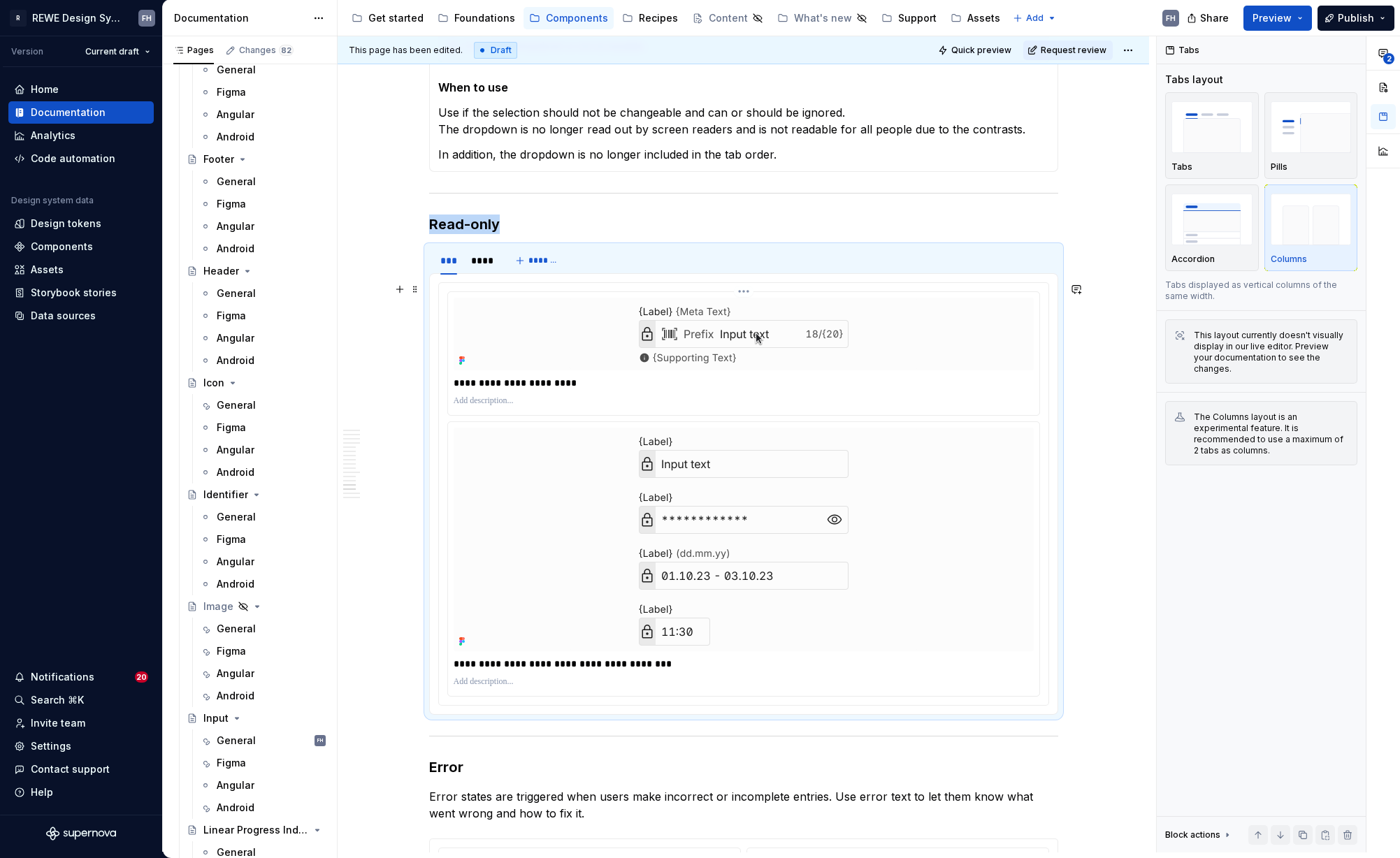
scroll to position [5292, 0]
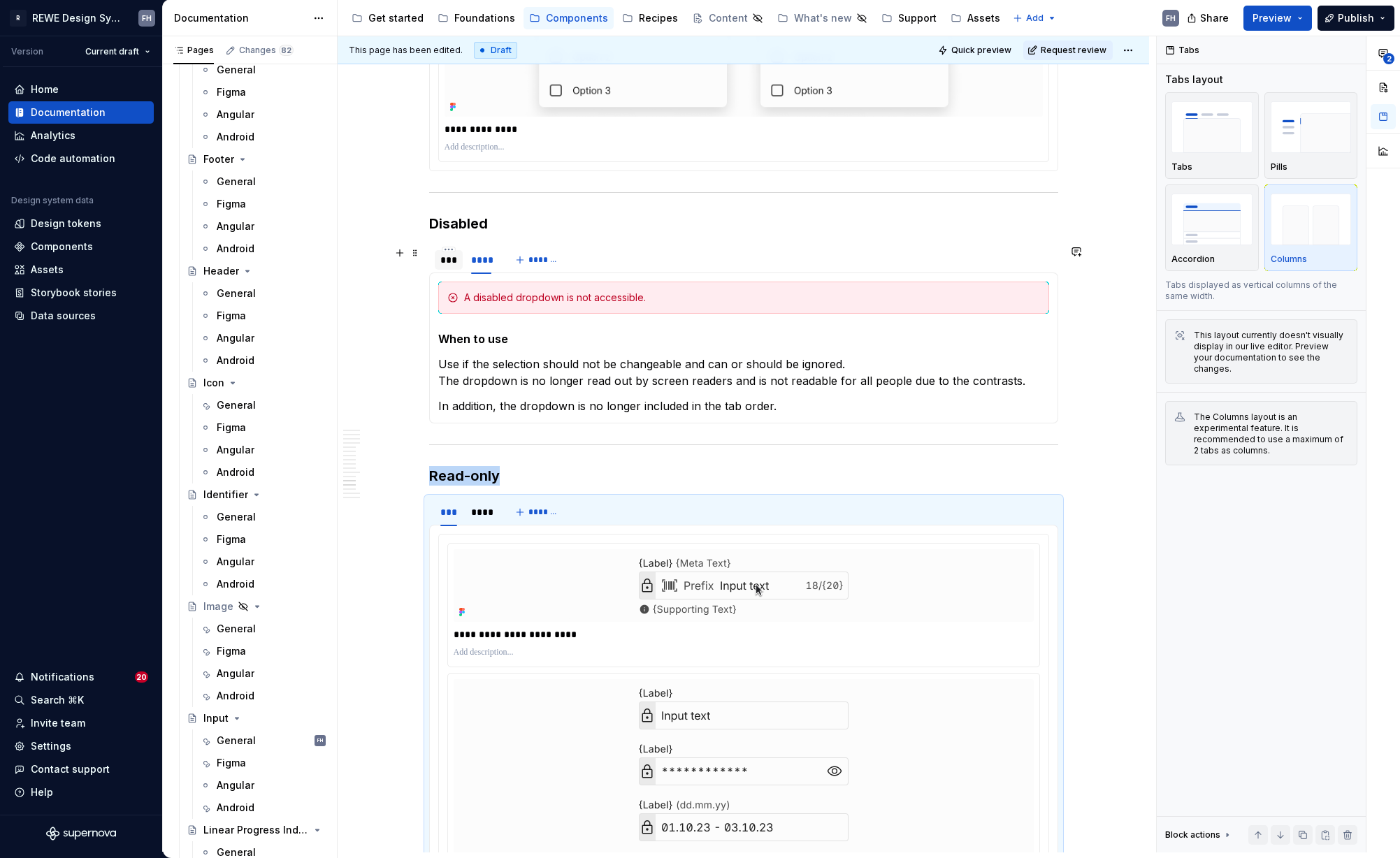
click at [450, 261] on div "***" at bounding box center [449, 259] width 18 height 14
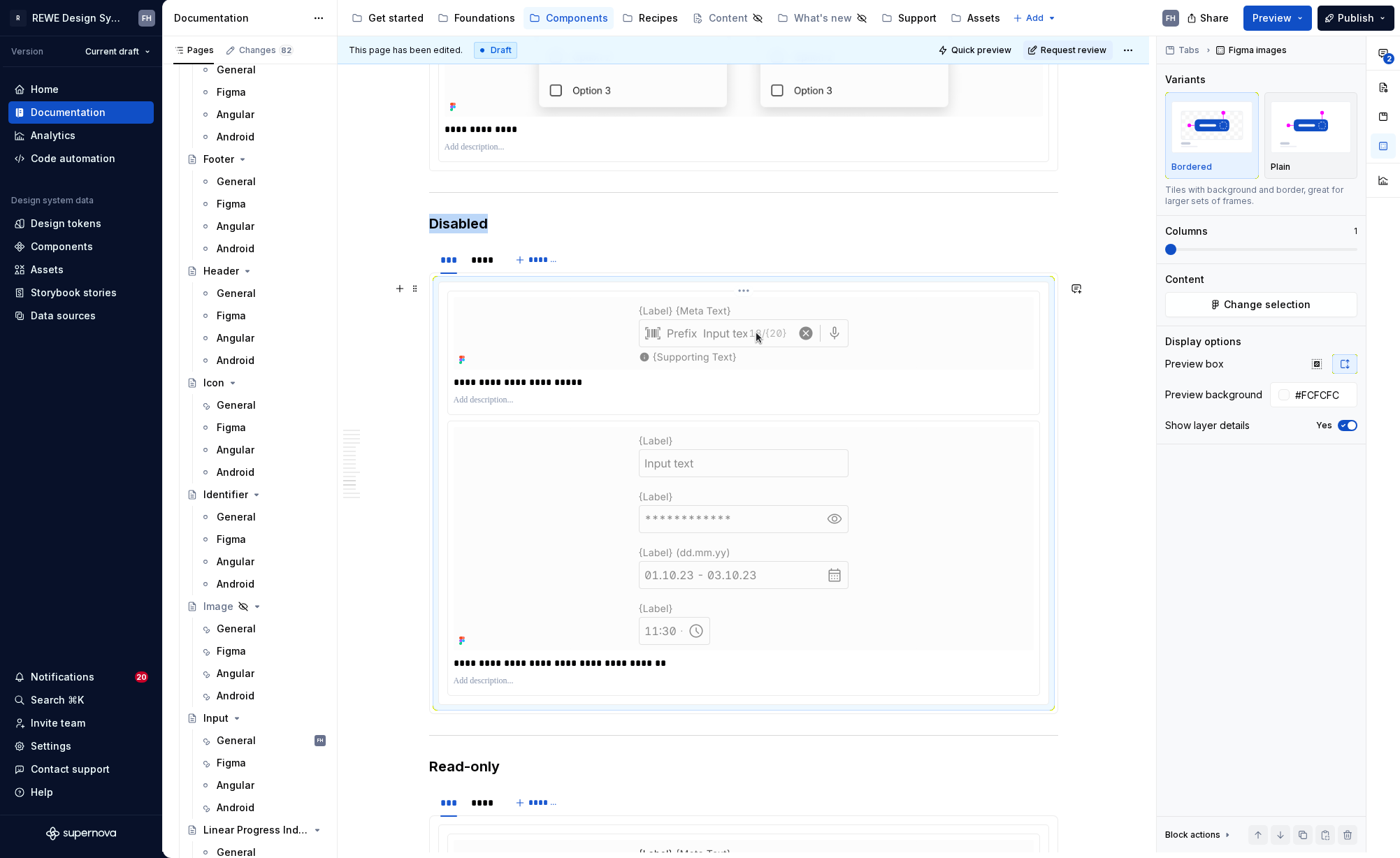
click at [701, 354] on img at bounding box center [743, 333] width 350 height 73
click at [634, 498] on img at bounding box center [743, 539] width 350 height 224
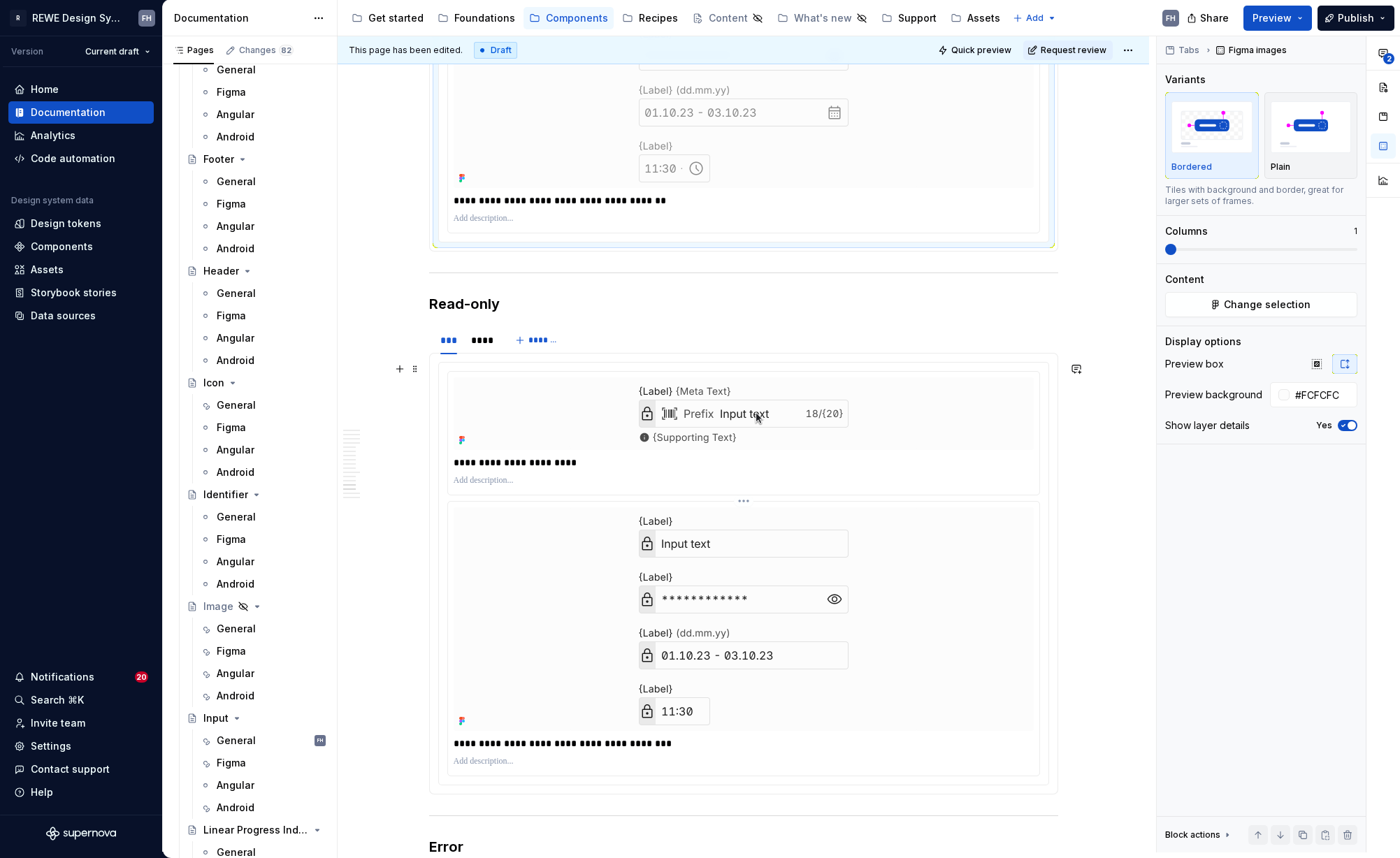
scroll to position [5885, 0]
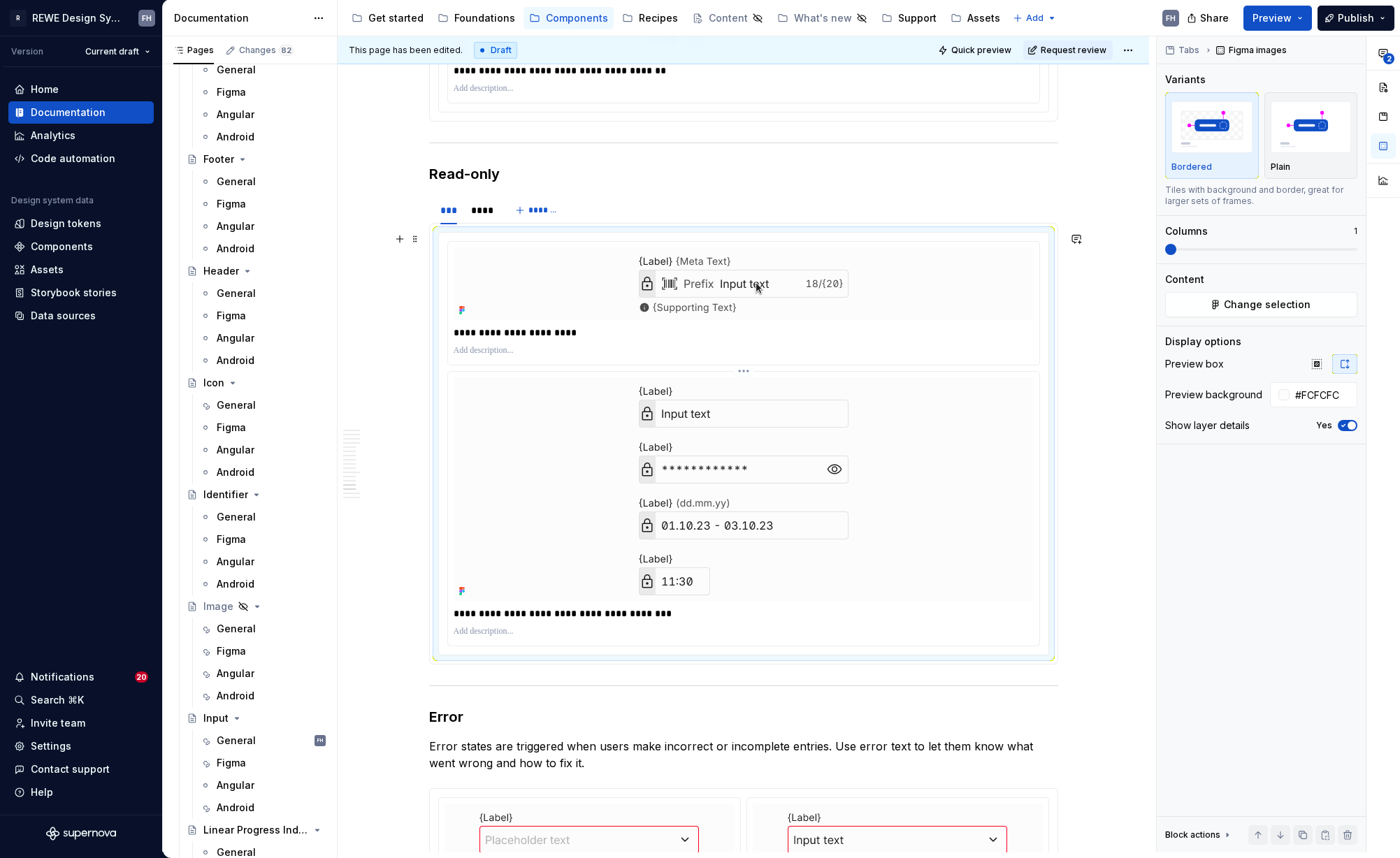
click at [538, 427] on div at bounding box center [743, 490] width 580 height 224
click at [702, 416] on img at bounding box center [743, 490] width 350 height 224
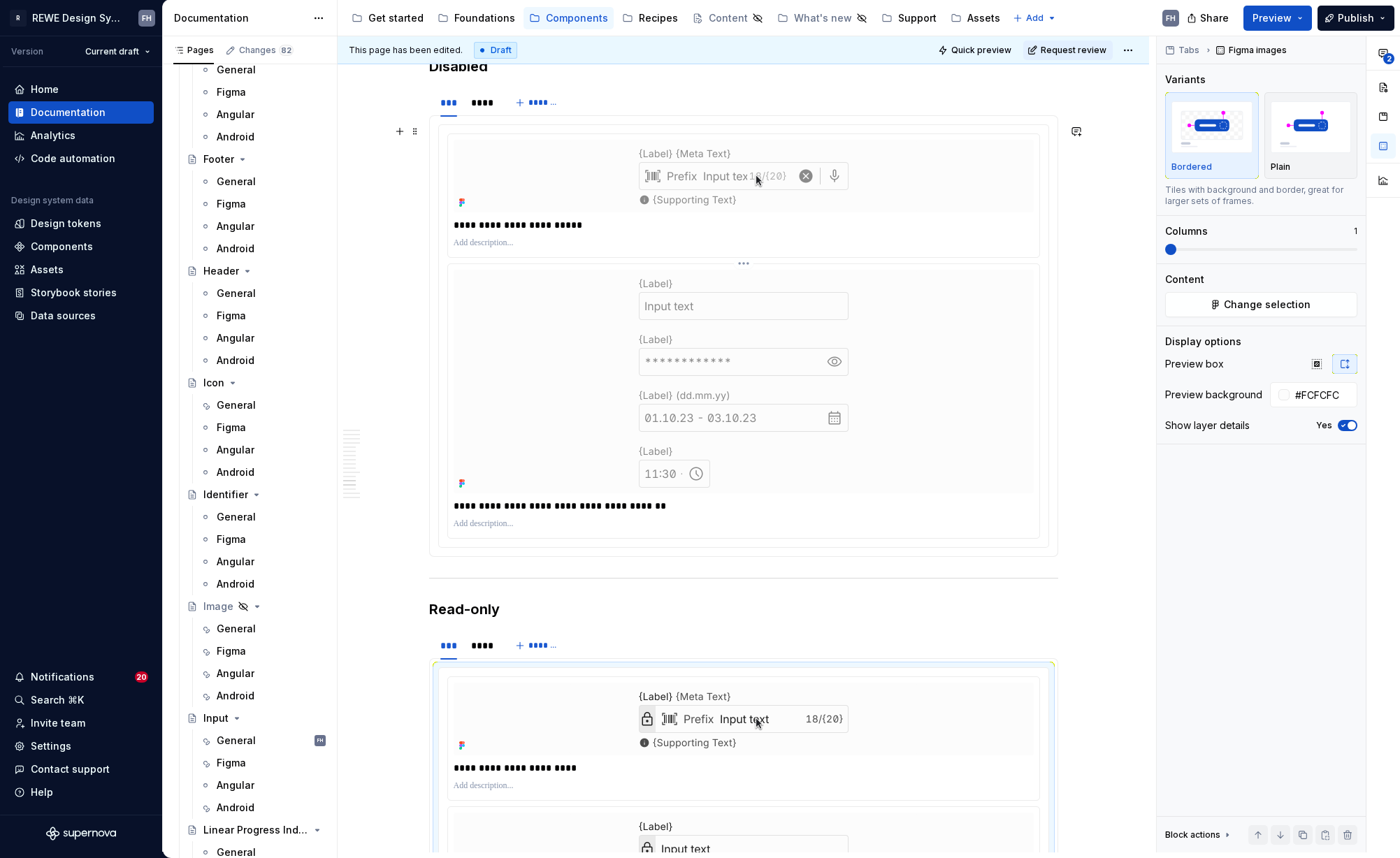
scroll to position [5446, 0]
click at [790, 681] on div "**********" at bounding box center [743, 741] width 591 height 123
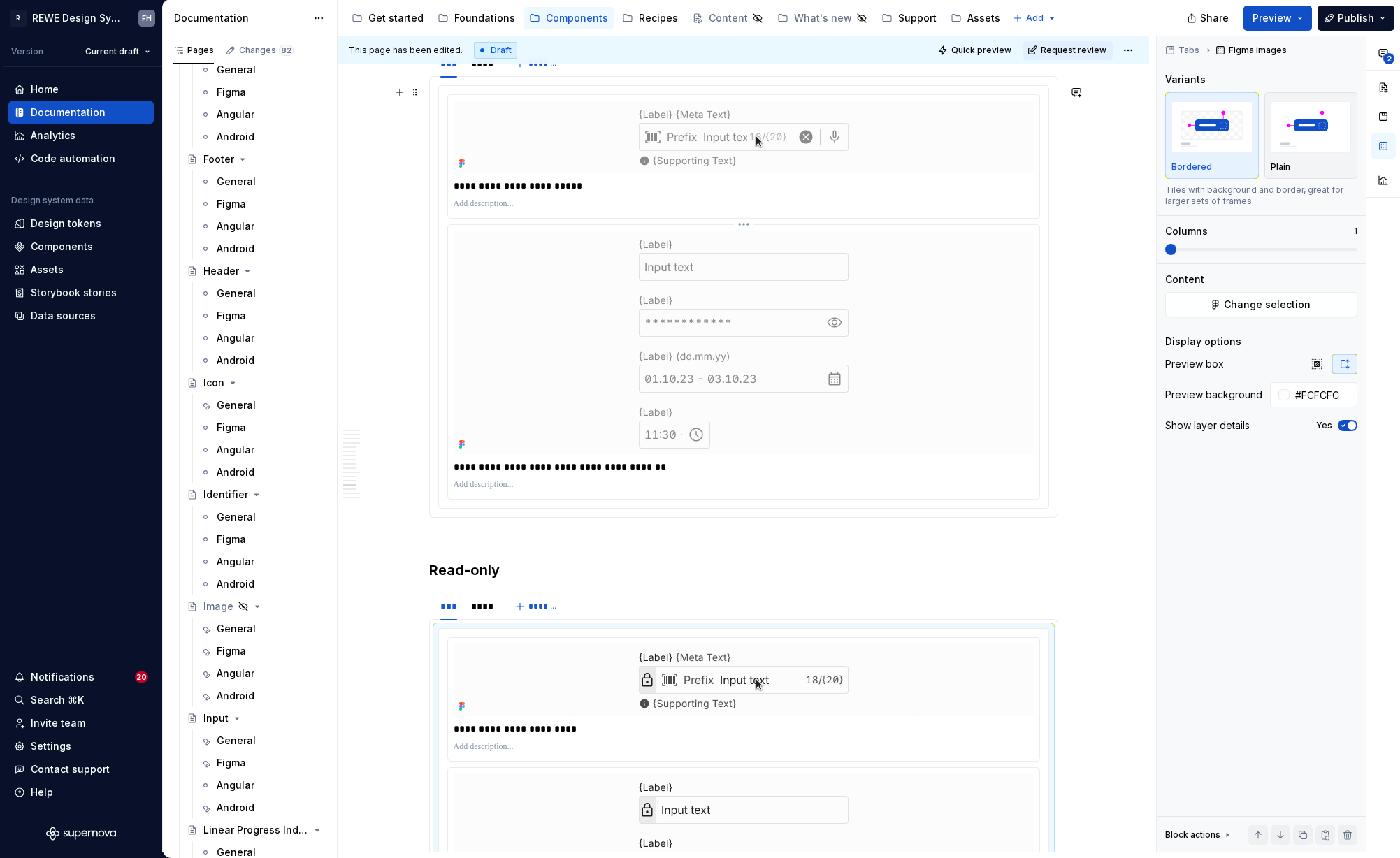
scroll to position [5917, 0]
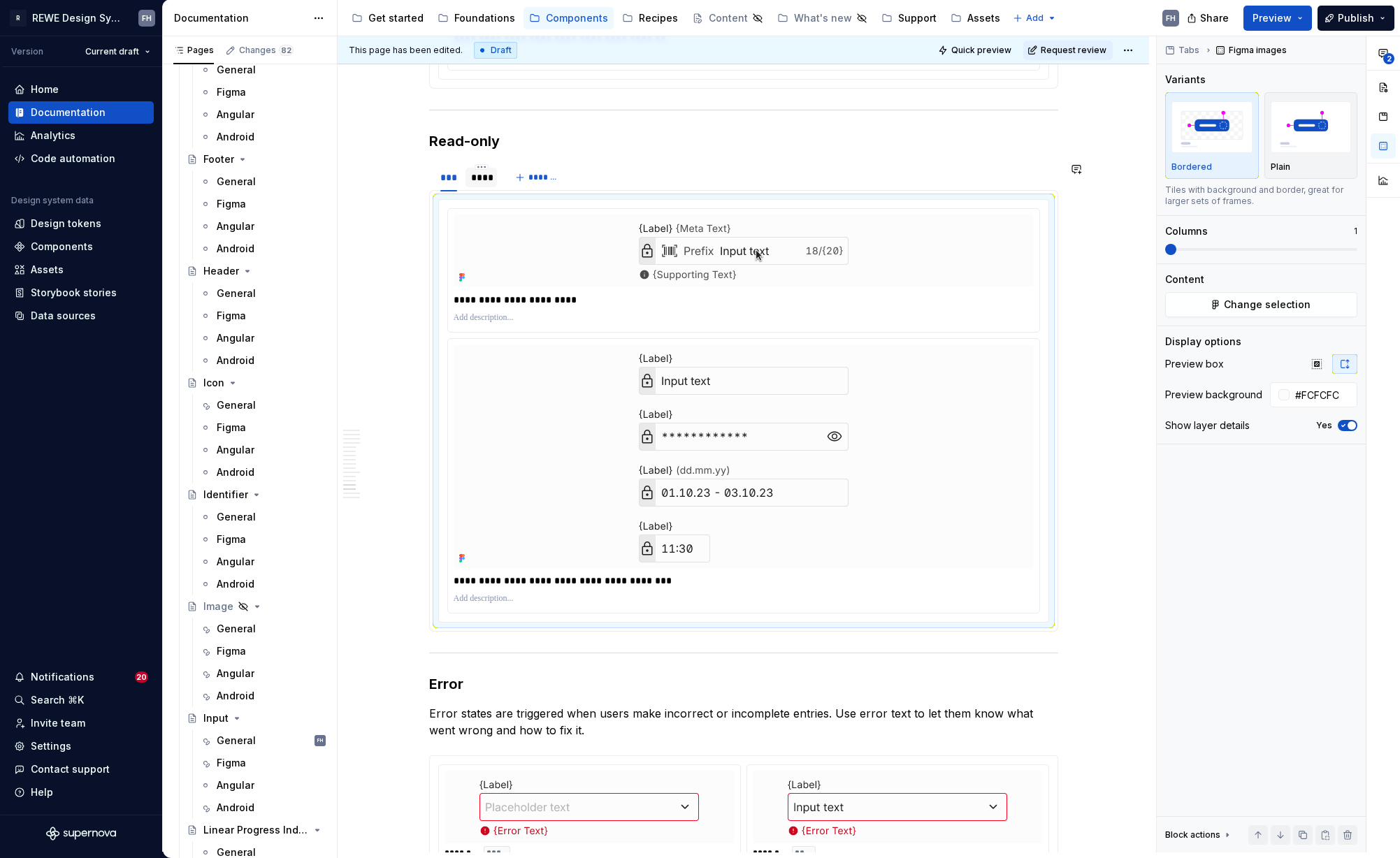
click at [484, 183] on div "****" at bounding box center [481, 177] width 21 height 14
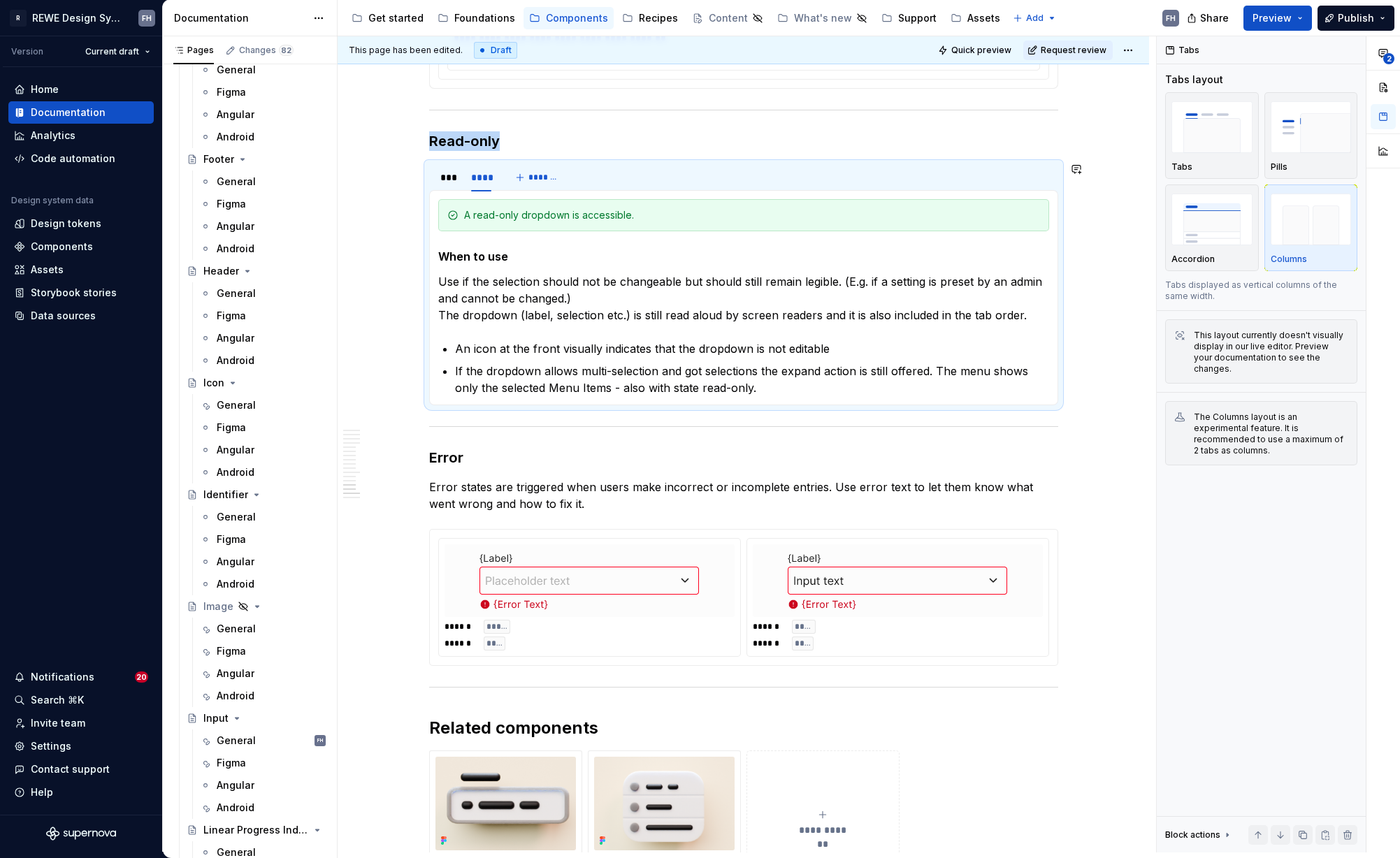
scroll to position [5915, 0]
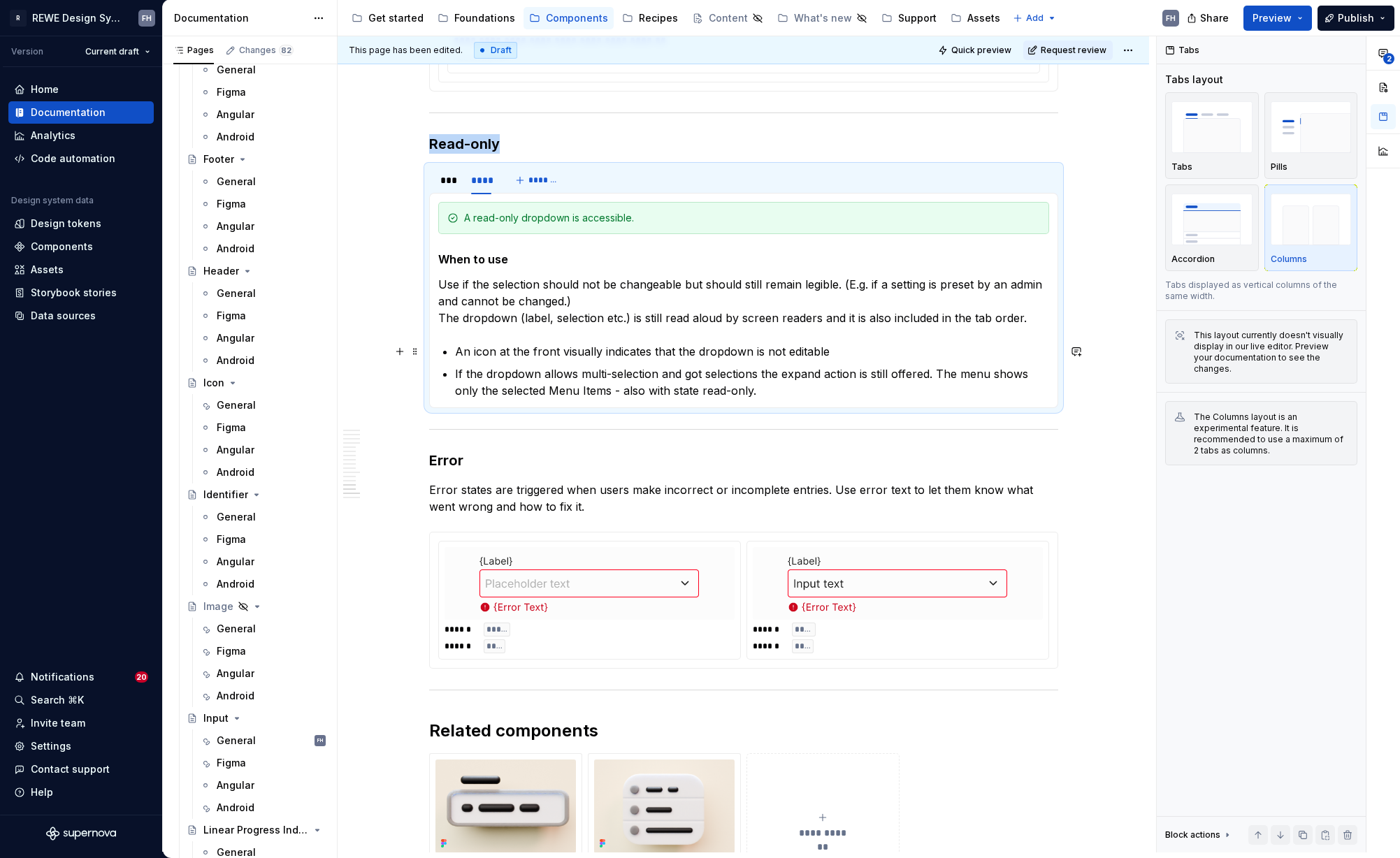
click at [842, 351] on p "An icon at the front visually indicates that the dropdown is not editable" at bounding box center [752, 352] width 594 height 17
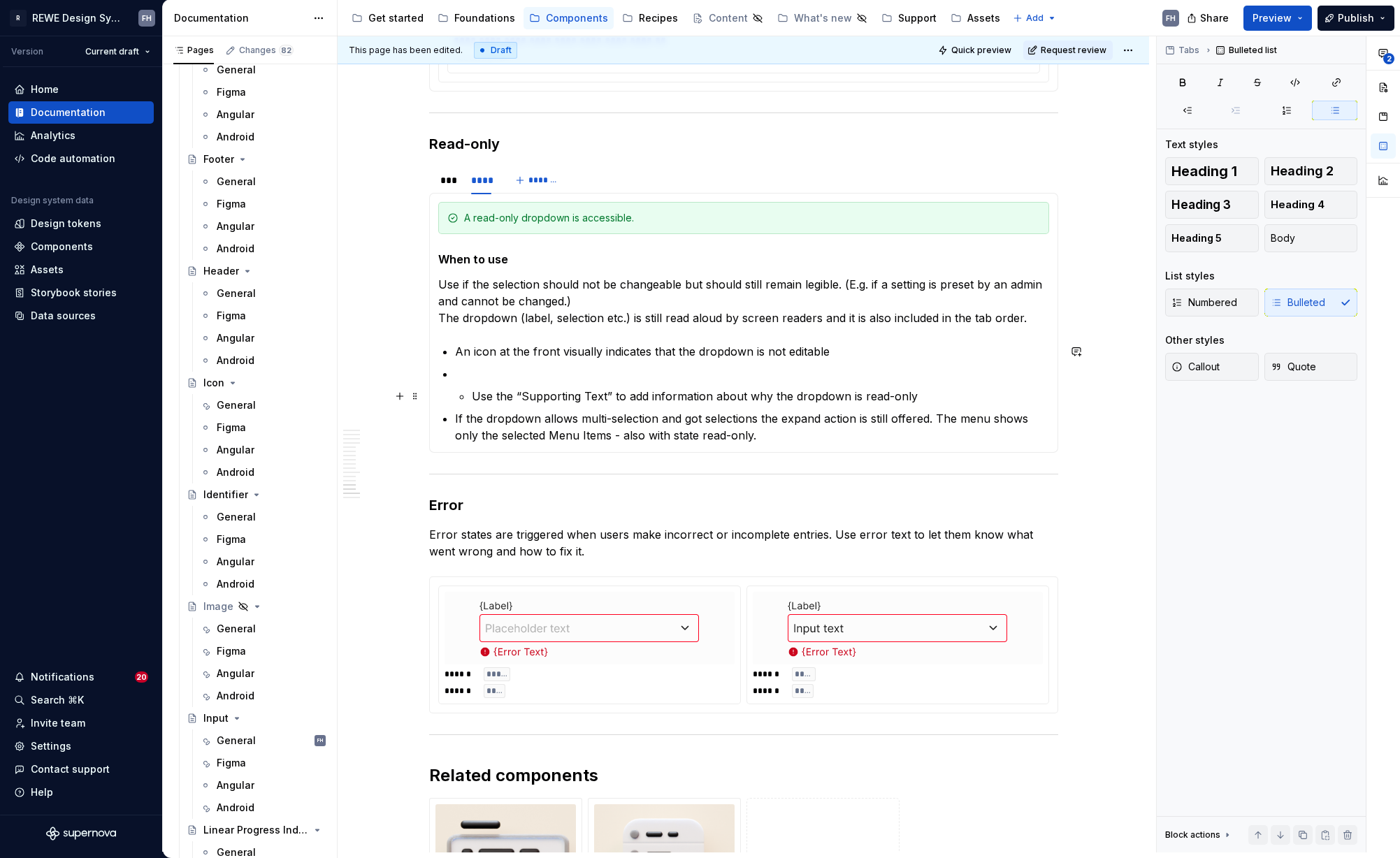
click at [476, 394] on p "Use the “Supporting Text” to add information about why the dropdown is read-only" at bounding box center [760, 396] width 577 height 17
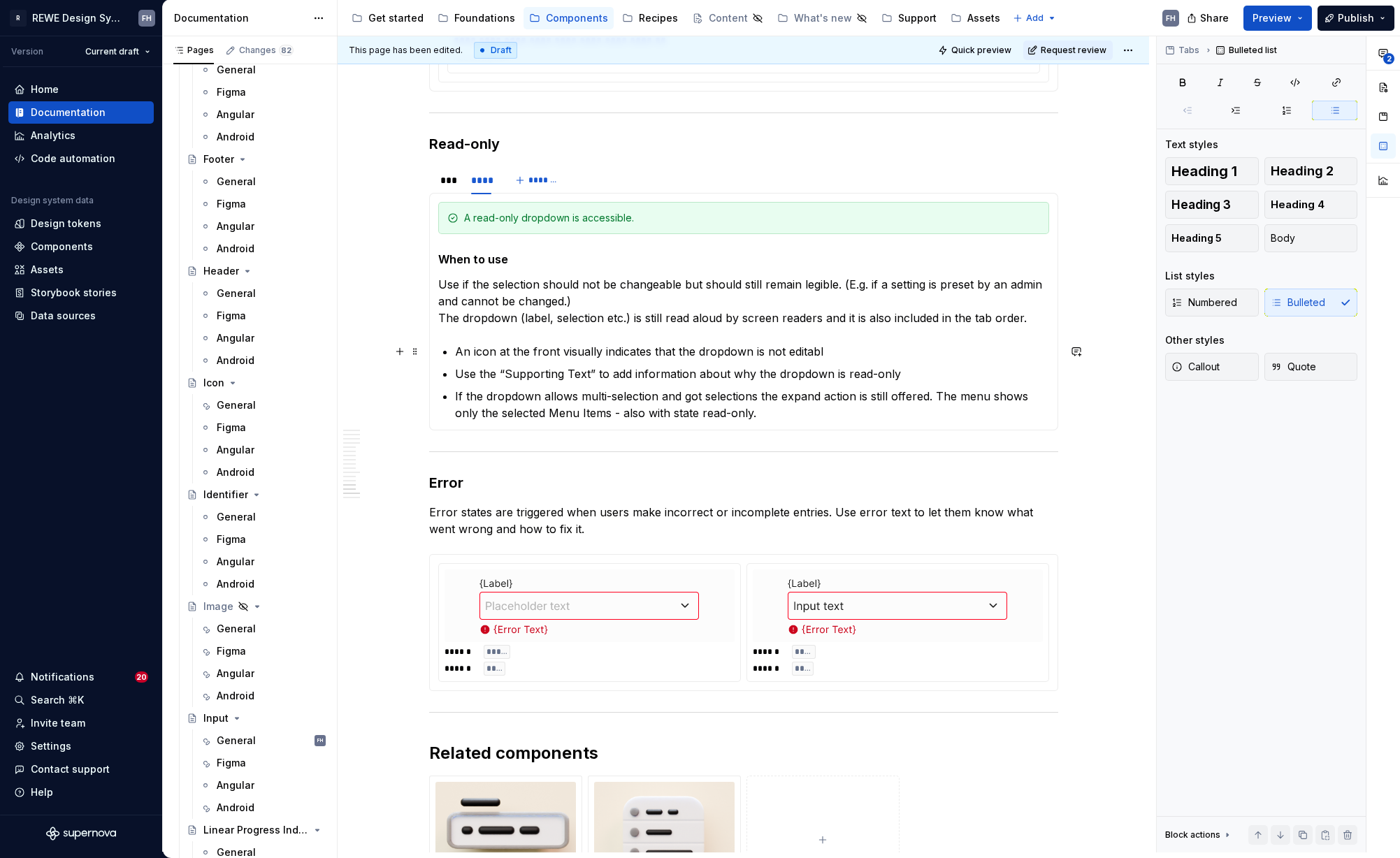
click at [839, 350] on p "An icon at the front visually indicates that the dropdown is not editabl" at bounding box center [752, 352] width 594 height 17
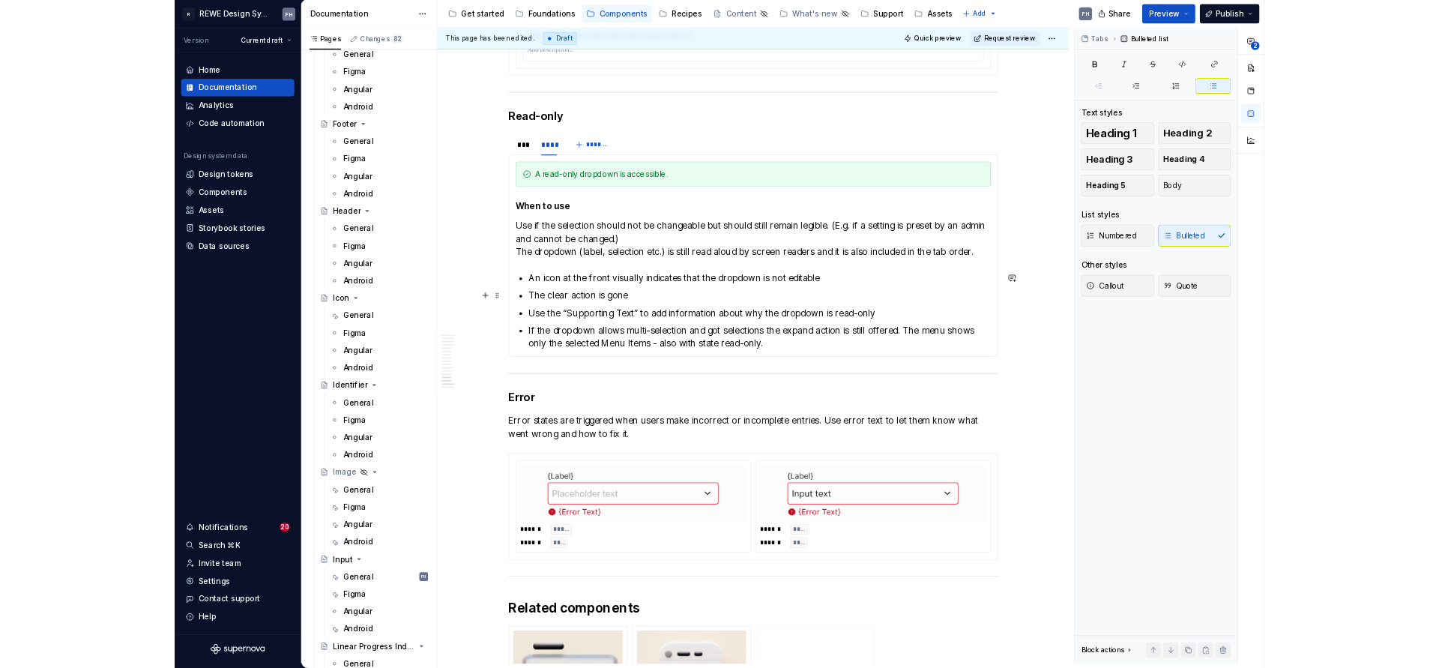
scroll to position [6330, 0]
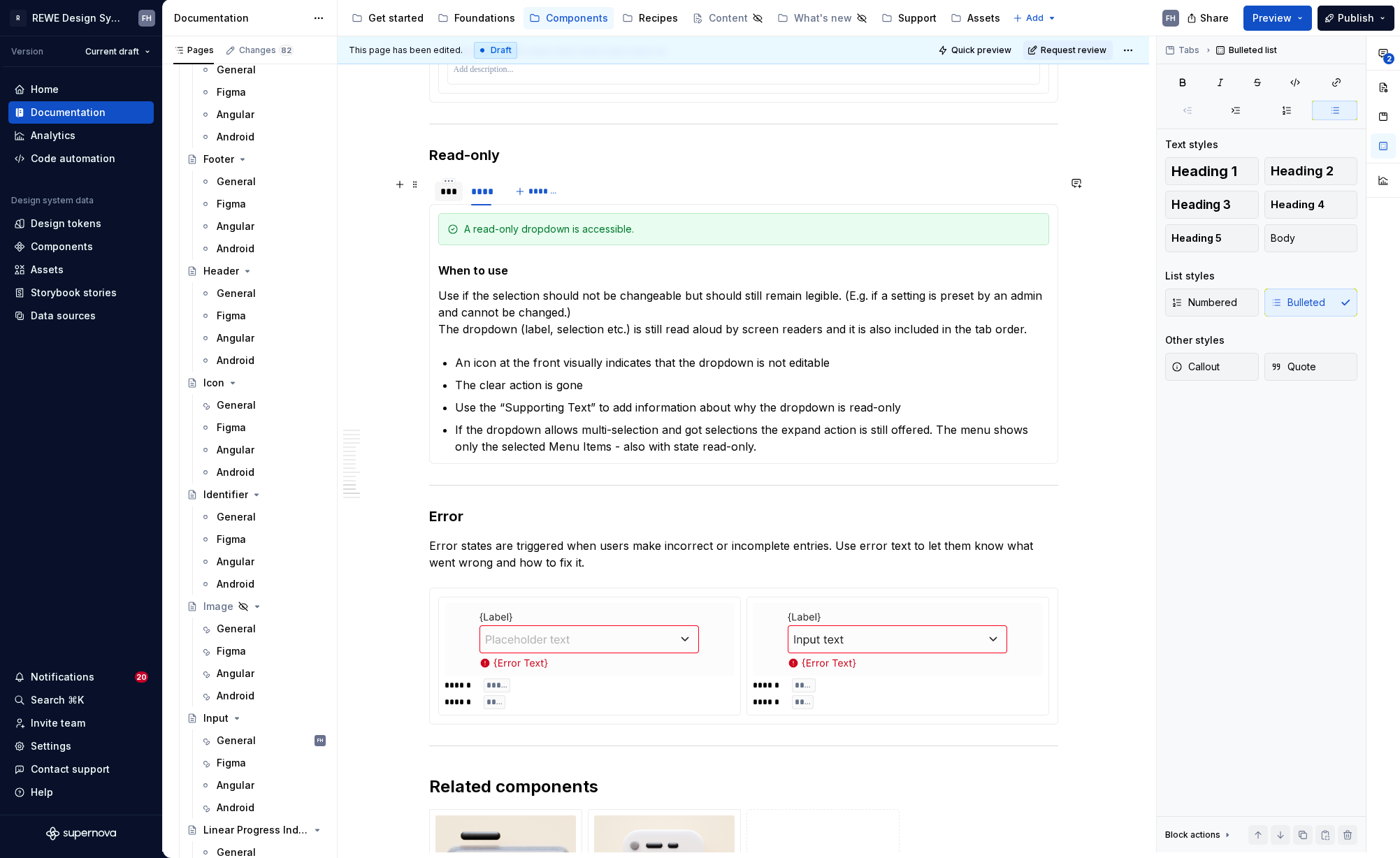
click at [450, 198] on div "***" at bounding box center [449, 191] width 18 height 14
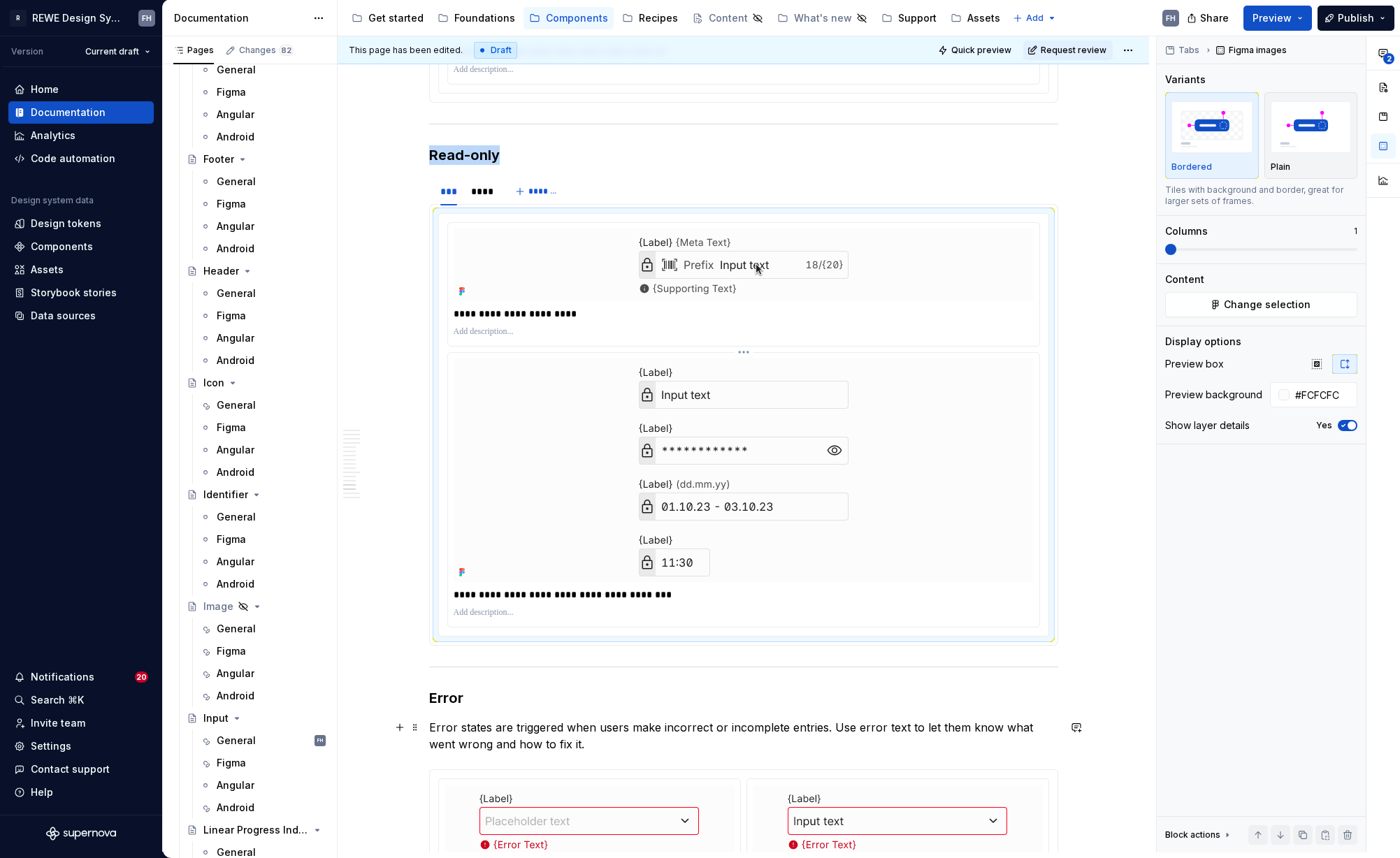
click at [783, 396] on img at bounding box center [743, 470] width 350 height 224
click at [477, 197] on div "****" at bounding box center [481, 191] width 21 height 14
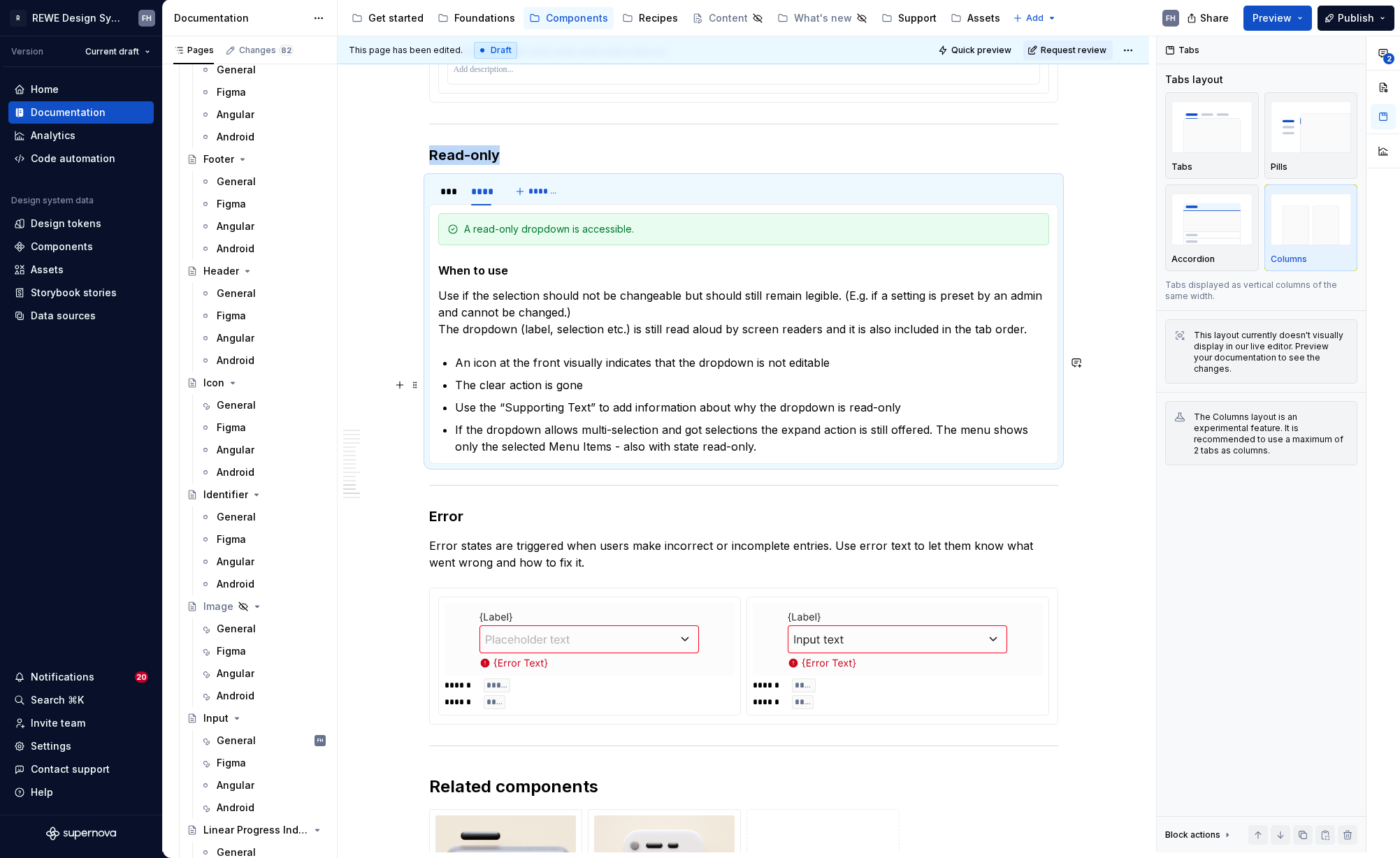
click at [702, 382] on p "The clear action is gone" at bounding box center [752, 385] width 594 height 17
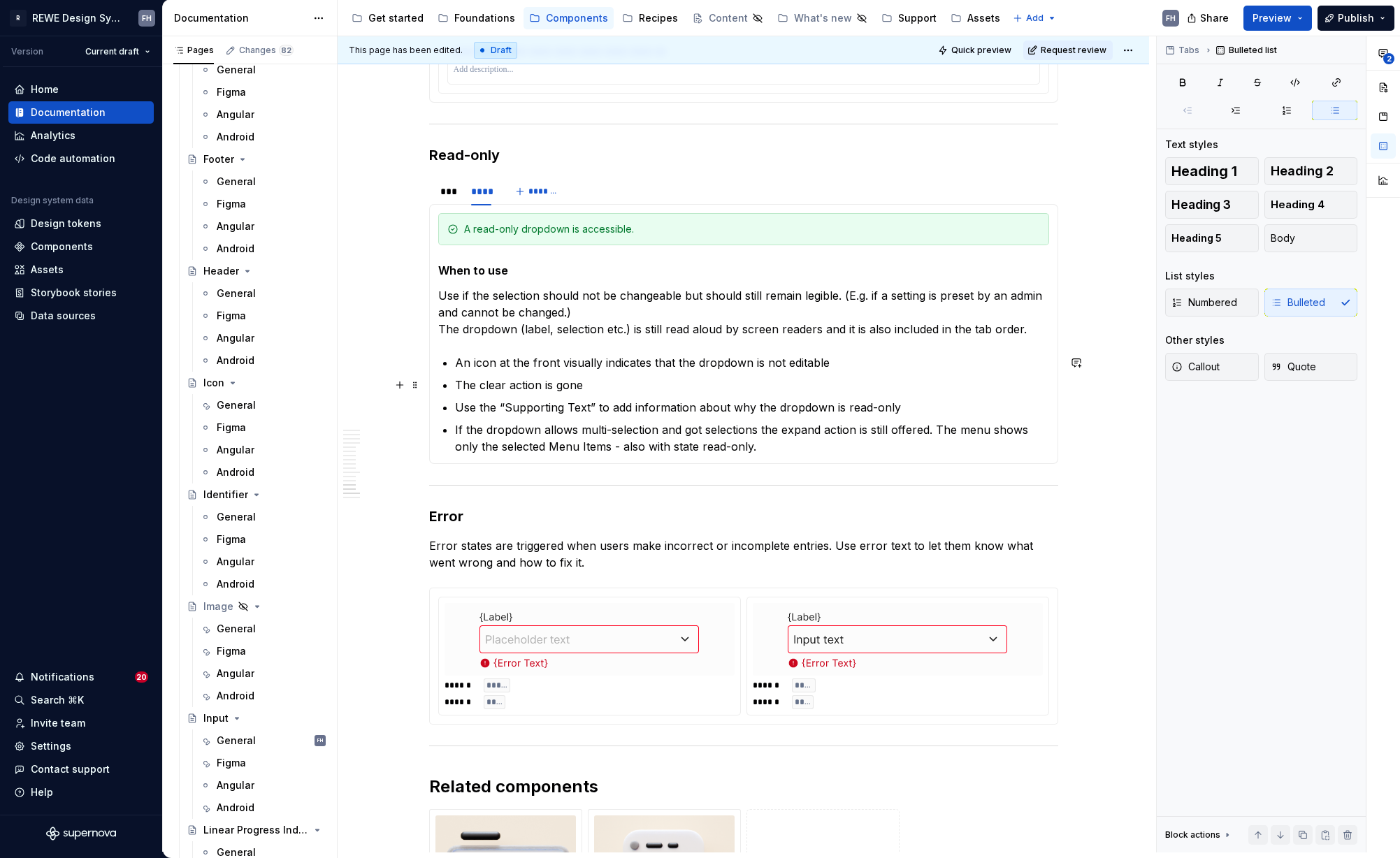
click at [595, 383] on p "The clear action is gone" at bounding box center [752, 385] width 594 height 17
click at [848, 358] on p "An icon at the front visually indicates that the dropdown is not editable" at bounding box center [752, 363] width 594 height 17
click at [912, 400] on p "Use the “Supporting Text” to add information about why the dropdown is read-only" at bounding box center [752, 408] width 594 height 17
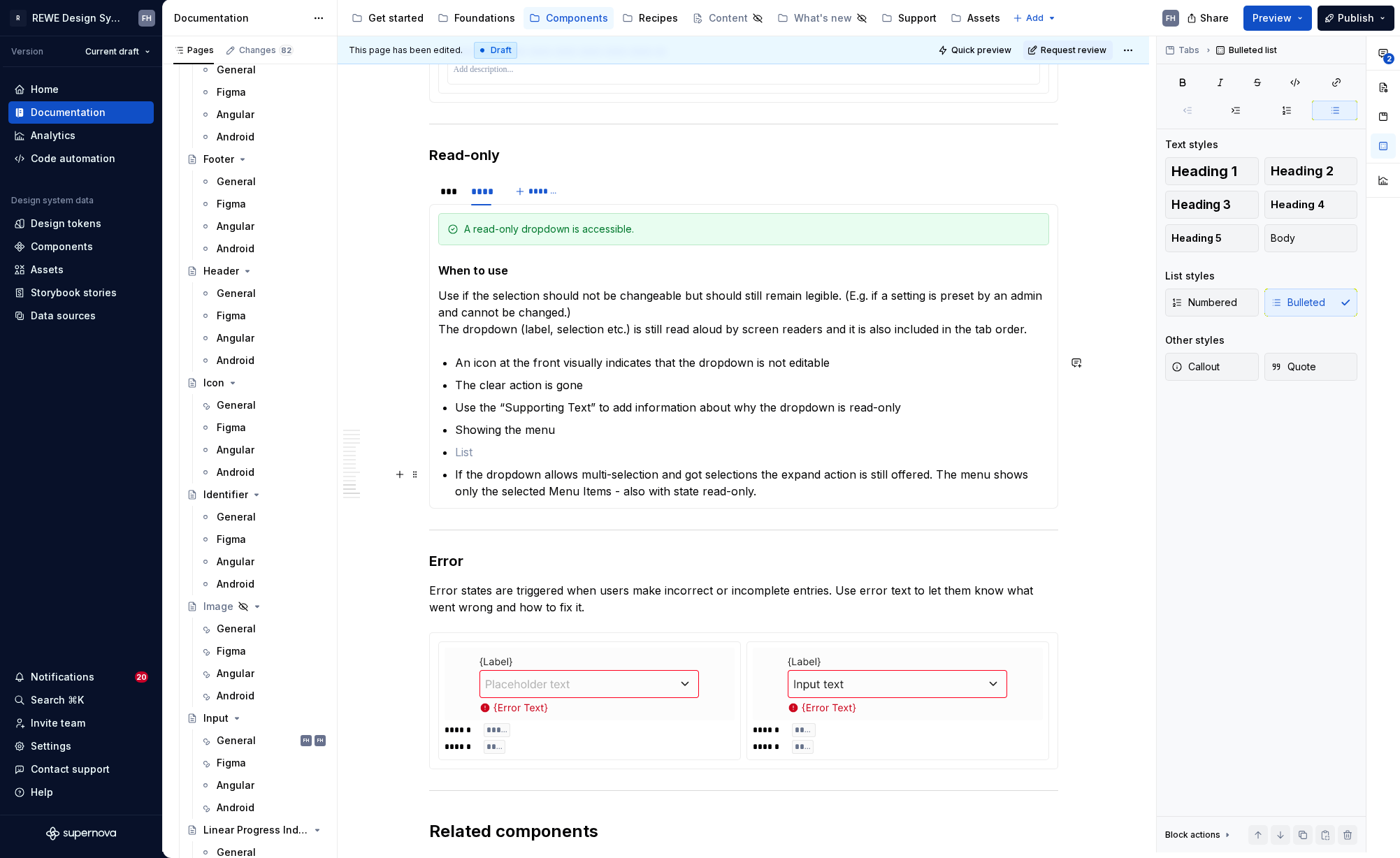
click at [456, 473] on p "If the dropdown allows multi-selection and got selections the expand action is …" at bounding box center [752, 483] width 594 height 34
click at [512, 450] on p at bounding box center [752, 452] width 594 height 17
click at [490, 472] on p "If the dropdown allows multi-selection and got selections the expand action is …" at bounding box center [769, 483] width 561 height 34
click at [563, 381] on p "The clear action is gone" at bounding box center [752, 385] width 594 height 17
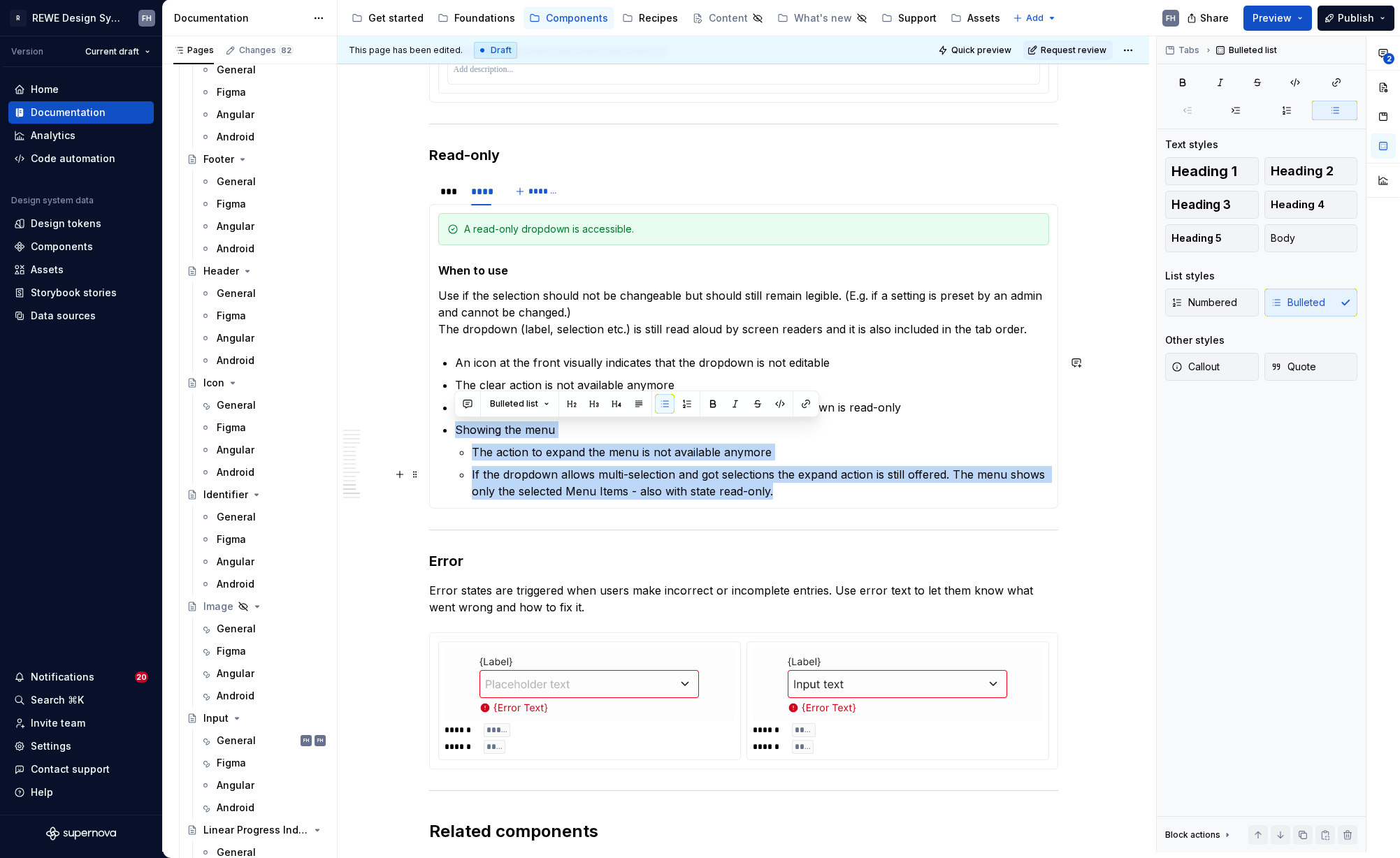
drag, startPoint x: 453, startPoint y: 428, endPoint x: 832, endPoint y: 492, distance: 384.4
click at [832, 493] on section-item-column "A read-only dropdown is accessible. When to use Use if the selection should not…" at bounding box center [743, 356] width 611 height 286
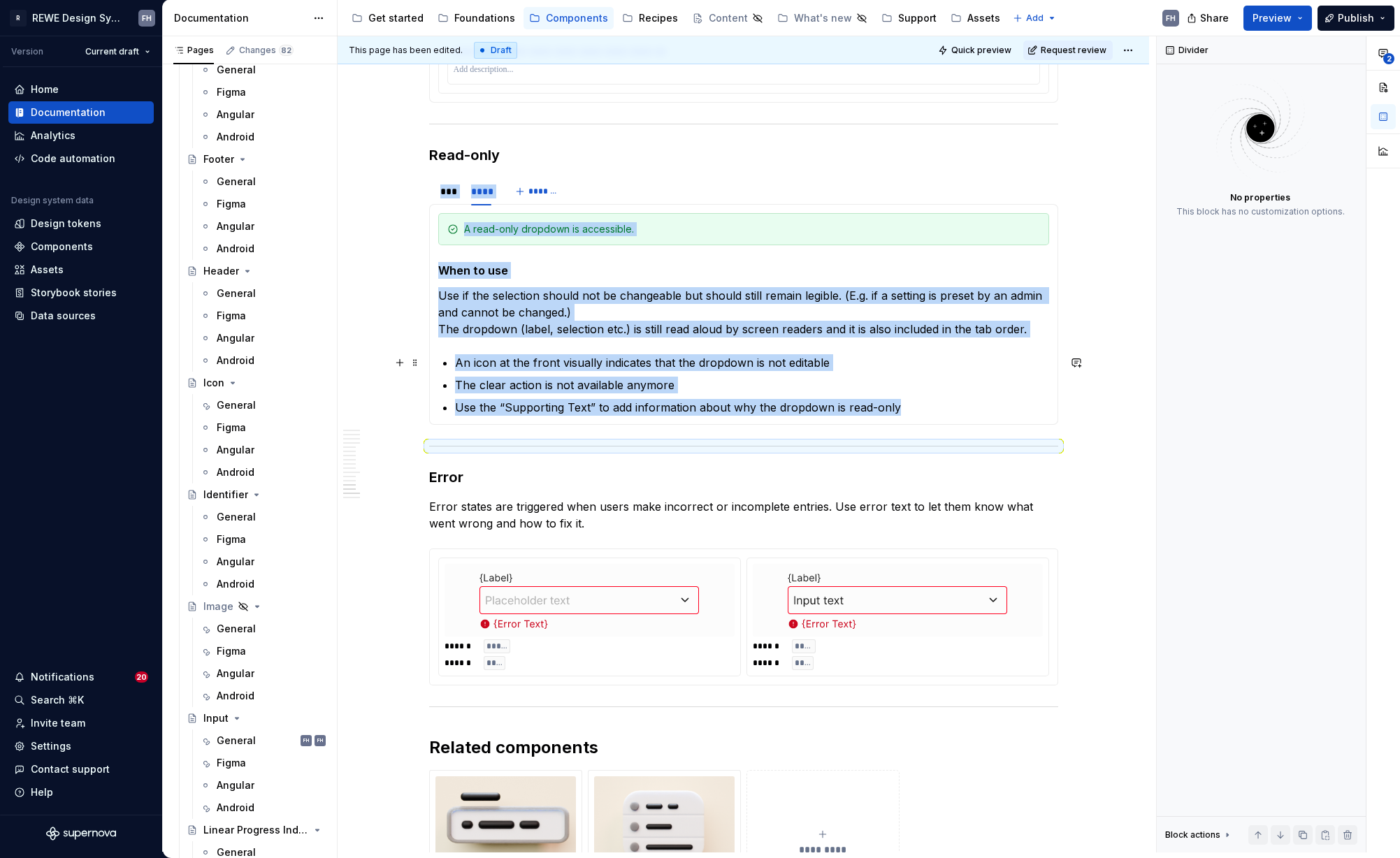
click at [855, 361] on p "An icon at the front visually indicates that the dropdown is not editable" at bounding box center [752, 363] width 594 height 17
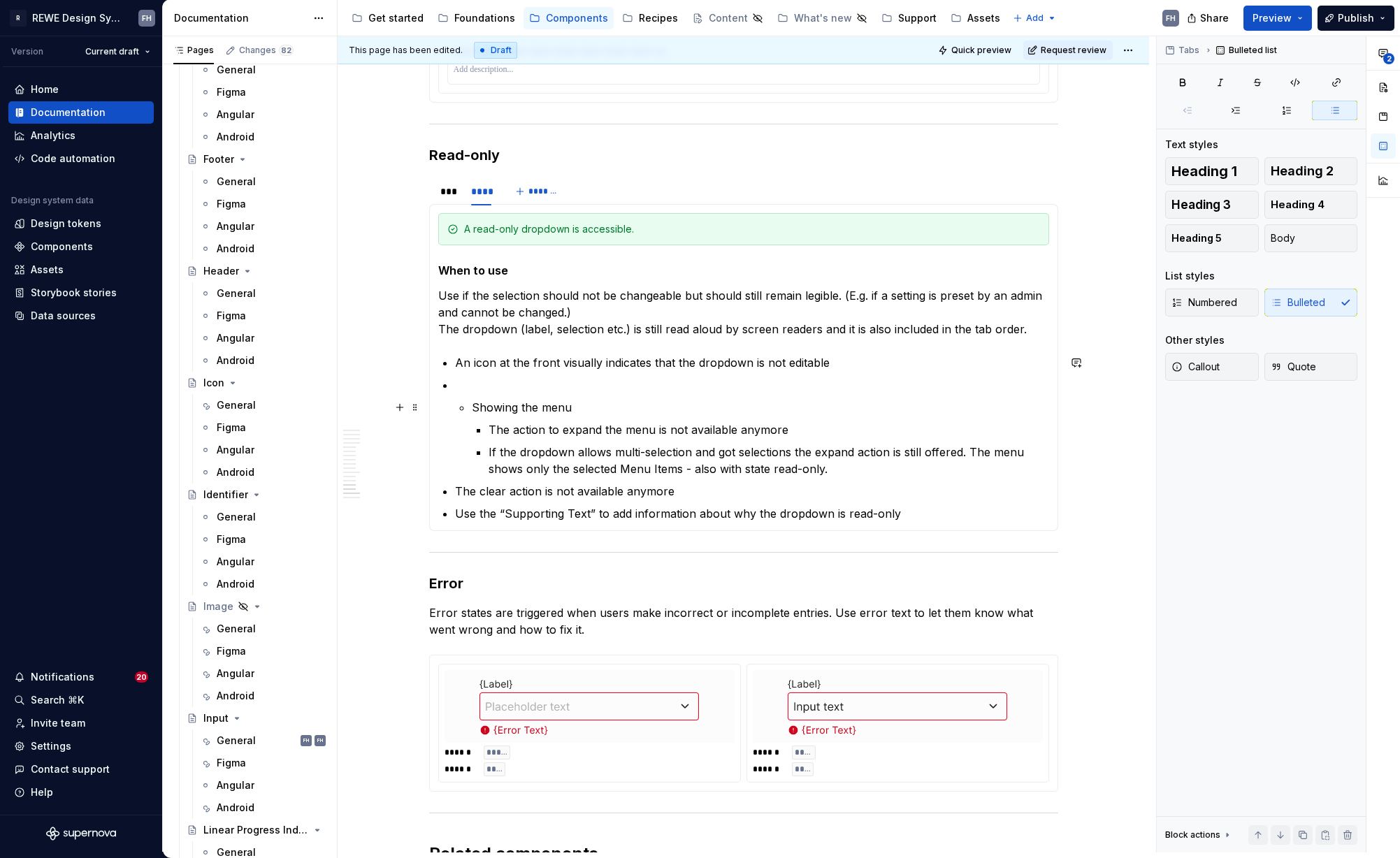
click at [474, 406] on p "Showing the menu" at bounding box center [760, 408] width 577 height 17
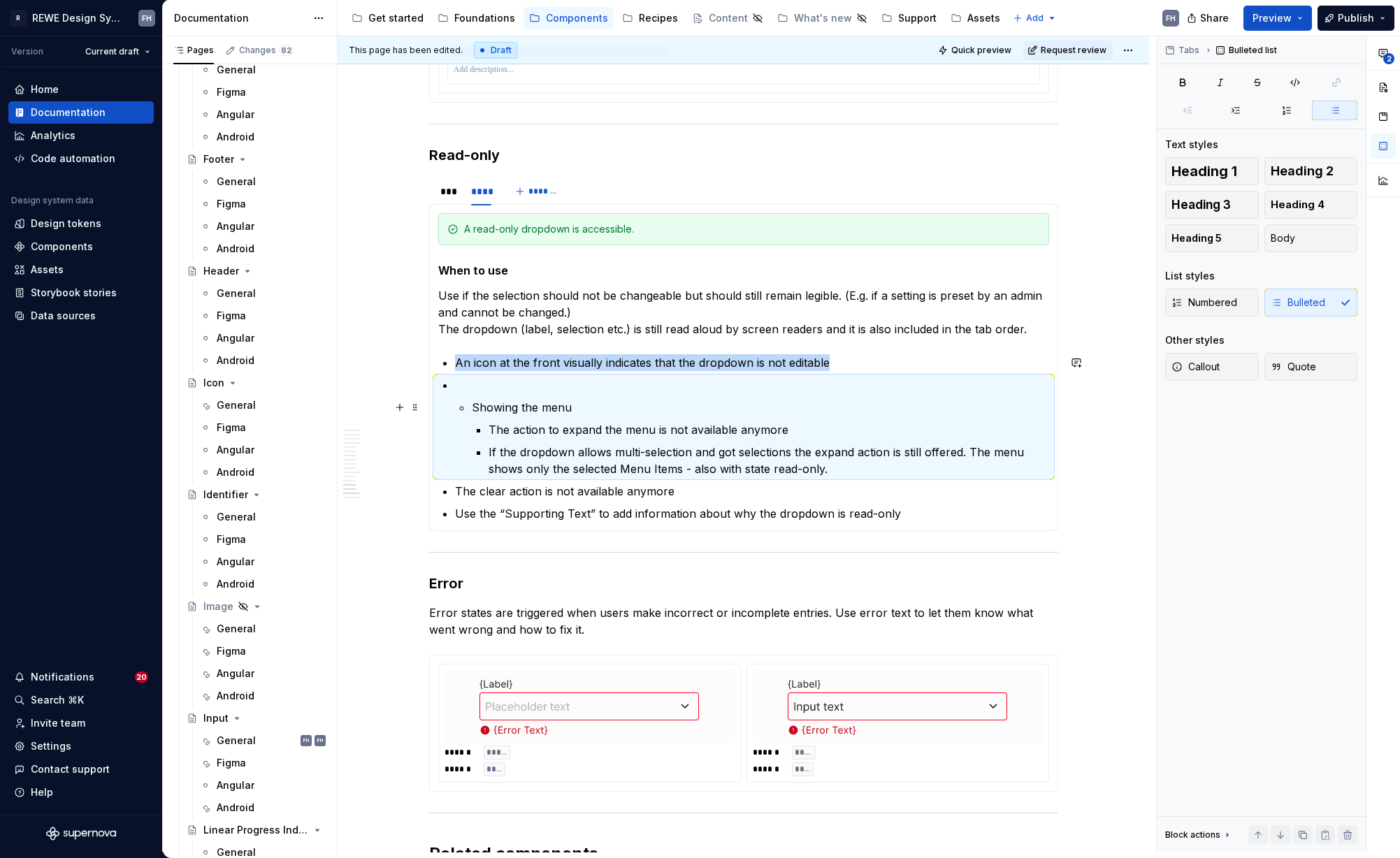
drag, startPoint x: 471, startPoint y: 408, endPoint x: 478, endPoint y: 402, distance: 9.2
click at [472, 407] on p "Showing the menu" at bounding box center [760, 408] width 577 height 17
click at [475, 404] on p "Showing the menu" at bounding box center [760, 408] width 577 height 17
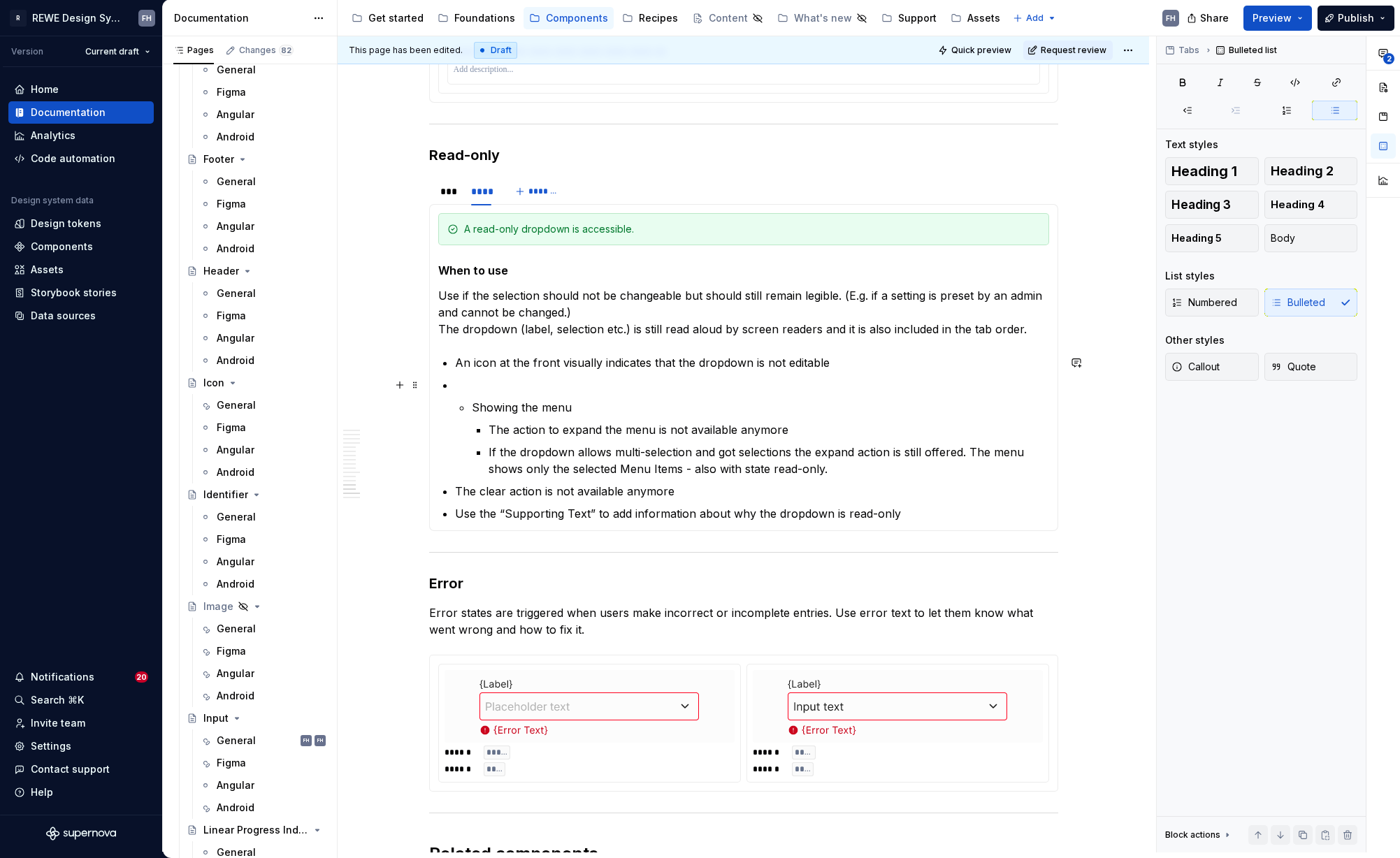
click at [464, 384] on p at bounding box center [752, 385] width 594 height 17
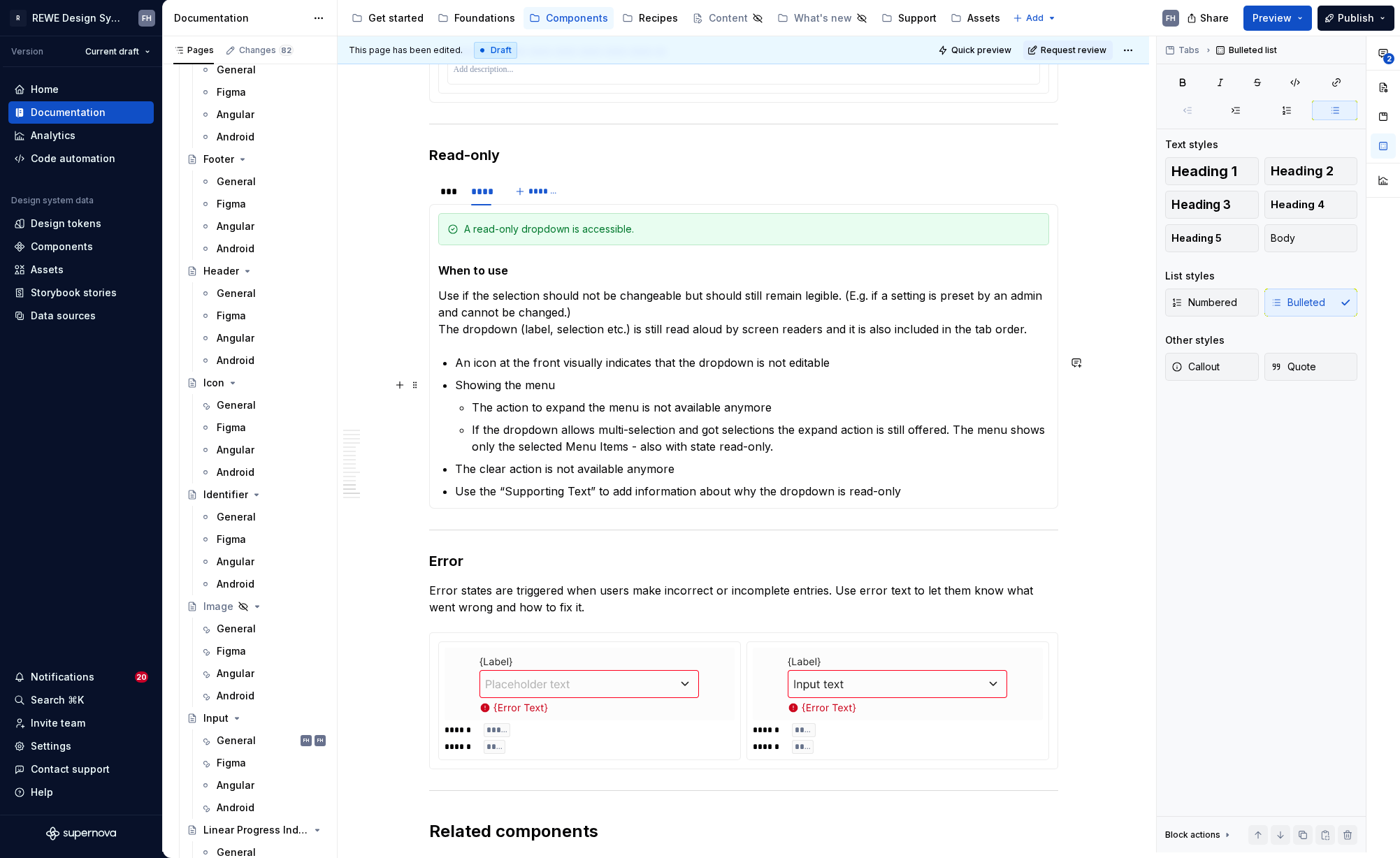
click at [573, 383] on p "Showing the menu" at bounding box center [752, 385] width 594 height 17
click at [794, 446] on p "If the dropdown allows multi-selection and got selections the expand action is …" at bounding box center [760, 438] width 577 height 34
type textarea "*"
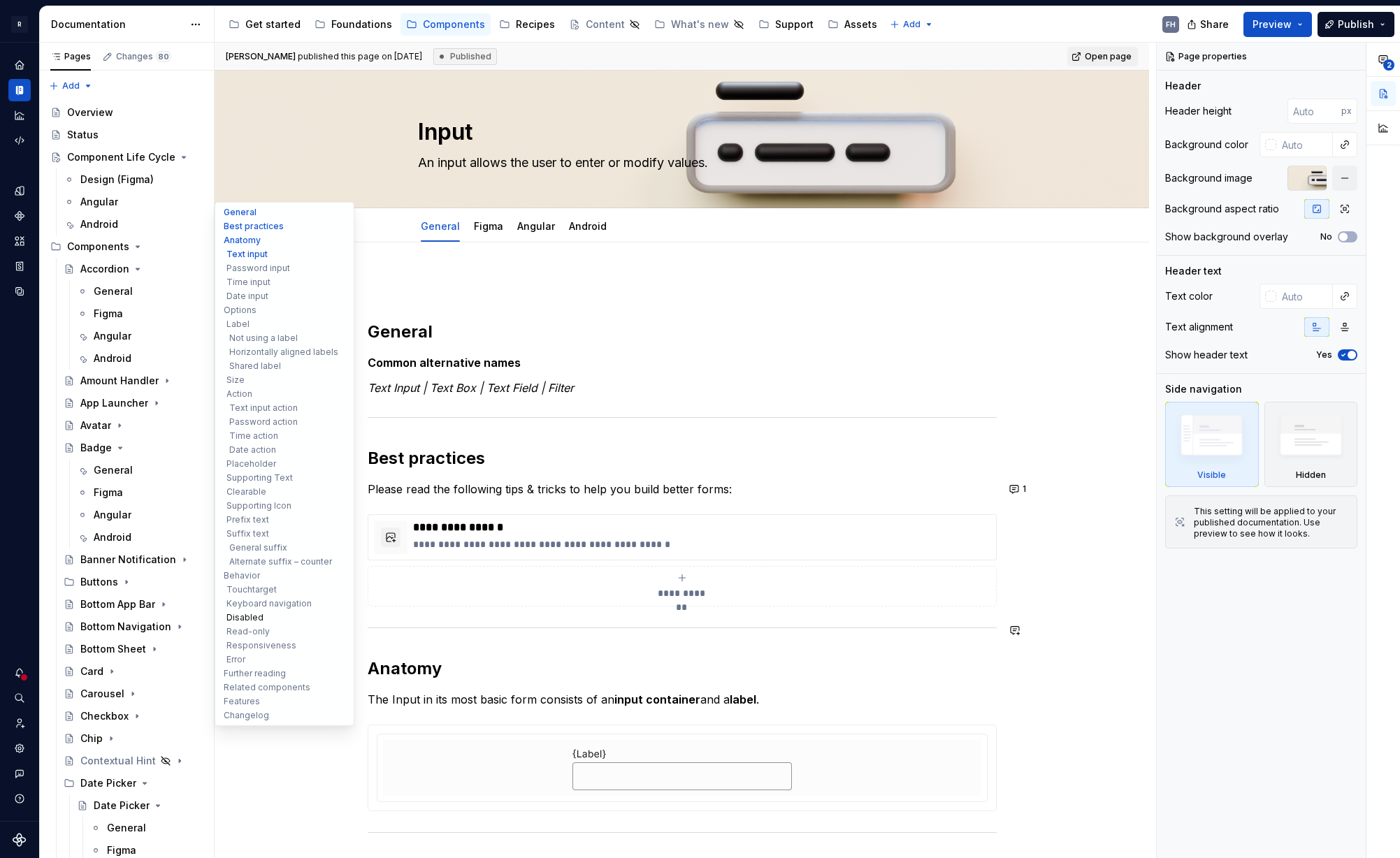
click at [249, 620] on button "Disabled" at bounding box center [284, 617] width 132 height 14
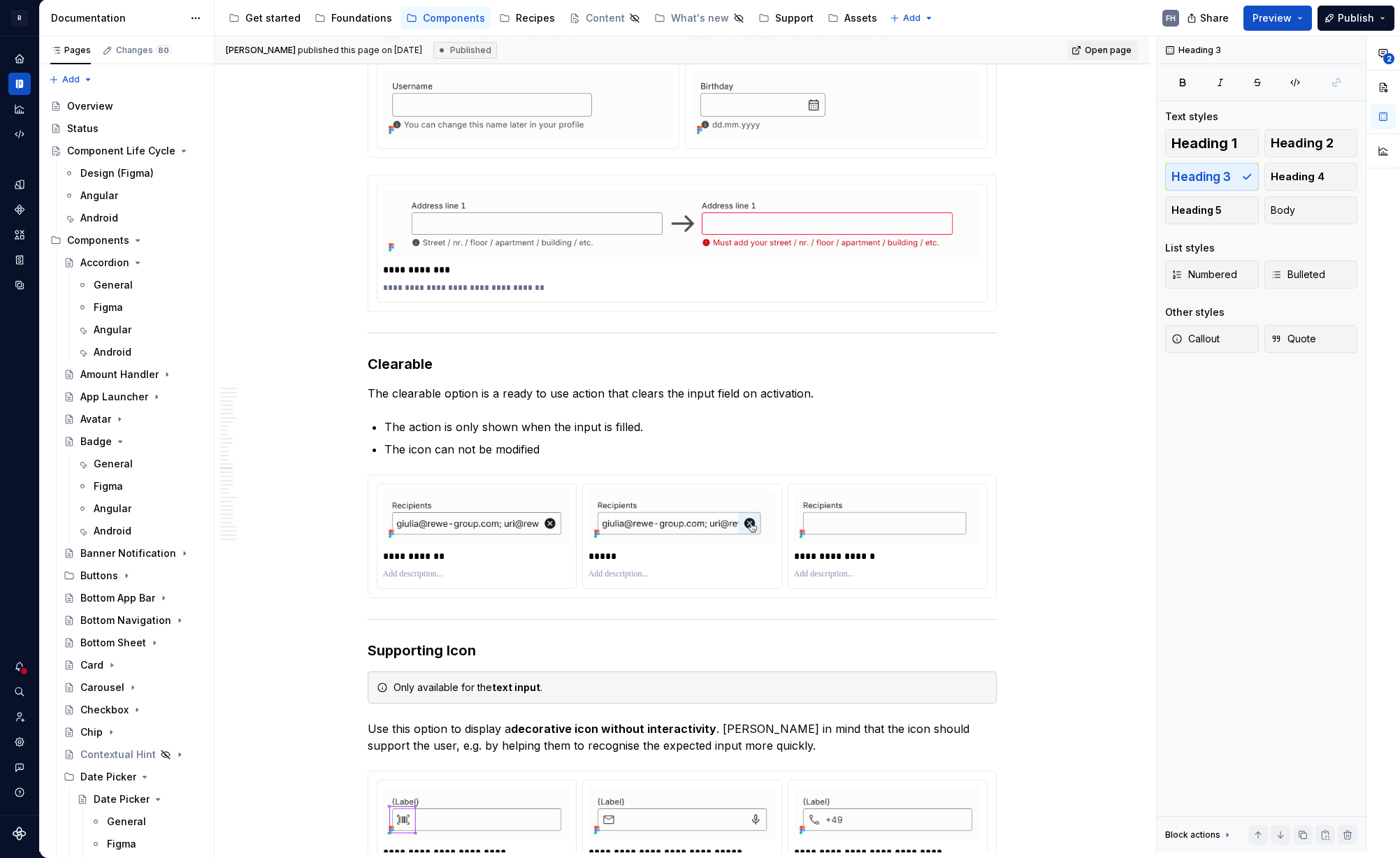
scroll to position [7991, 0]
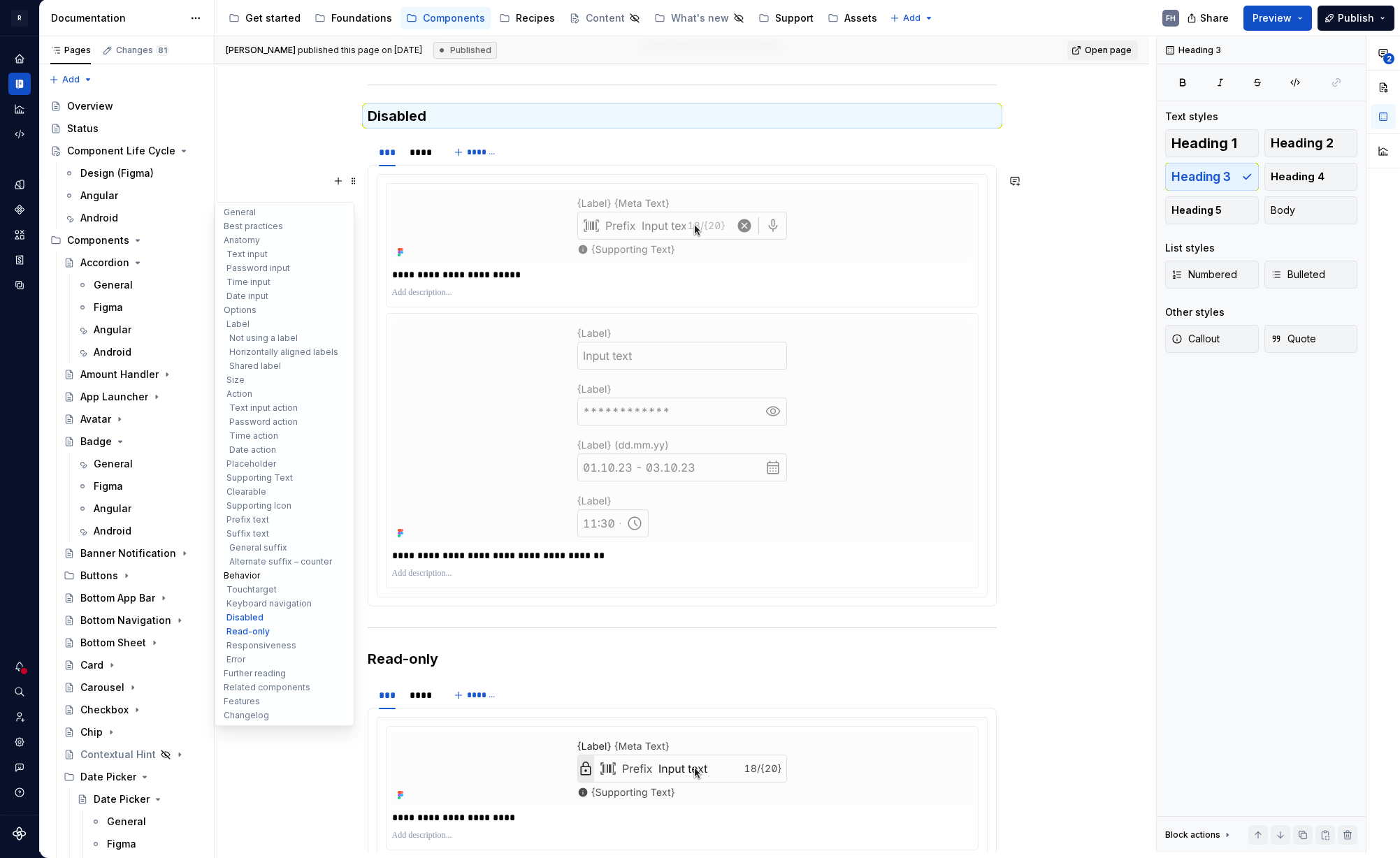
click at [249, 574] on button "Behavior" at bounding box center [284, 575] width 132 height 14
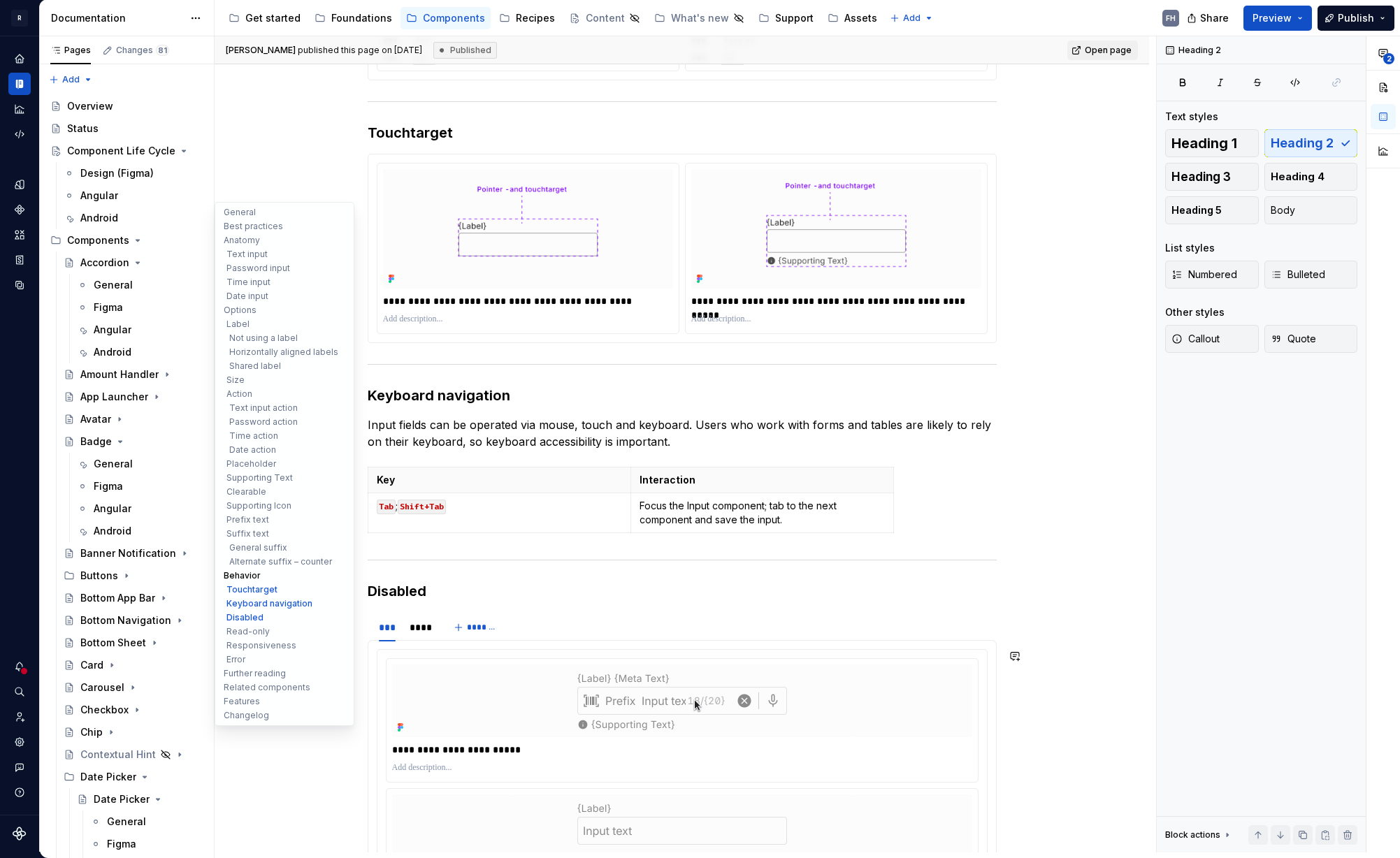
scroll to position [7302, 0]
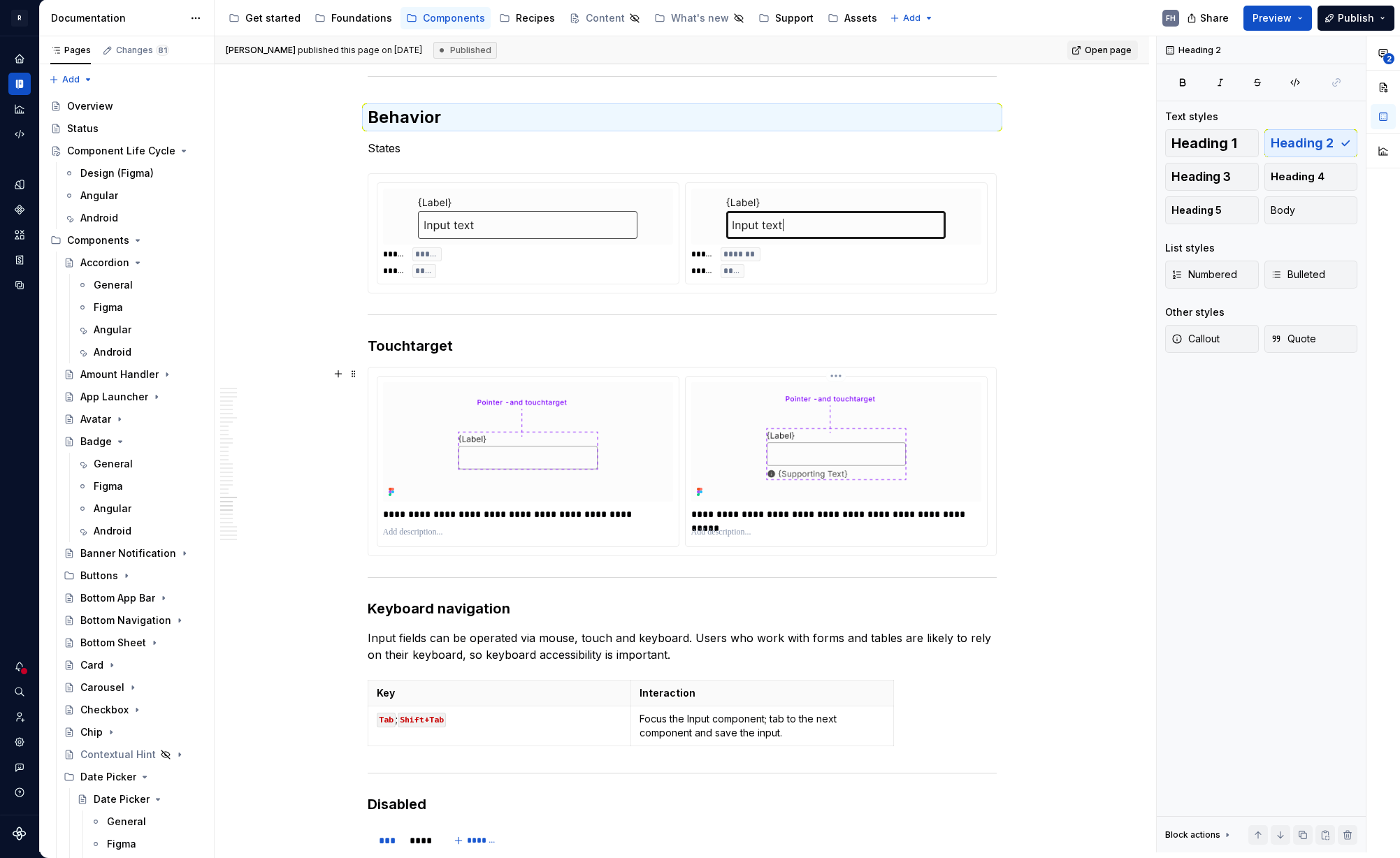
type textarea "*"
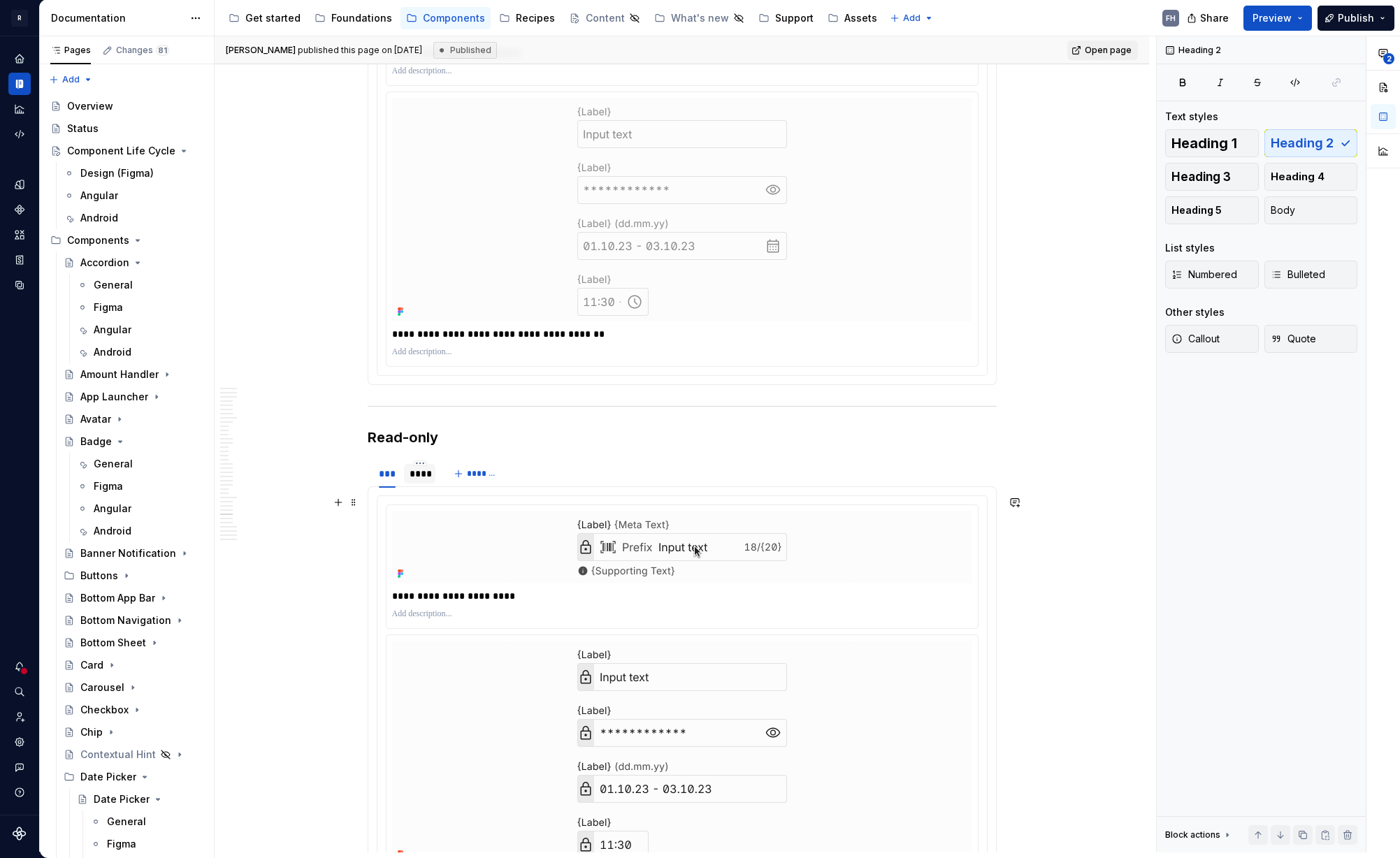
scroll to position [8215, 0]
click at [424, 470] on div "****" at bounding box center [420, 471] width 21 height 14
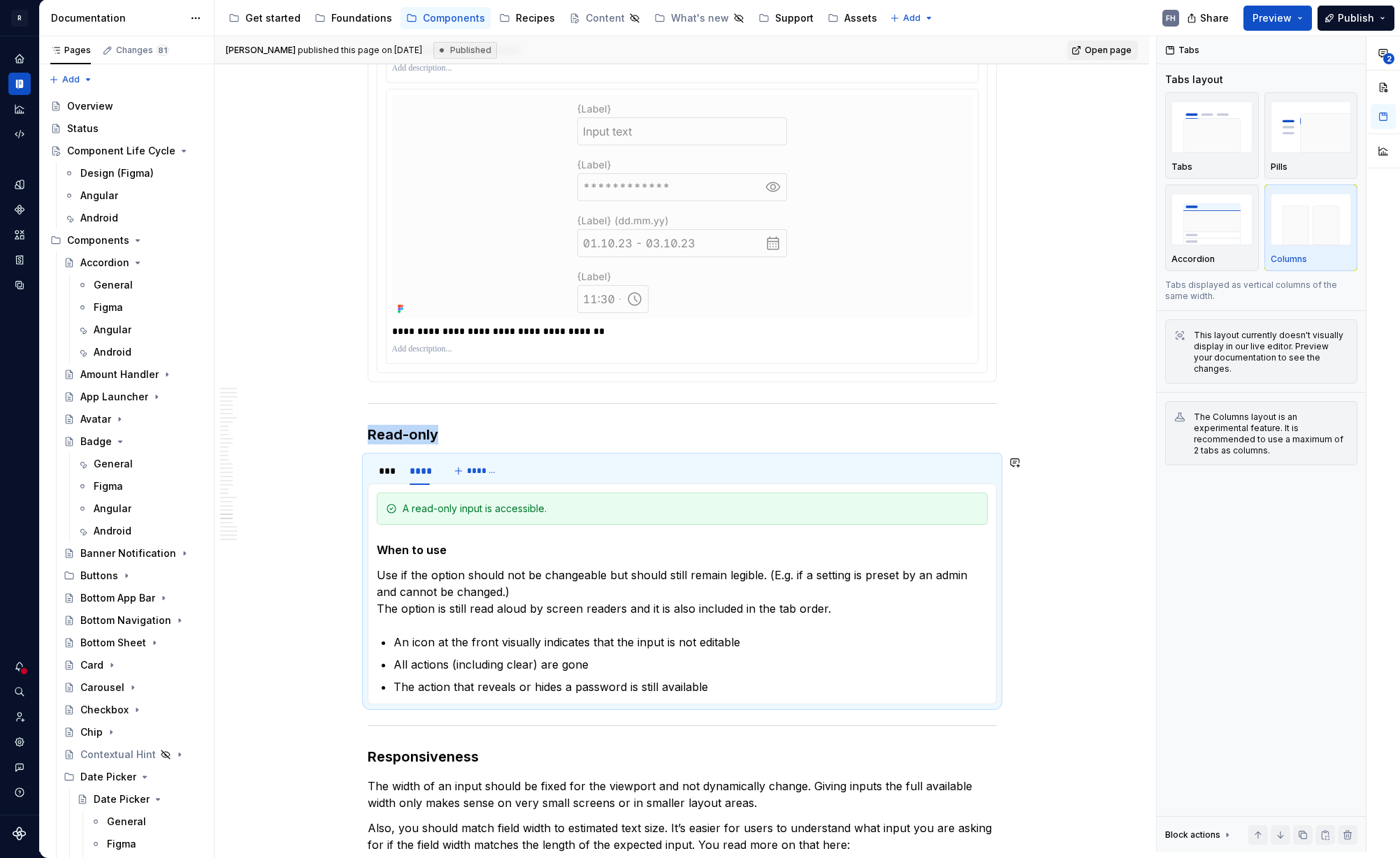
scroll to position [7521, 0]
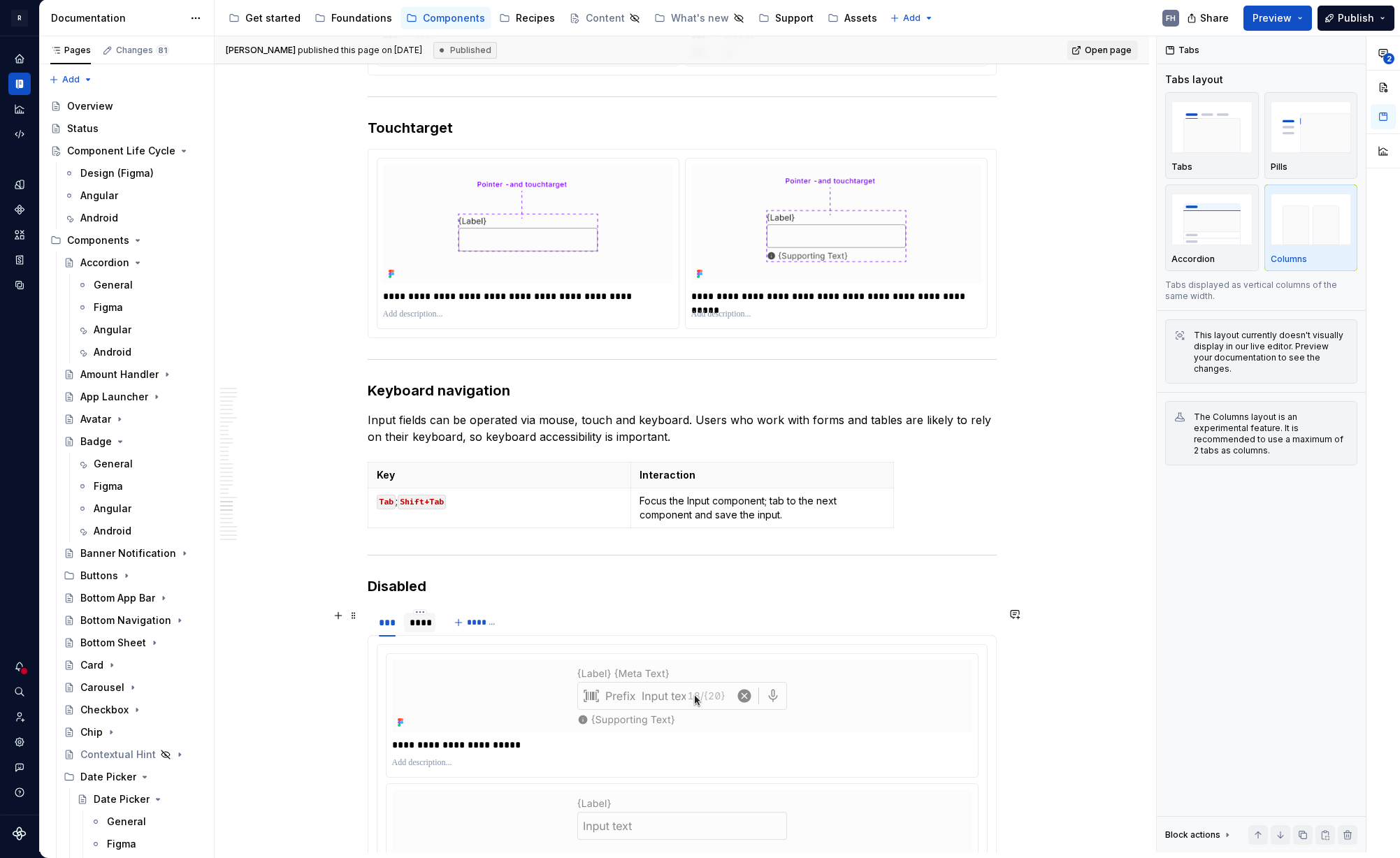
click at [421, 619] on div "****" at bounding box center [420, 622] width 21 height 14
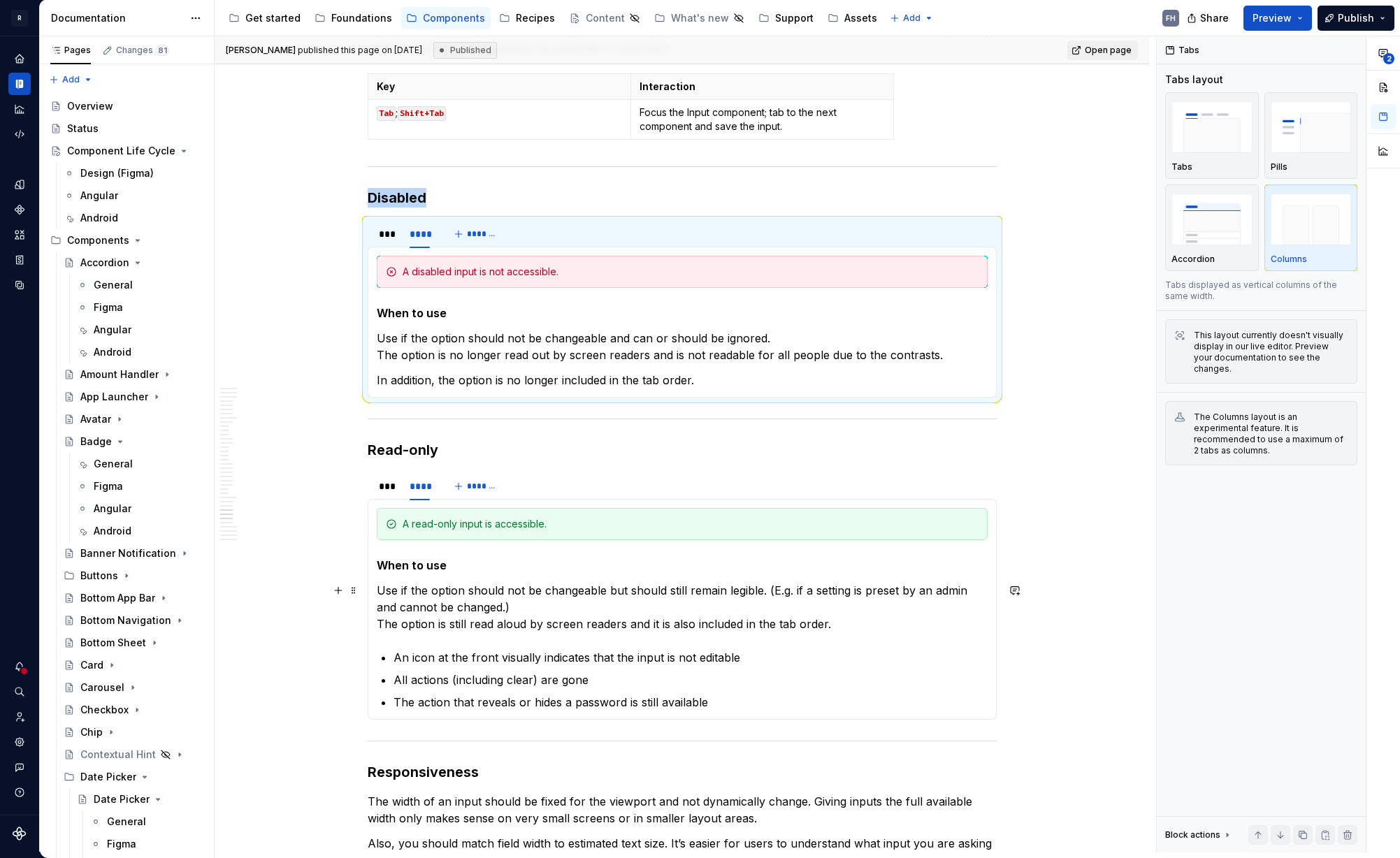
scroll to position [7906, 0]
click at [446, 589] on p "Use if the option should not be changeable but should still remain legible. (E.…" at bounding box center [682, 610] width 611 height 50
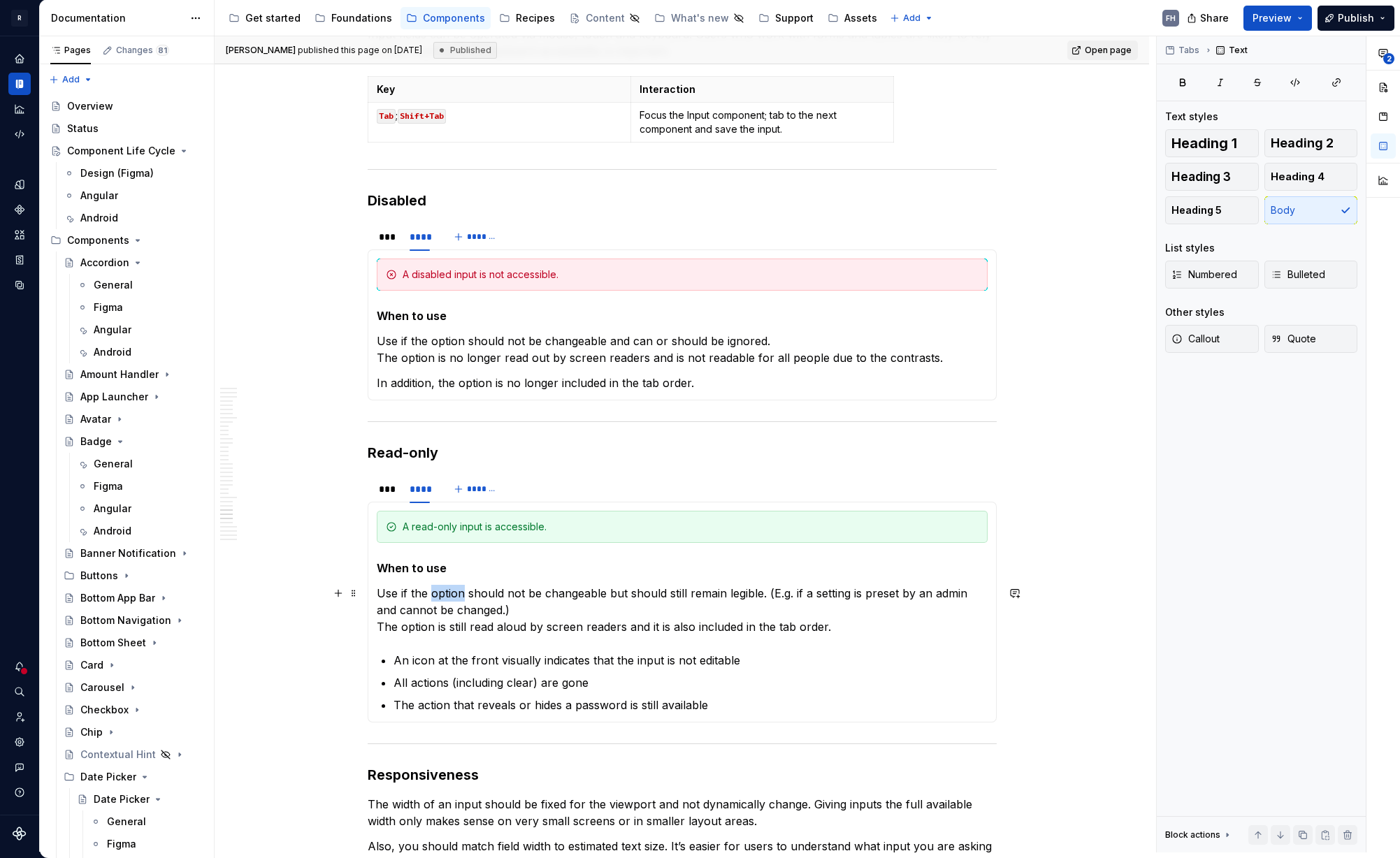
click at [446, 589] on p "Use if the option should not be changeable but should still remain legible. (E.…" at bounding box center [682, 610] width 611 height 50
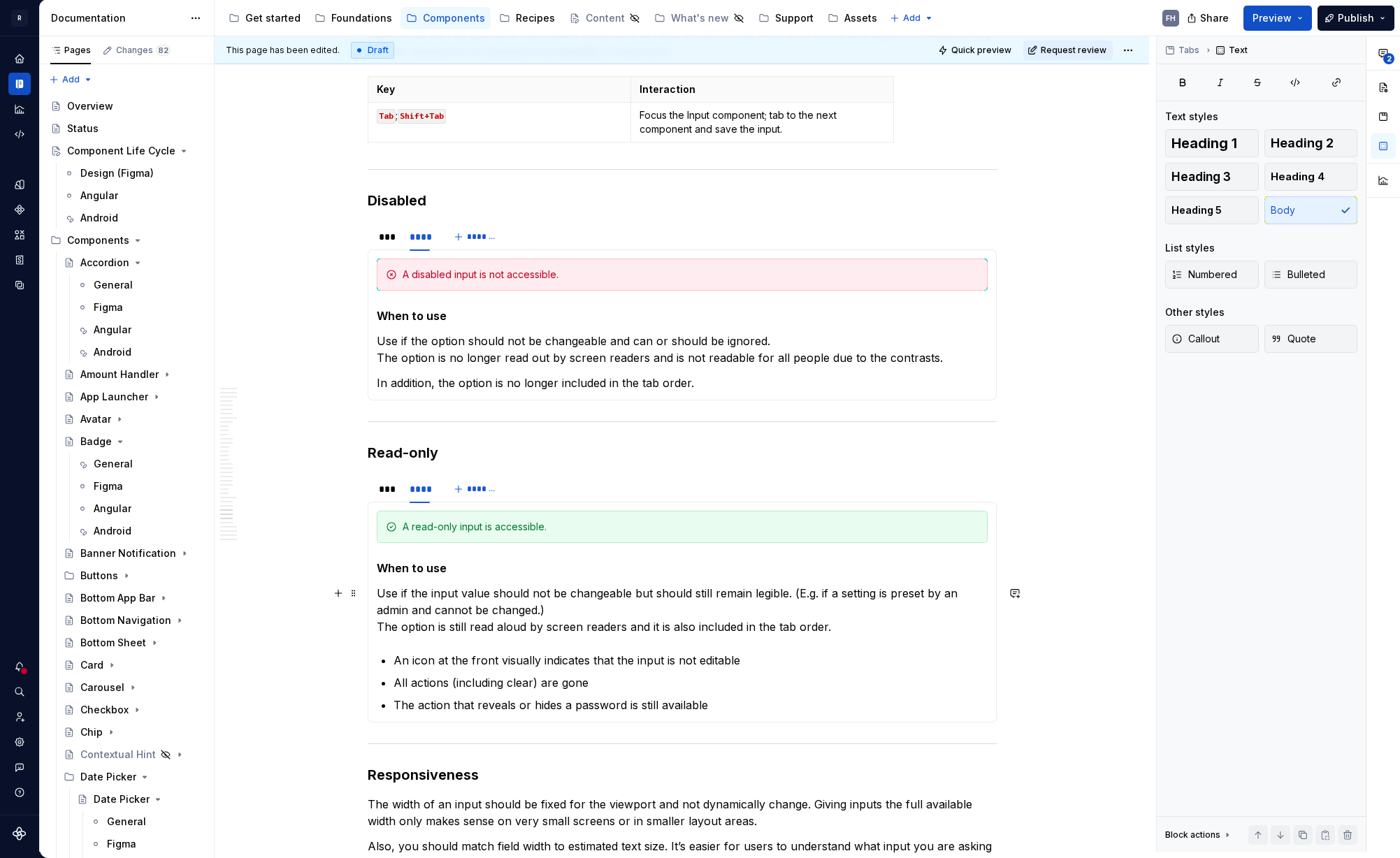
click at [449, 593] on p "Use if the input value should not be changeable but should still remain legible…" at bounding box center [682, 610] width 611 height 50
drag, startPoint x: 449, startPoint y: 593, endPoint x: 490, endPoint y: 594, distance: 41.0
click at [450, 593] on p "Use if the input value should not be changeable but should still remain legible…" at bounding box center [682, 610] width 611 height 50
click at [446, 589] on p "Use if the value should not be changeable but should still remain legible. (E.g…" at bounding box center [682, 610] width 611 height 50
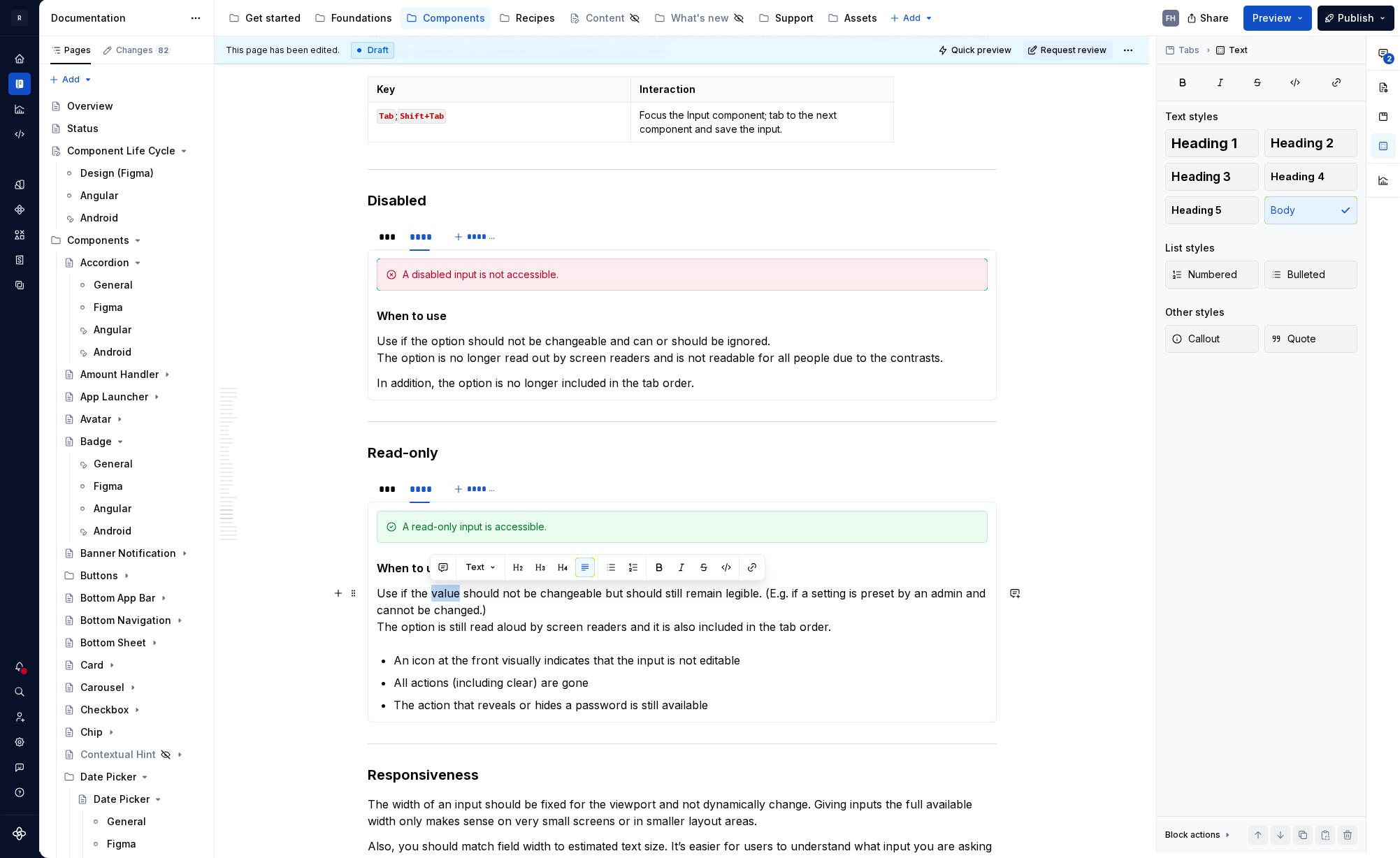
copy p "value"
click at [574, 602] on p "Use if the value should not be changeable but should still remain legible. (E.g…" at bounding box center [682, 610] width 611 height 50
click at [423, 620] on p "Use if the value should not be changeable but should still remain legible. (E.g…" at bounding box center [682, 610] width 611 height 50
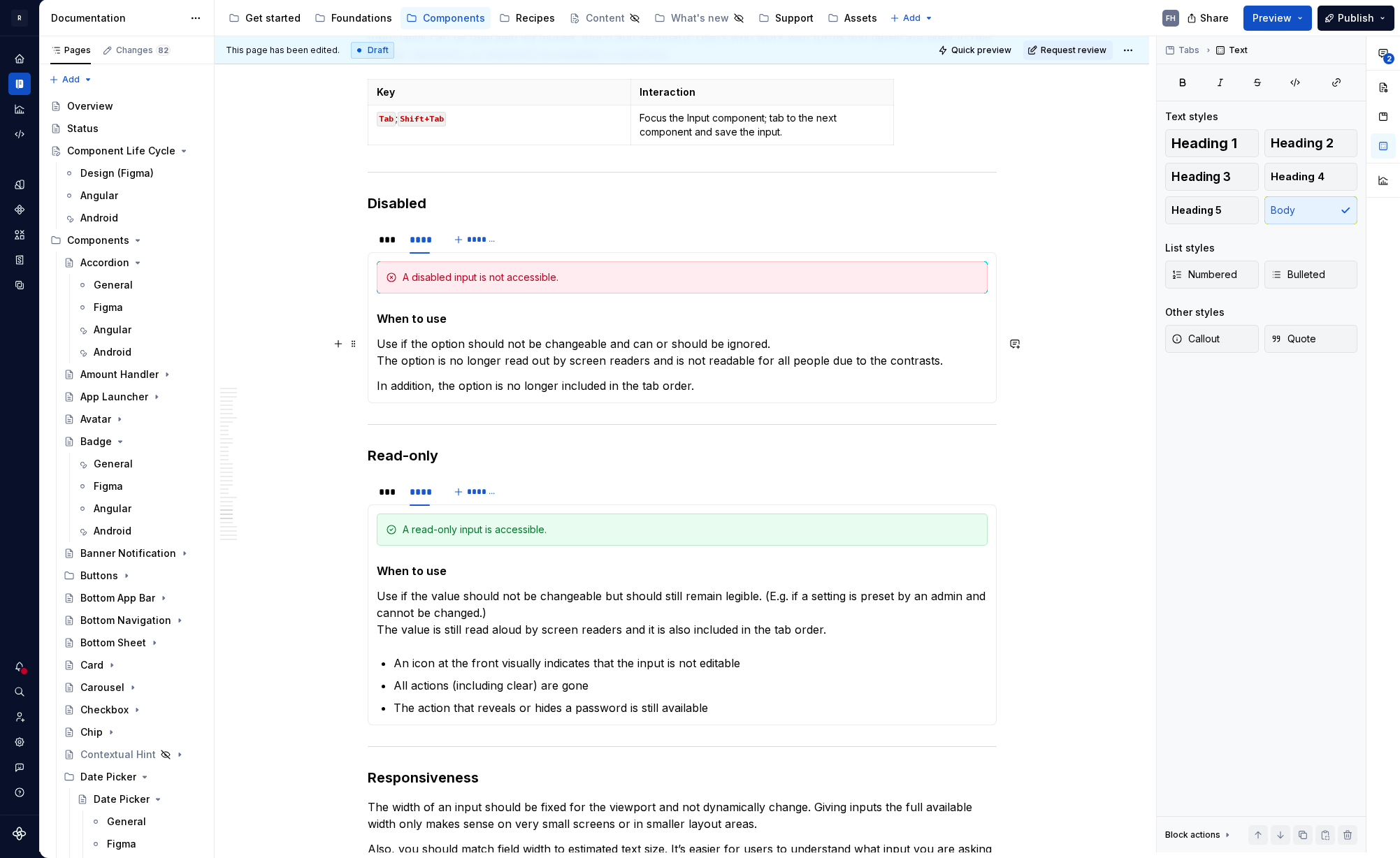
click at [455, 343] on p "Use if the option should not be changeable and can or should be ignored. The op…" at bounding box center [682, 353] width 611 height 34
click at [417, 356] on p "Use if the value should not be changeable and can or should be ignored. The opt…" at bounding box center [682, 353] width 611 height 34
click at [409, 358] on p "Use if the value should not be changeable and can or should be ignored. The val…" at bounding box center [682, 353] width 611 height 34
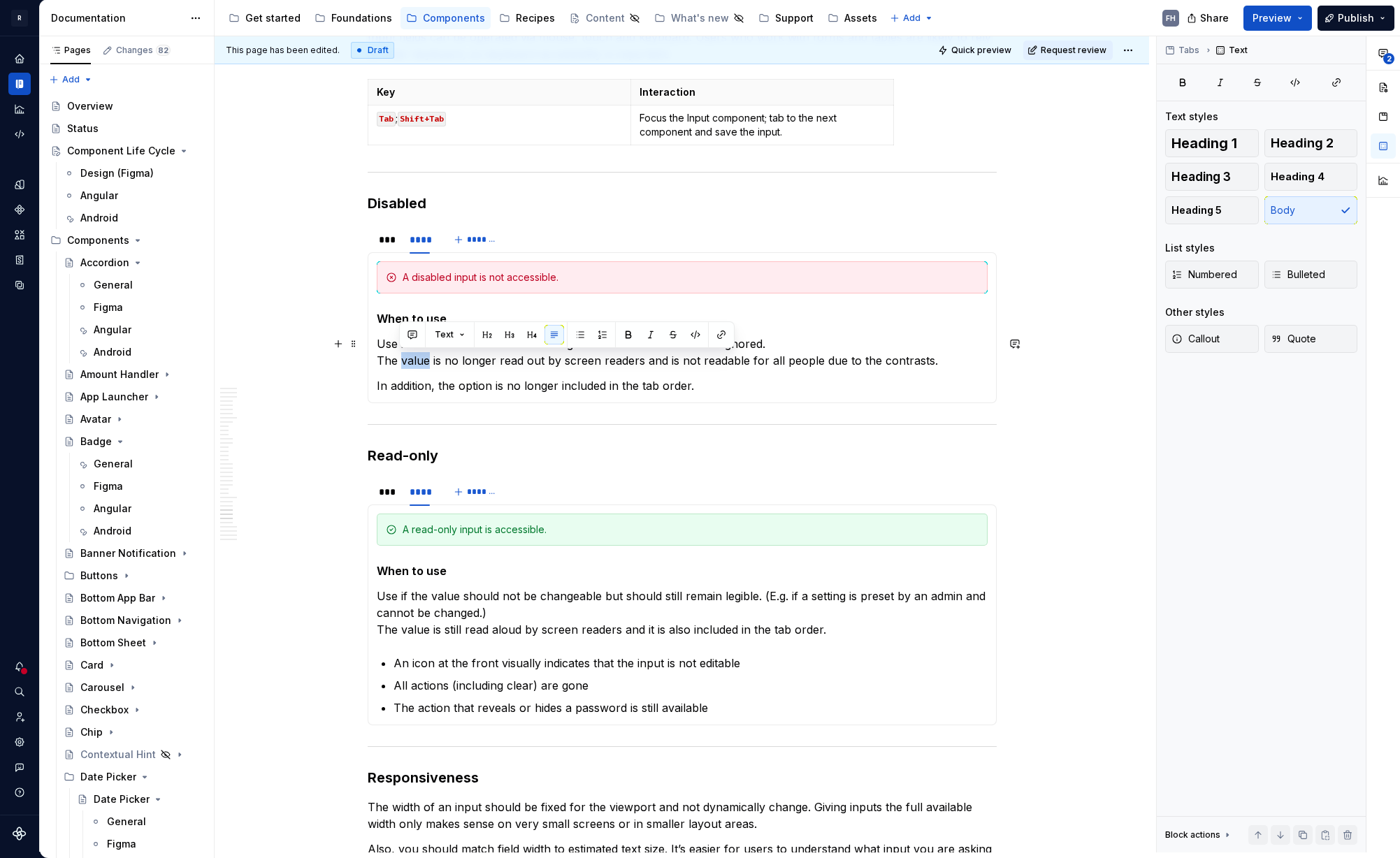
click at [409, 358] on p "Use if the value should not be changeable and can or should be ignored. The val…" at bounding box center [682, 353] width 611 height 34
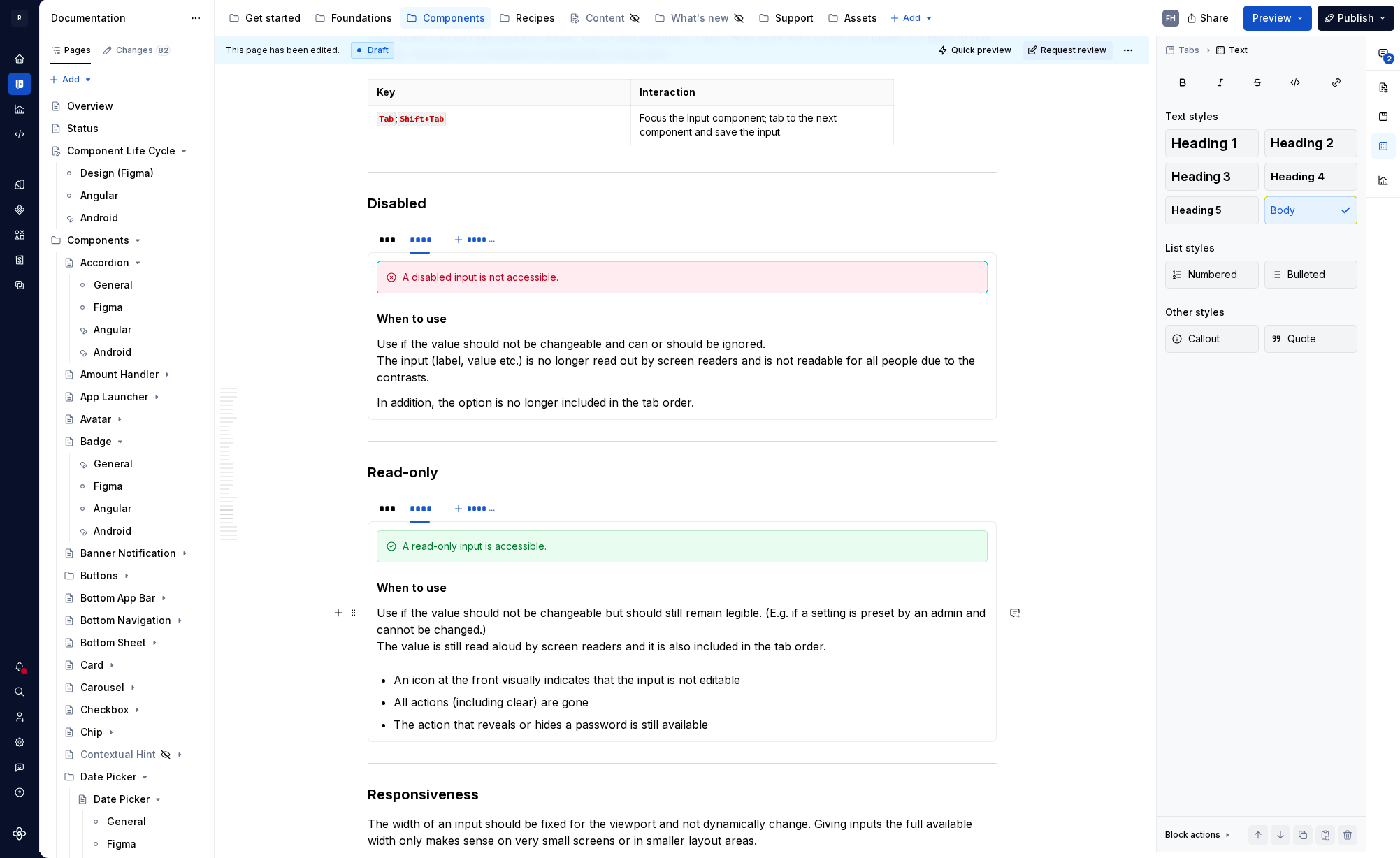
click at [528, 626] on p "Use if the value should not be changeable but should still remain legible. (E.g…" at bounding box center [682, 630] width 611 height 50
drag, startPoint x: 442, startPoint y: 365, endPoint x: 520, endPoint y: 359, distance: 78.2
click at [522, 361] on p "Use if the value should not be changeable and can or should be ignored. The inp…" at bounding box center [682, 361] width 611 height 50
copy p "input (label, value etc.)"
click at [412, 648] on p "Use if the value should not be changeable but should still remain legible. (E.g…" at bounding box center [682, 630] width 611 height 50
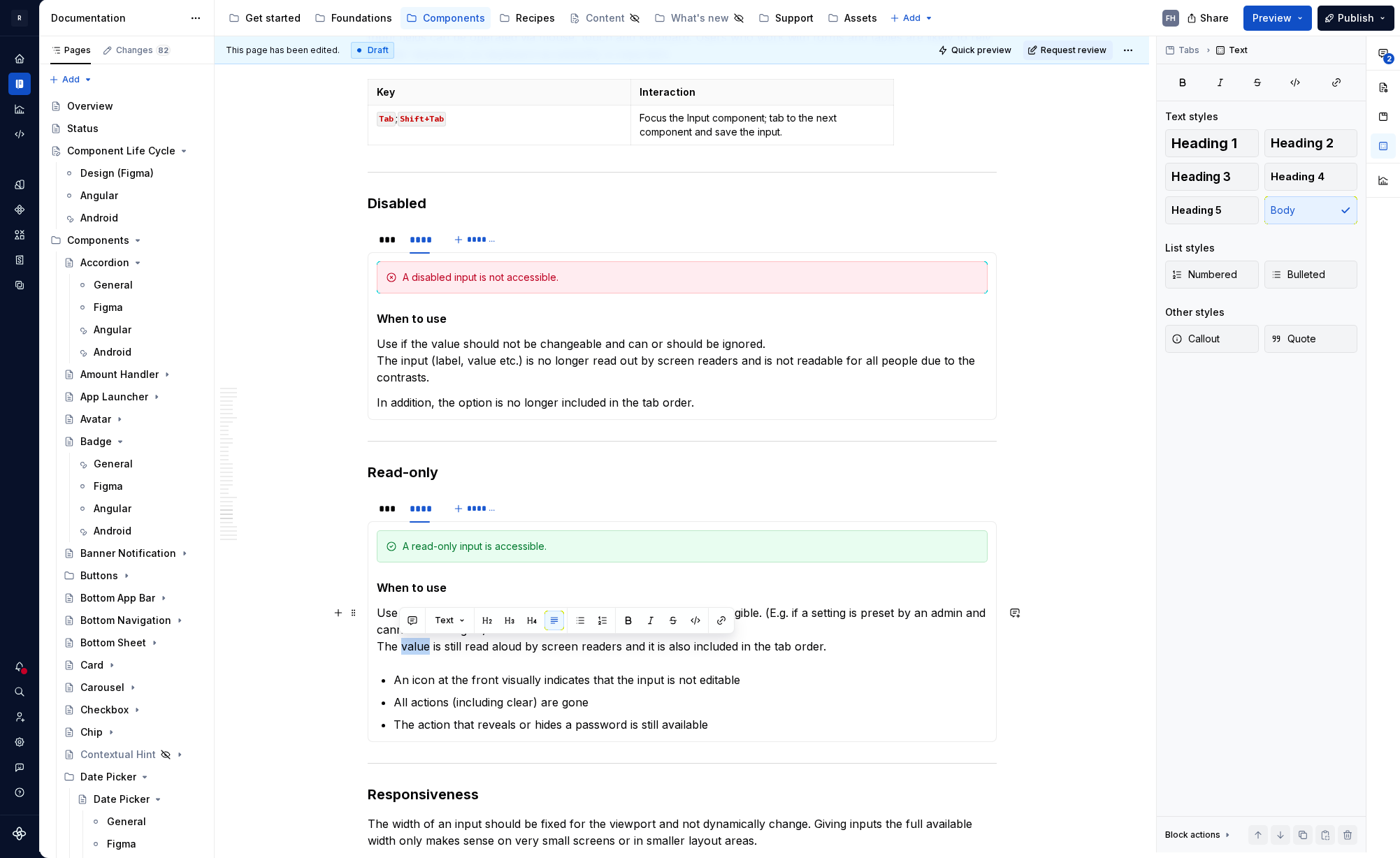
click at [412, 648] on p "Use if the value should not be changeable but should still remain legible. (E.g…" at bounding box center [682, 630] width 611 height 50
click at [682, 654] on p "Use if the value should not be changeable but should still remain legible. (E.g…" at bounding box center [682, 630] width 611 height 50
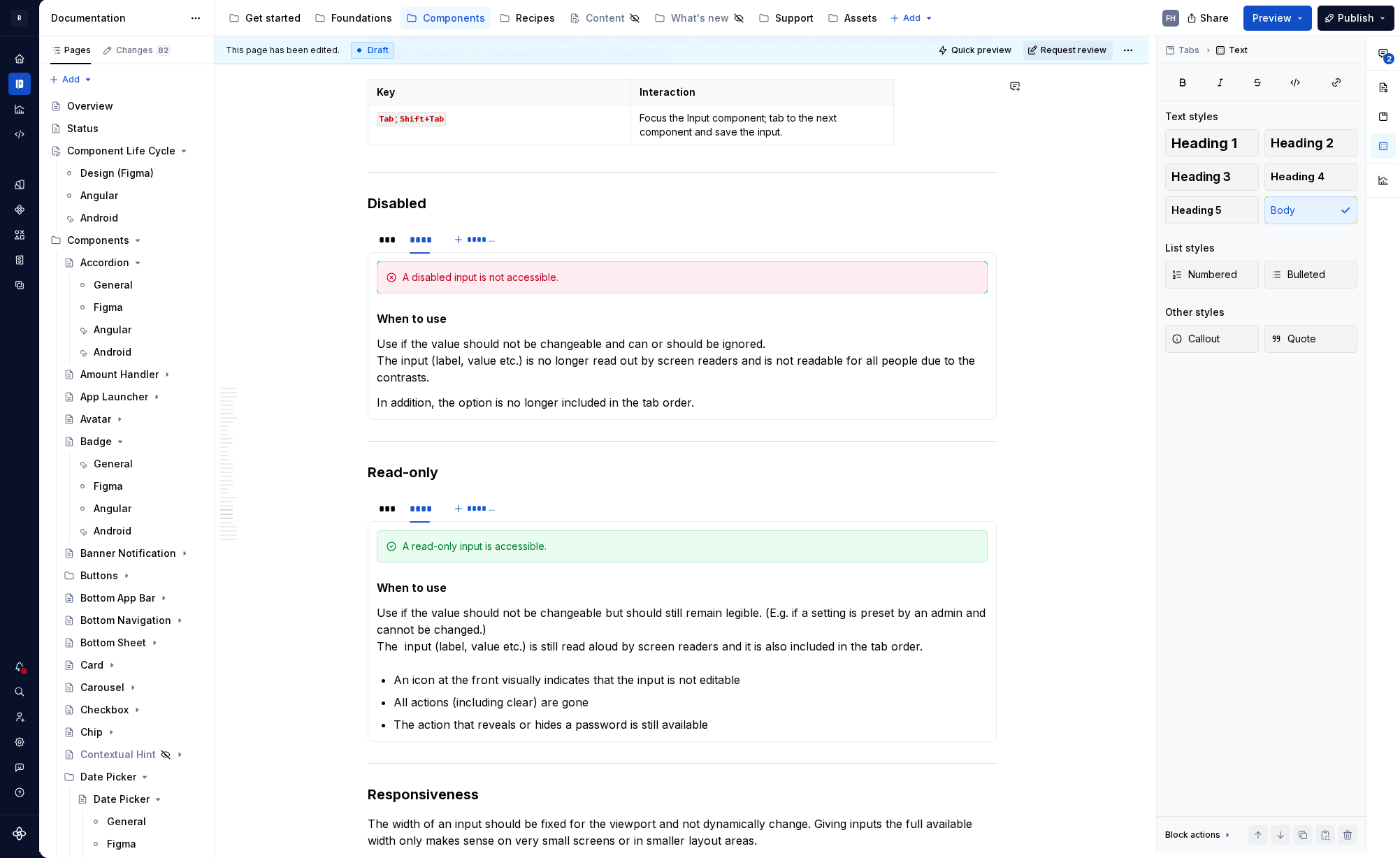
click at [1072, 57] on button "Request review" at bounding box center [1068, 49] width 90 height 20
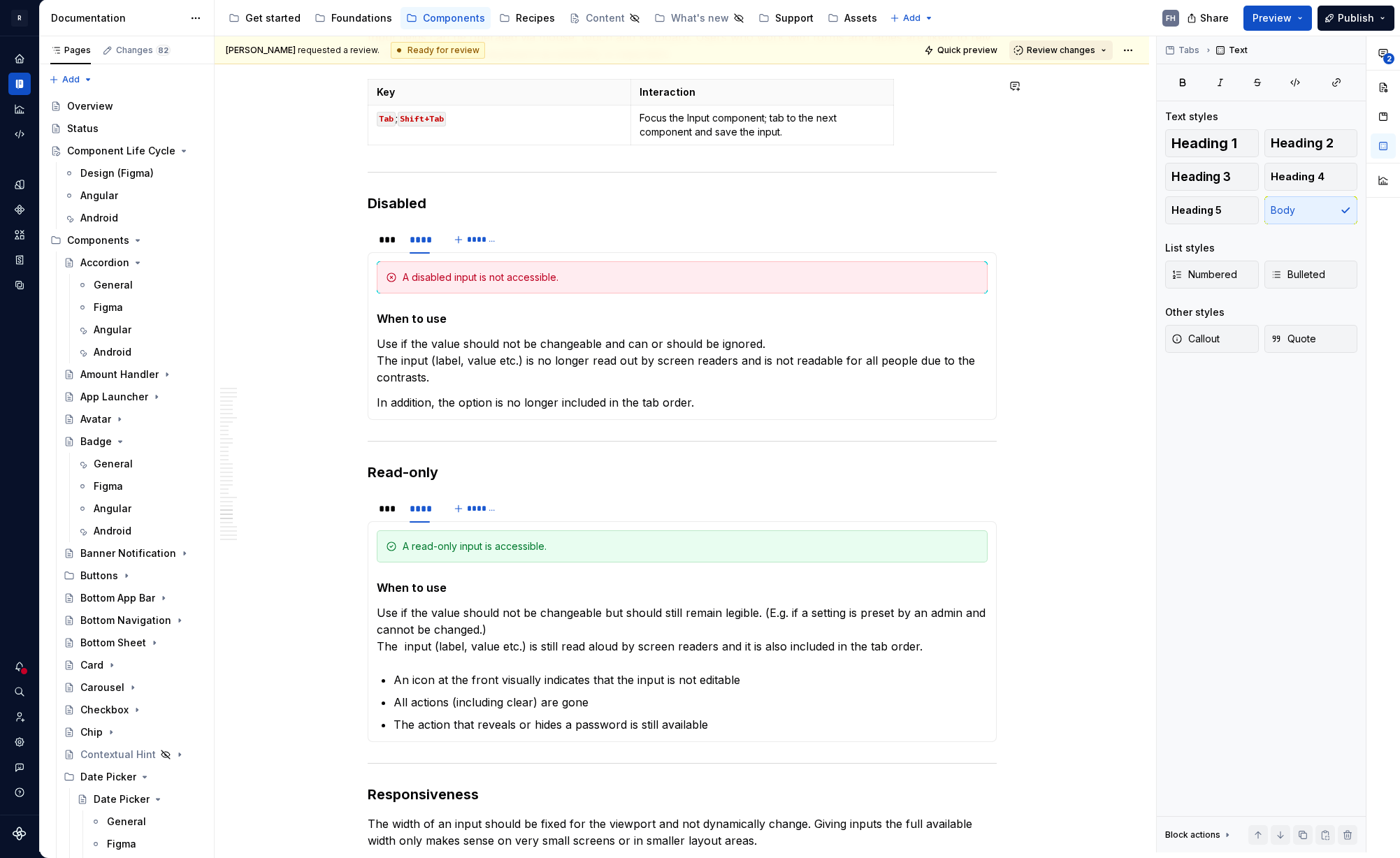
click at [1072, 51] on span "Review changes" at bounding box center [1060, 50] width 68 height 11
click at [1067, 75] on div "Approve" at bounding box center [1099, 77] width 122 height 14
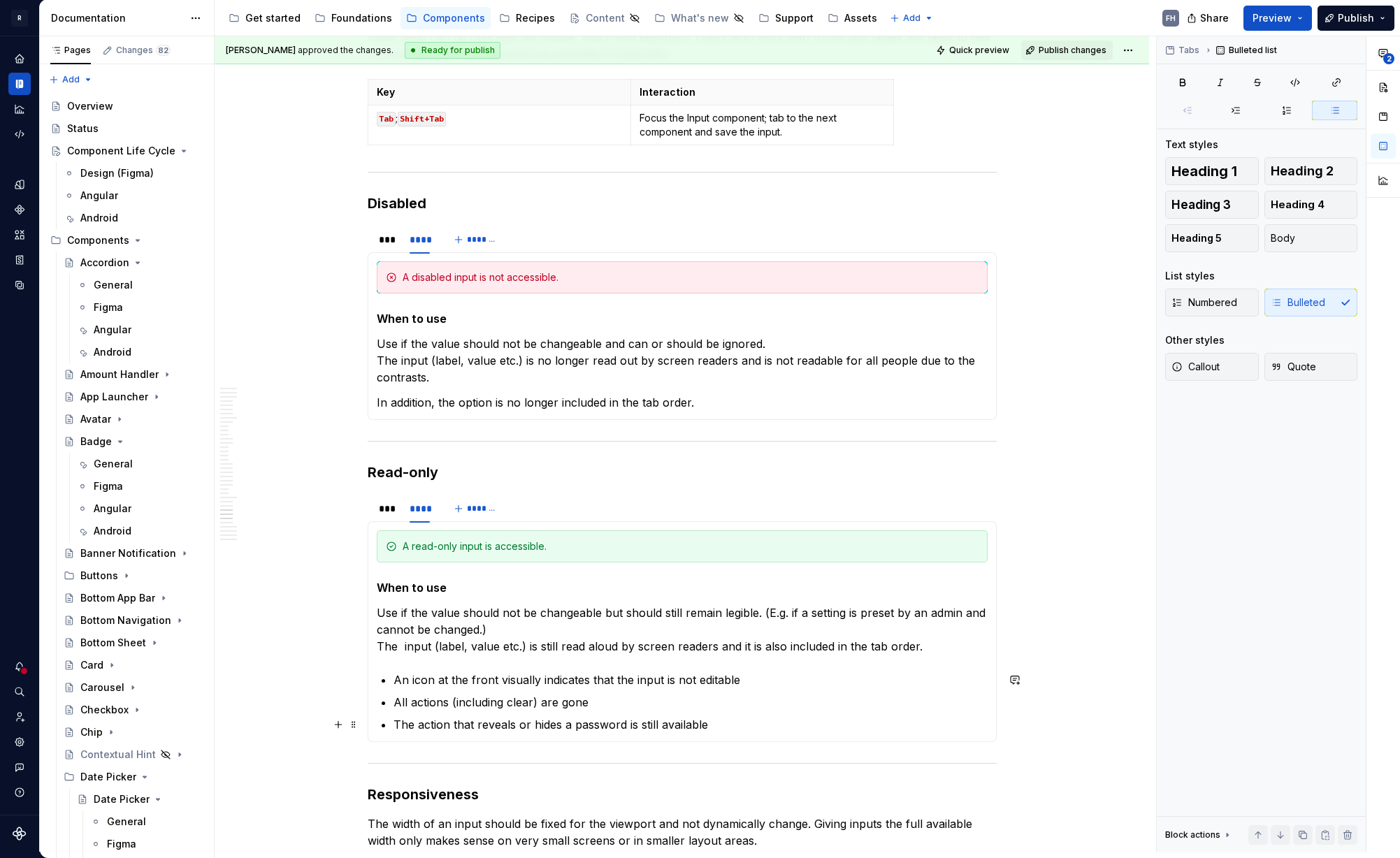
click at [732, 723] on p "The action that reveals or hides a password is still available" at bounding box center [690, 725] width 594 height 17
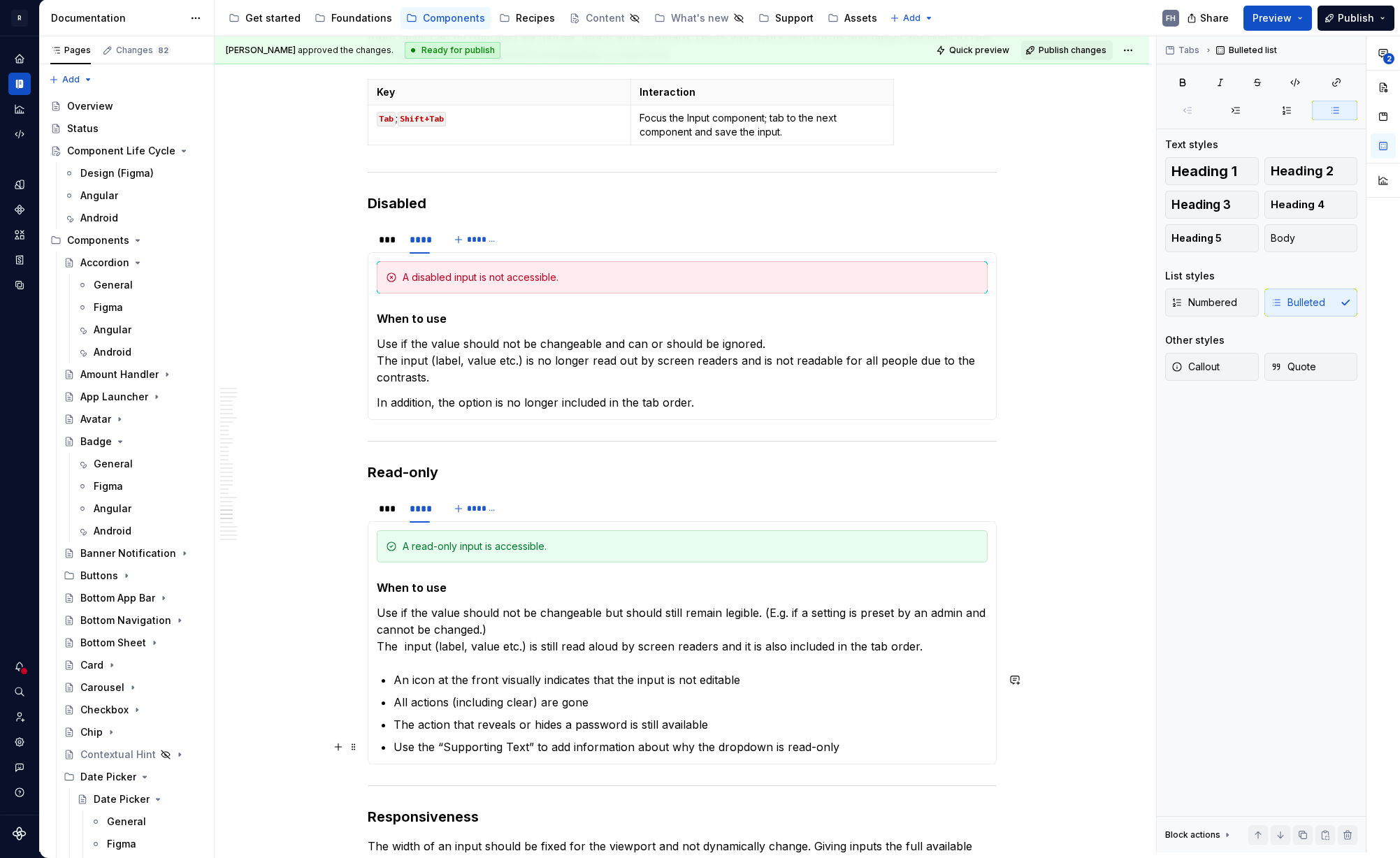
click at [852, 746] on p "Use the “Supporting Text” to add information about why the dropdown is read-only" at bounding box center [690, 747] width 594 height 17
copy p "Use the “Supporting Text” to add information about why the dropdown is read-only"
click at [743, 745] on p "Use the “Supporting Text” to add information about why the dropdown is read-only" at bounding box center [690, 747] width 594 height 17
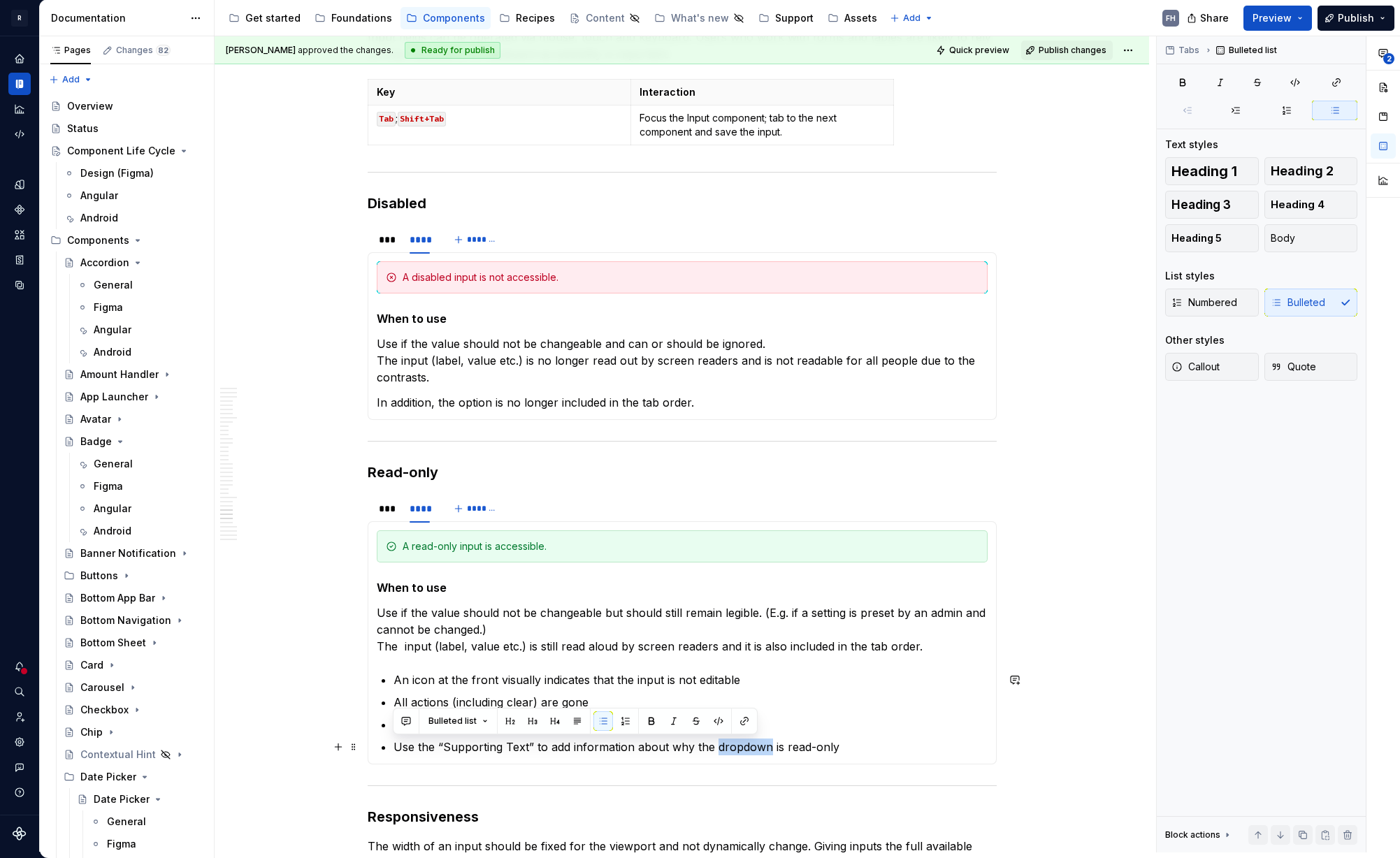
click at [743, 745] on p "Use the “Supporting Text” to add information about why the dropdown is read-only" at bounding box center [690, 747] width 594 height 17
click at [1064, 48] on span "Publish changes" at bounding box center [1073, 50] width 68 height 11
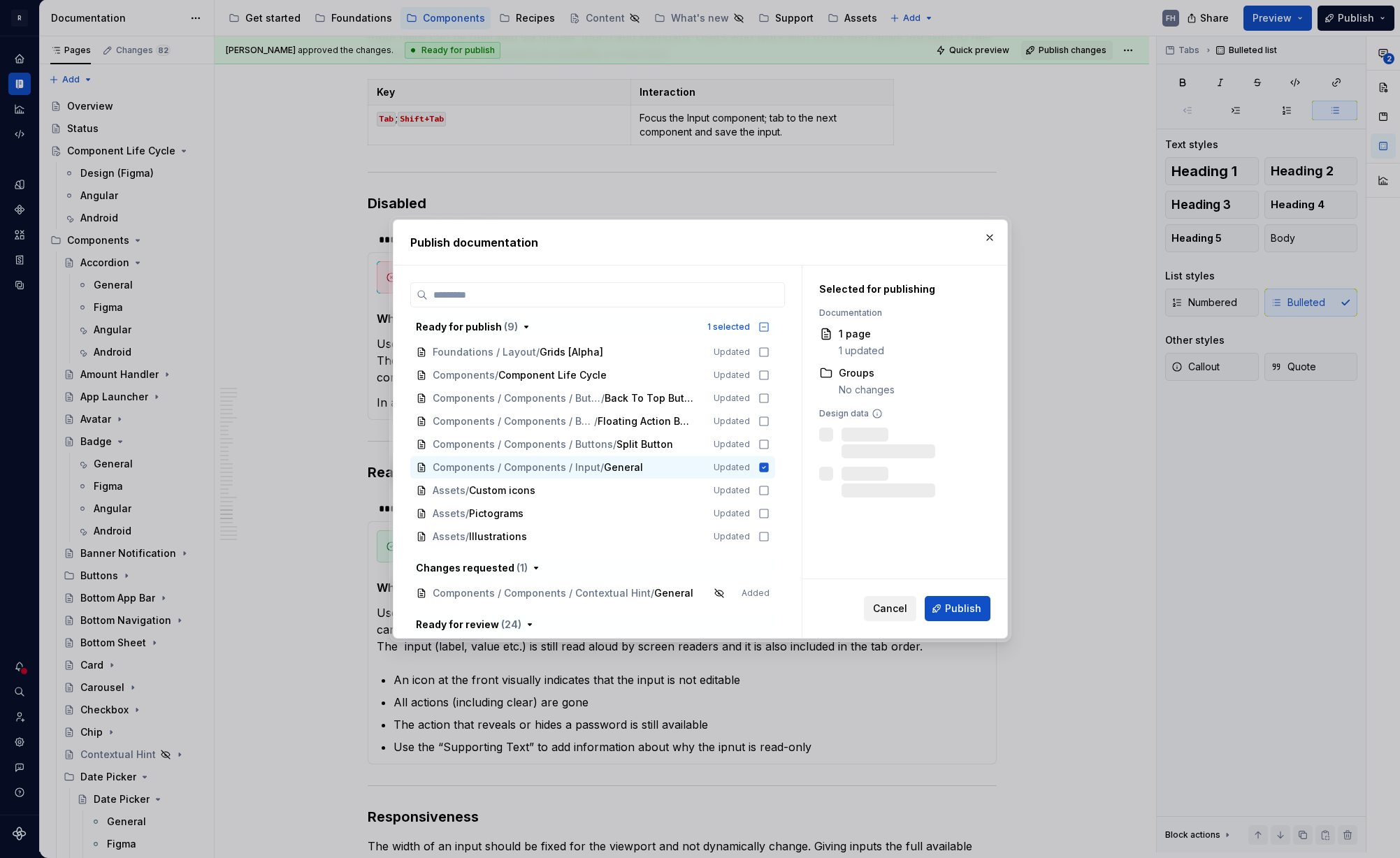
click at [902, 605] on span "Cancel" at bounding box center [890, 608] width 35 height 14
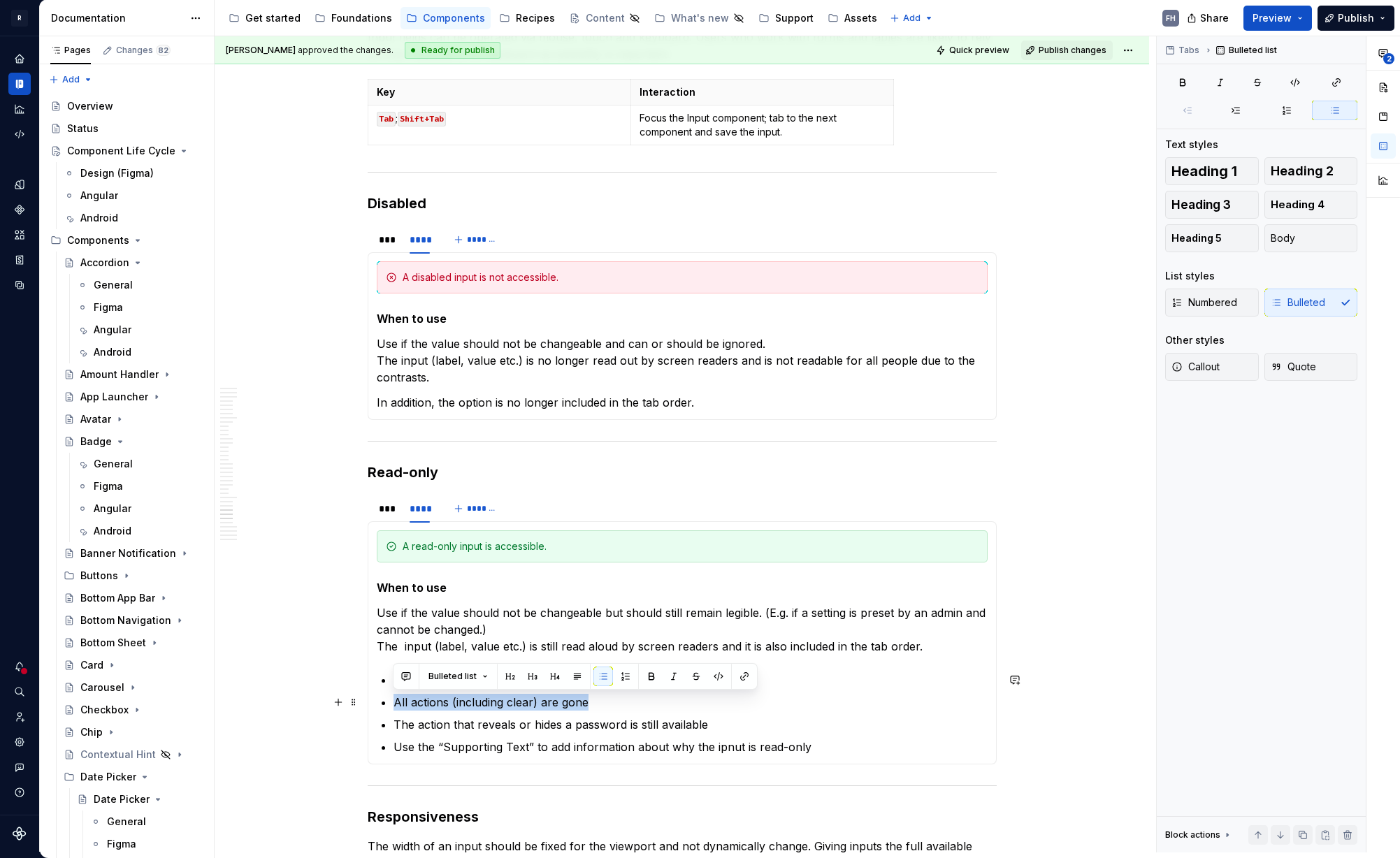
drag, startPoint x: 391, startPoint y: 701, endPoint x: 601, endPoint y: 696, distance: 210.1
click at [601, 696] on section-item-column "A read-only input is accessible. When to use Use if the value should not be cha…" at bounding box center [682, 643] width 611 height 225
type textarea "*"
